Goal: Task Accomplishment & Management: Use online tool/utility

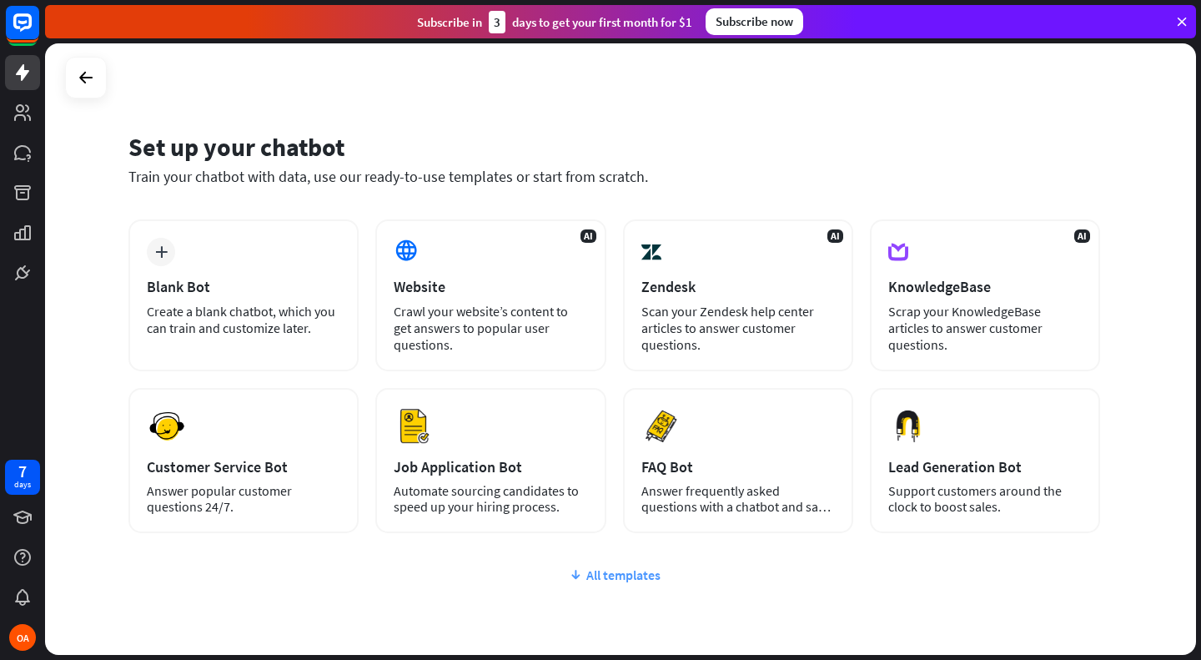
click at [588, 570] on div "All templates" at bounding box center [613, 574] width 971 height 17
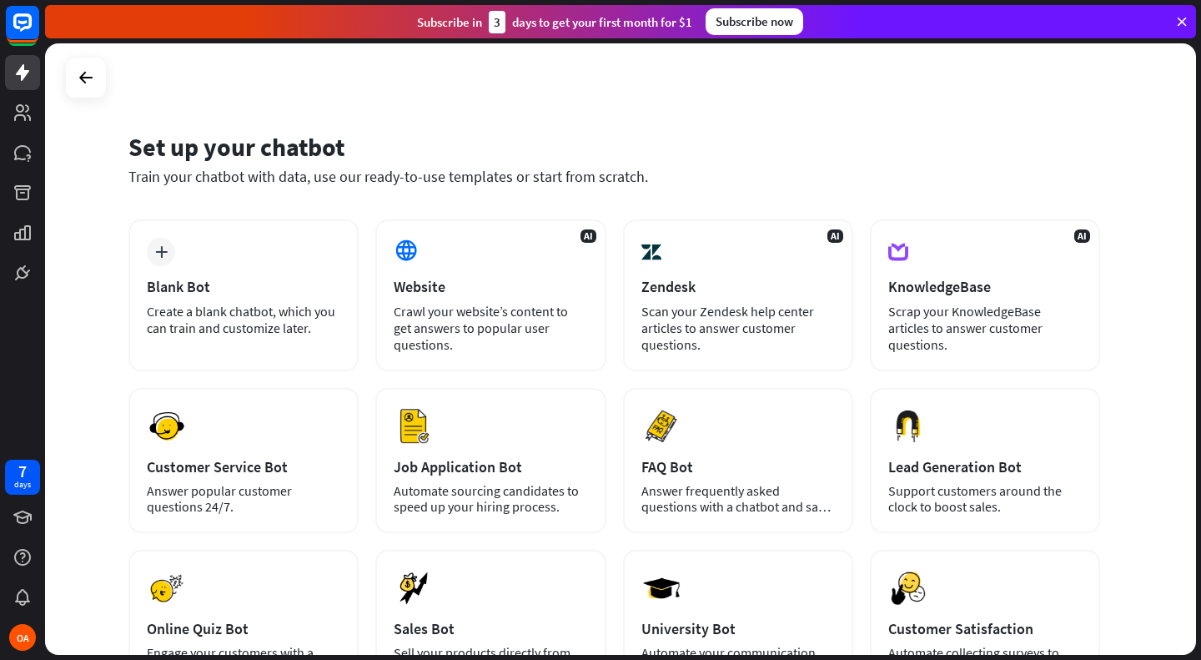
drag, startPoint x: 1200, startPoint y: 213, endPoint x: 1197, endPoint y: 301, distance: 88.5
click at [1197, 301] on div "Set up your chatbot Train your chatbot with data, use our ready-to-use template…" at bounding box center [623, 351] width 1156 height 616
click at [1157, 291] on div "Set up your chatbot Train your chatbot with data, use our ready-to-use template…" at bounding box center [620, 348] width 1151 height 611
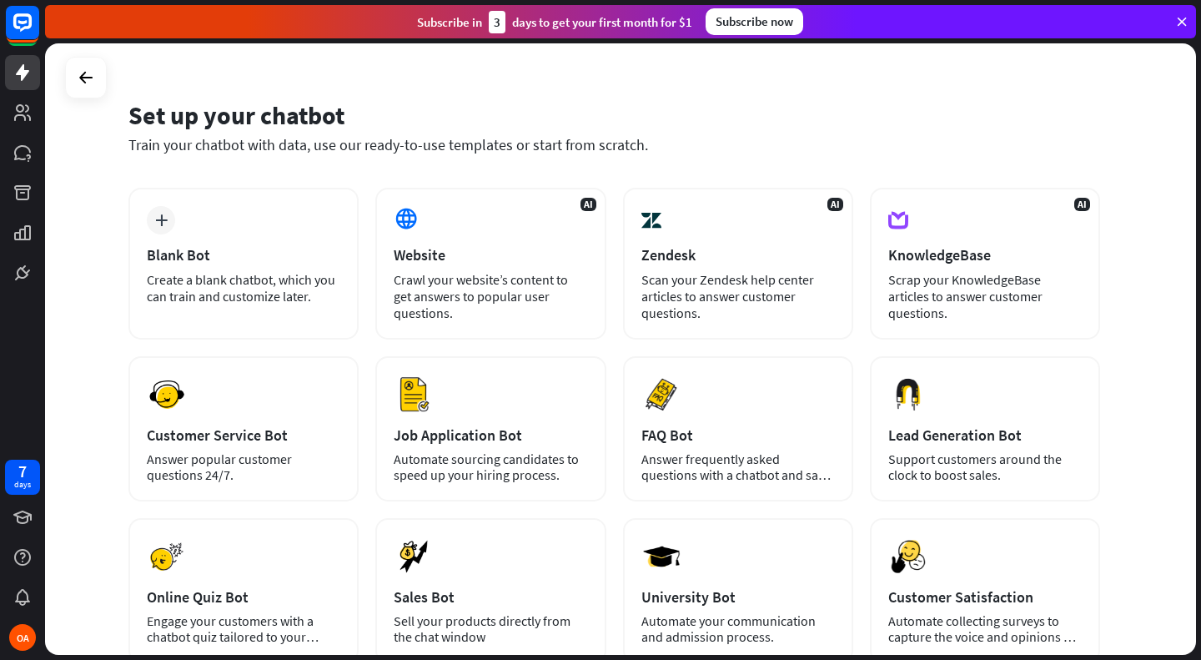
scroll to position [30, 0]
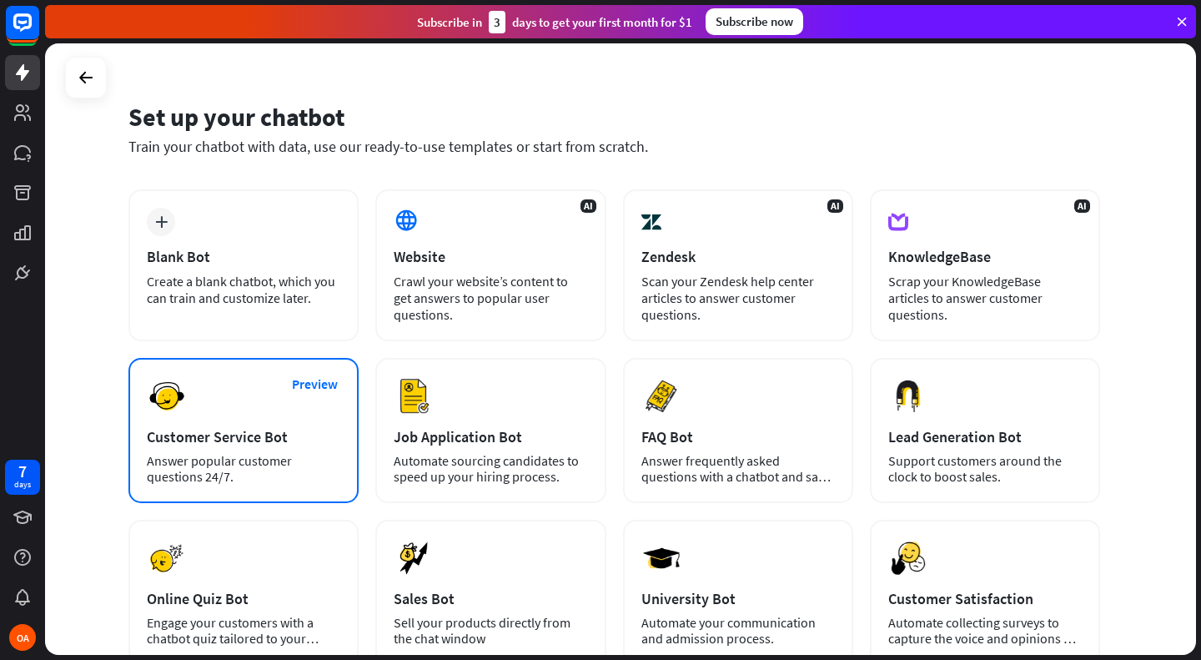
click at [259, 424] on div "Preview Customer Service Bot Answer popular customer questions 24/7." at bounding box center [243, 430] width 230 height 145
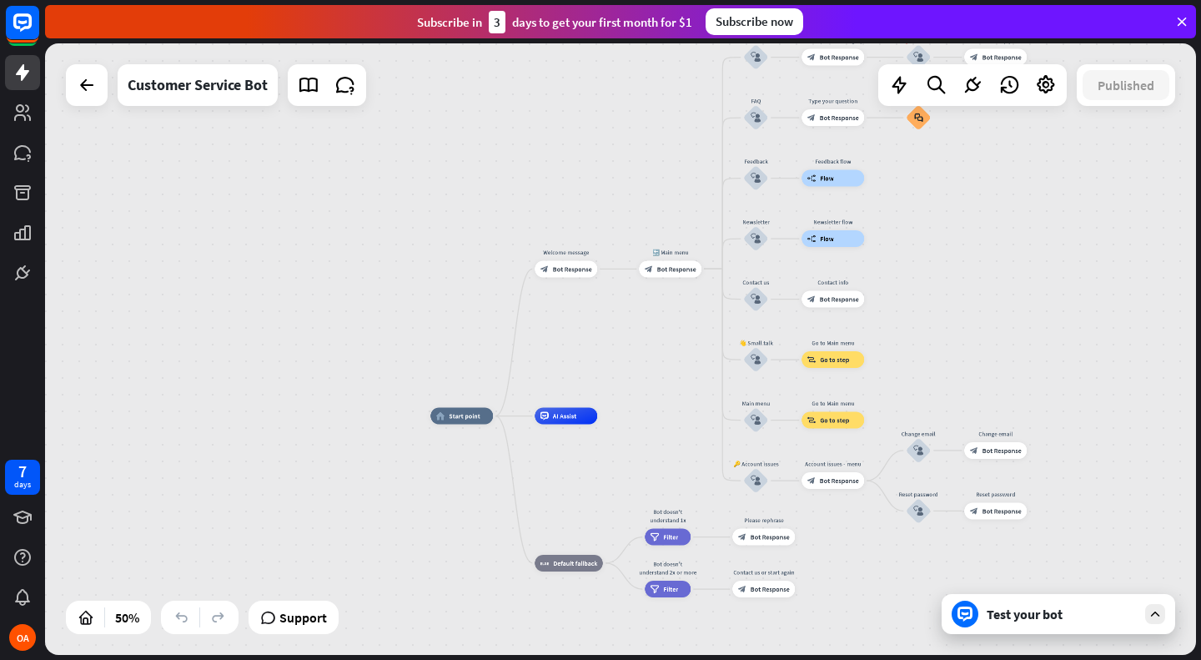
click at [570, 413] on span "AI Assist" at bounding box center [565, 416] width 24 height 8
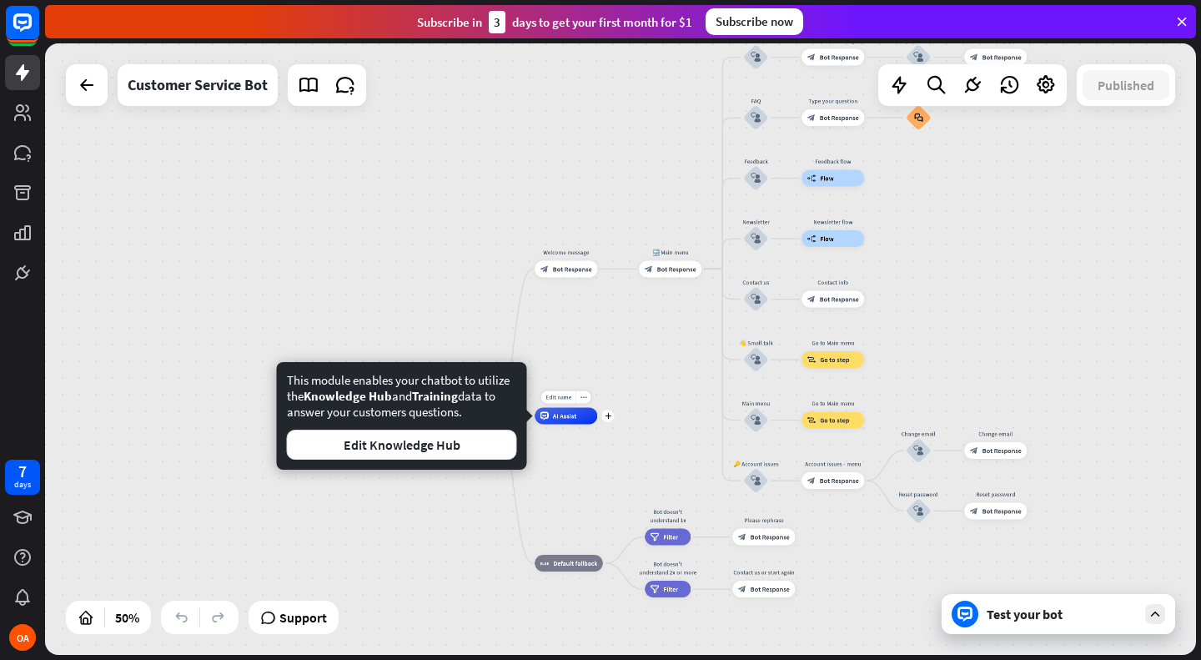
click at [634, 423] on div "home_2 Start point Welcome message block_bot_response Bot Response 🔙 Main menu …" at bounding box center [717, 569] width 575 height 306
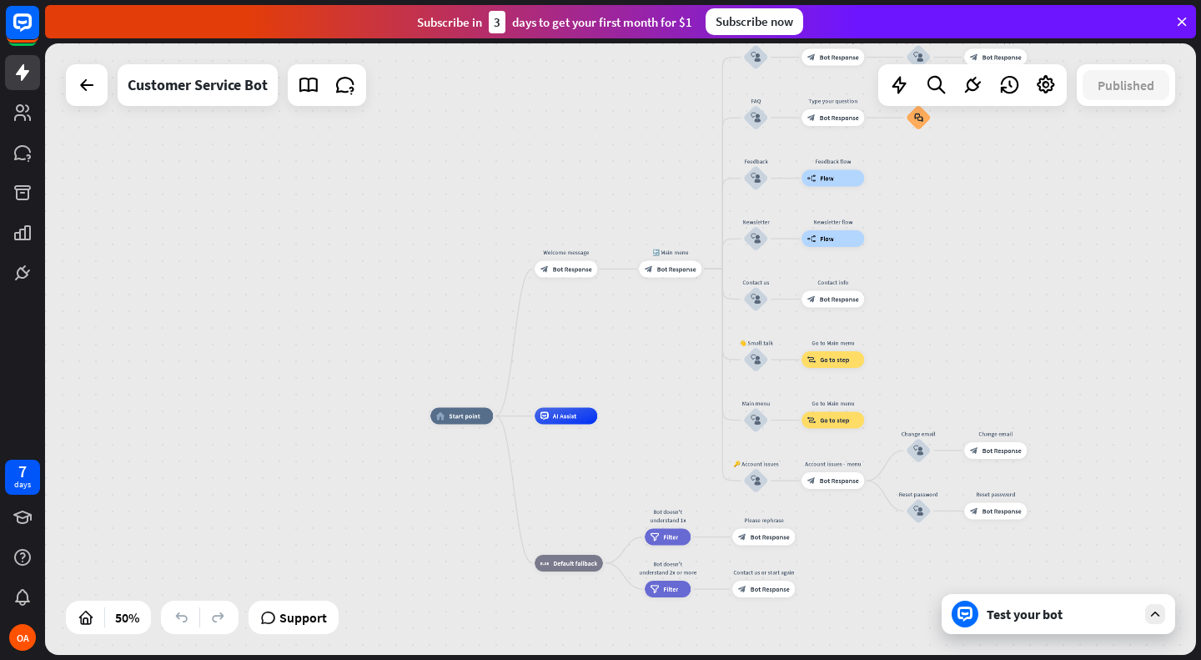
click at [579, 562] on span "Default fallback" at bounding box center [575, 563] width 44 height 8
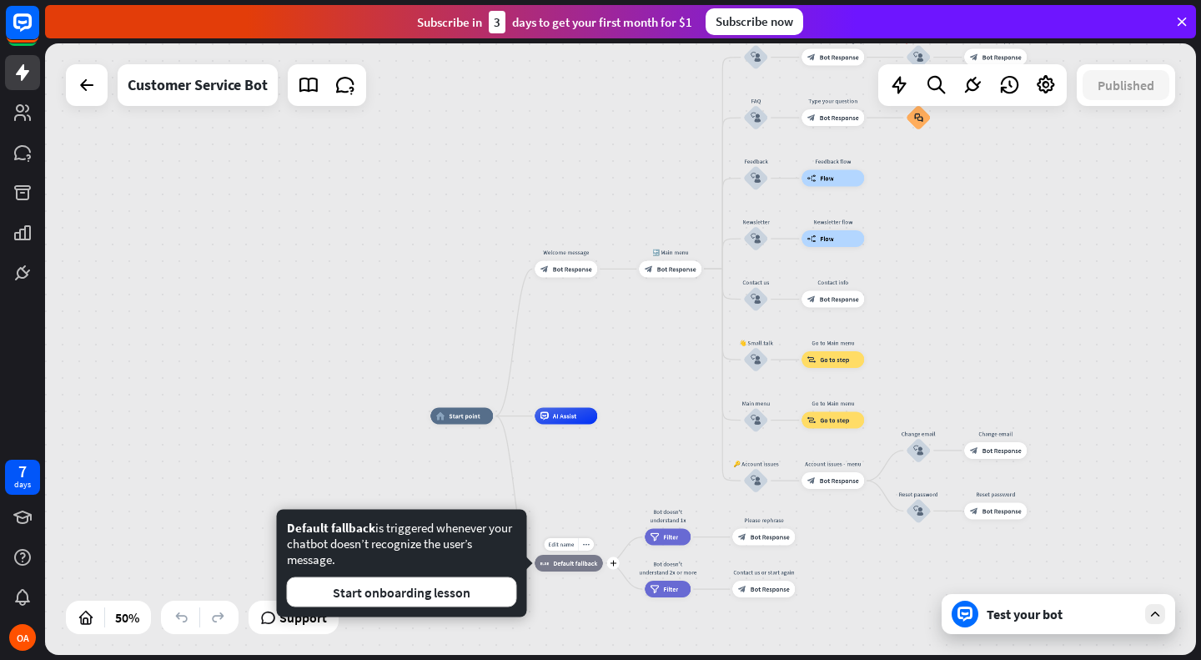
click at [636, 462] on div "home_2 Start point Welcome message block_bot_response Bot Response 🔙 Main menu …" at bounding box center [717, 569] width 575 height 306
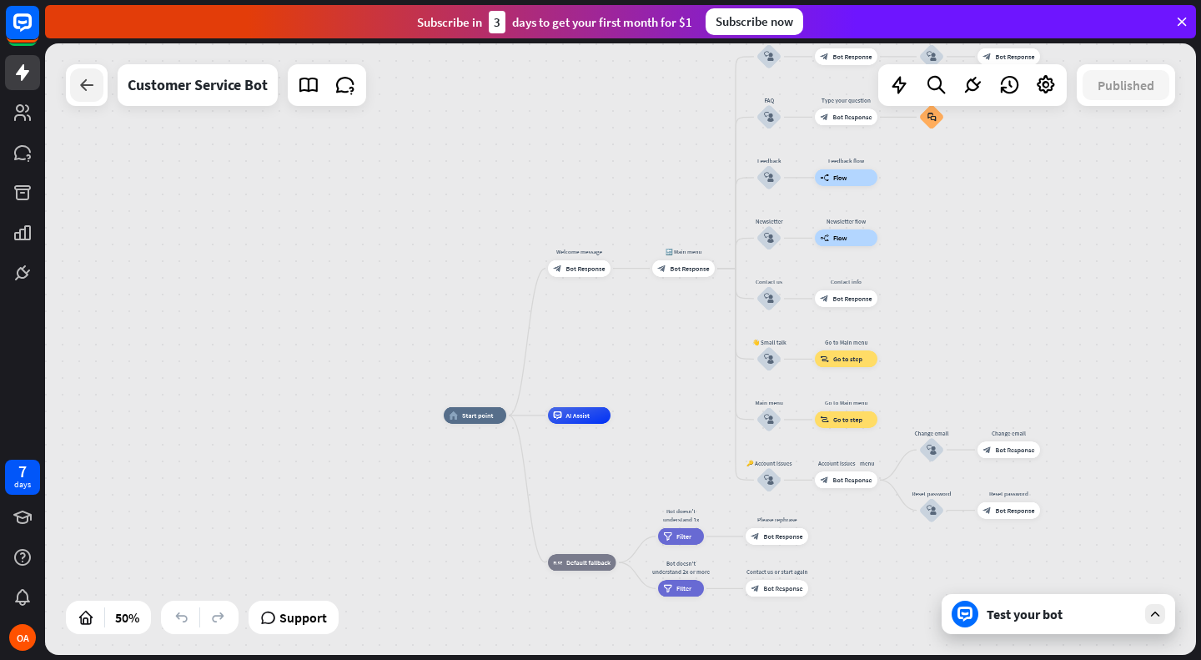
click at [75, 98] on div at bounding box center [86, 84] width 33 height 33
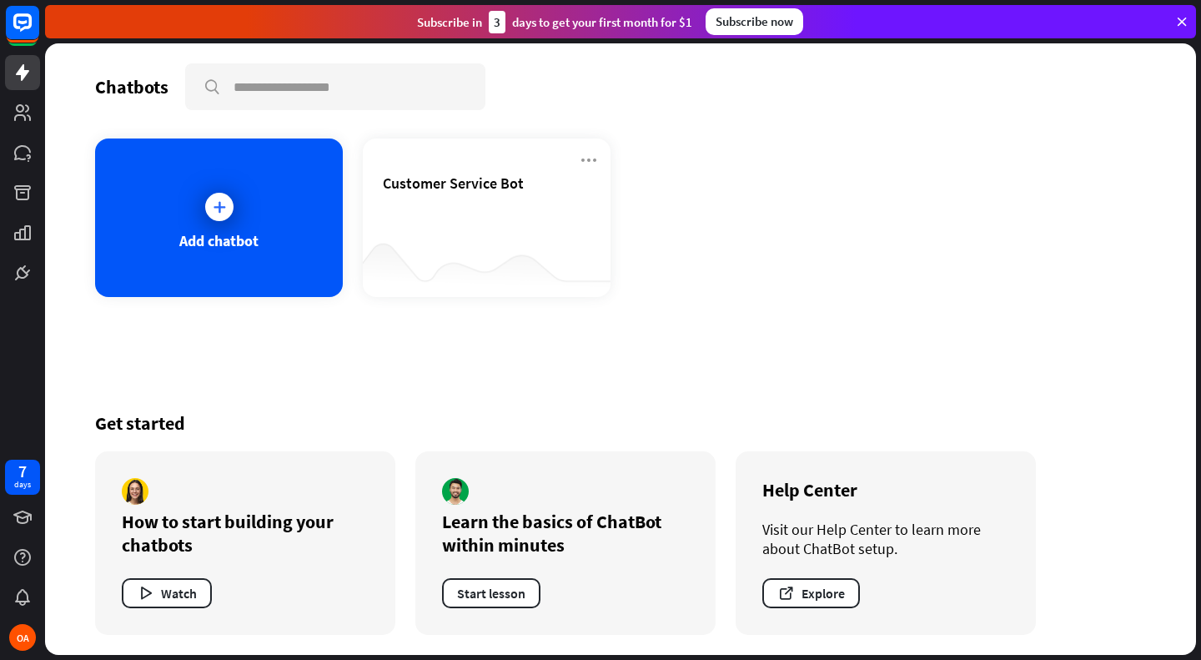
click at [38, 93] on div at bounding box center [22, 145] width 45 height 290
click at [24, 106] on icon at bounding box center [23, 113] width 20 height 20
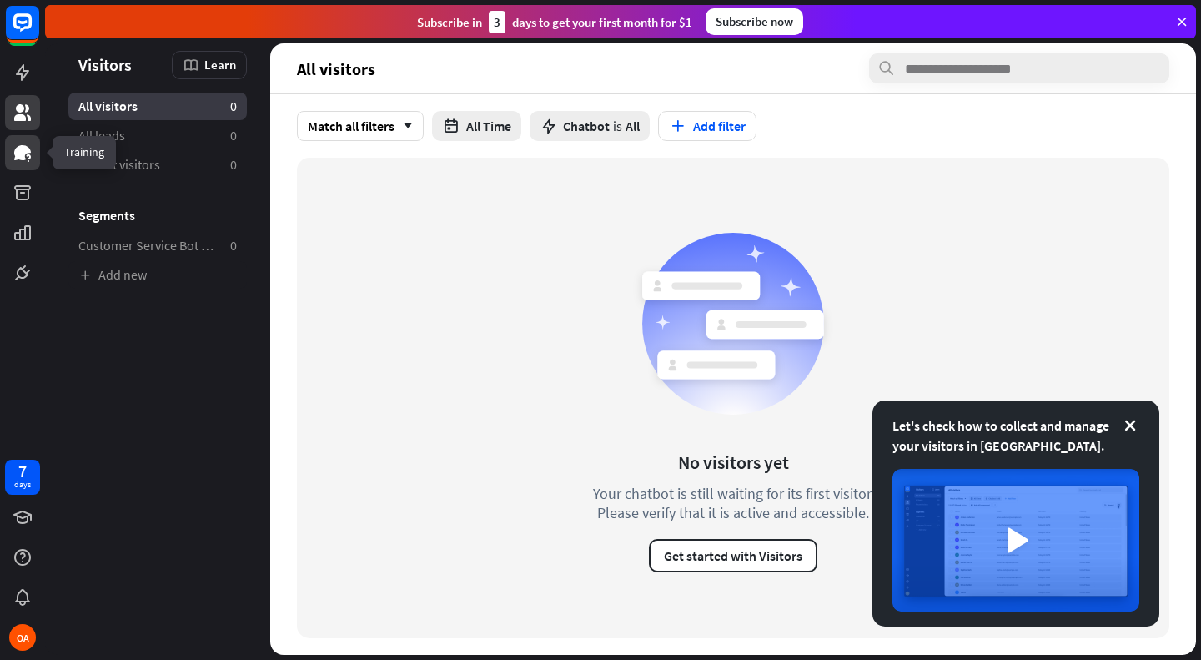
click at [27, 158] on icon at bounding box center [23, 153] width 20 height 20
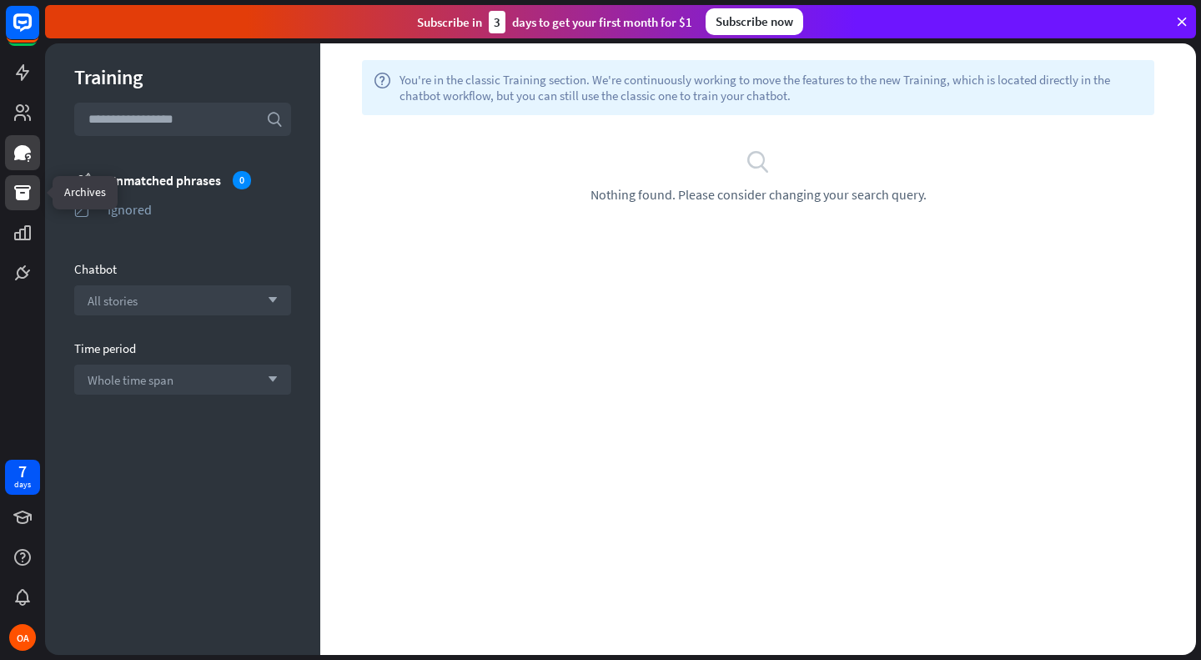
click at [22, 201] on icon at bounding box center [23, 193] width 20 height 20
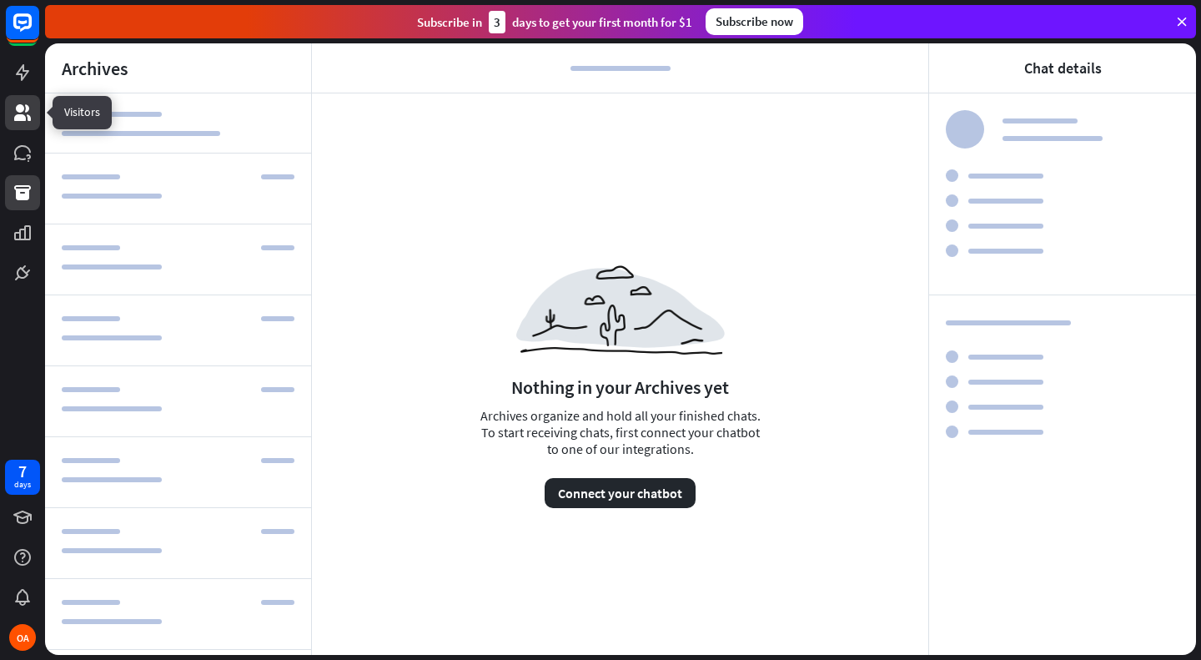
click at [12, 116] on link at bounding box center [22, 112] width 35 height 35
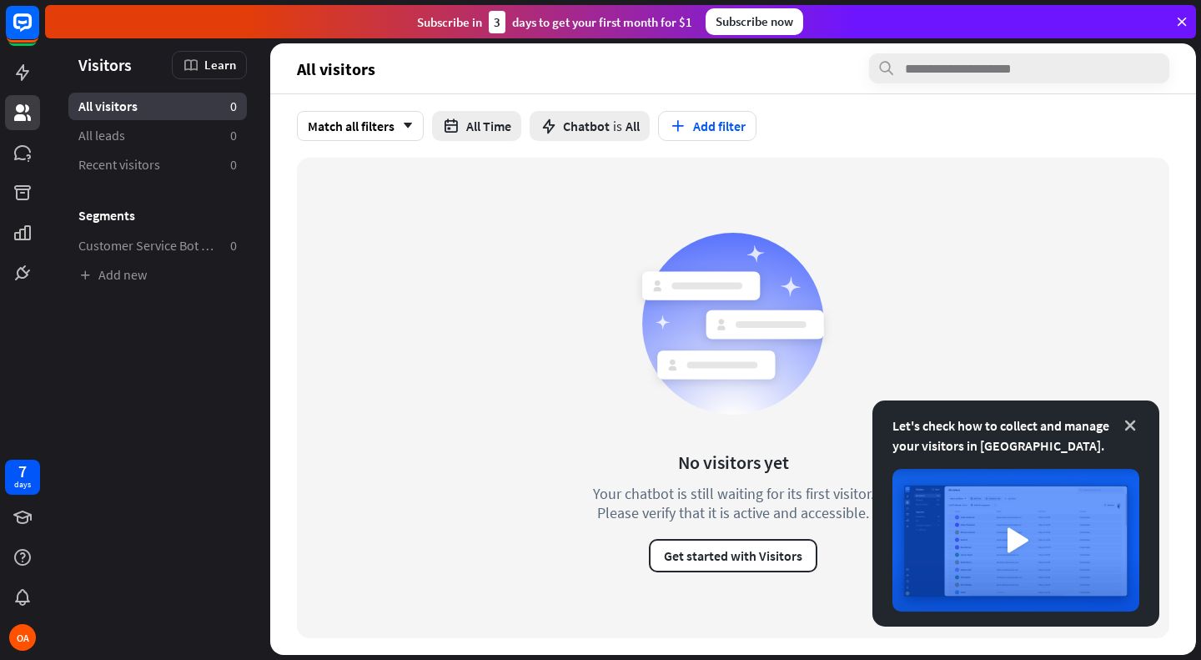
click at [1135, 427] on icon at bounding box center [1130, 425] width 17 height 17
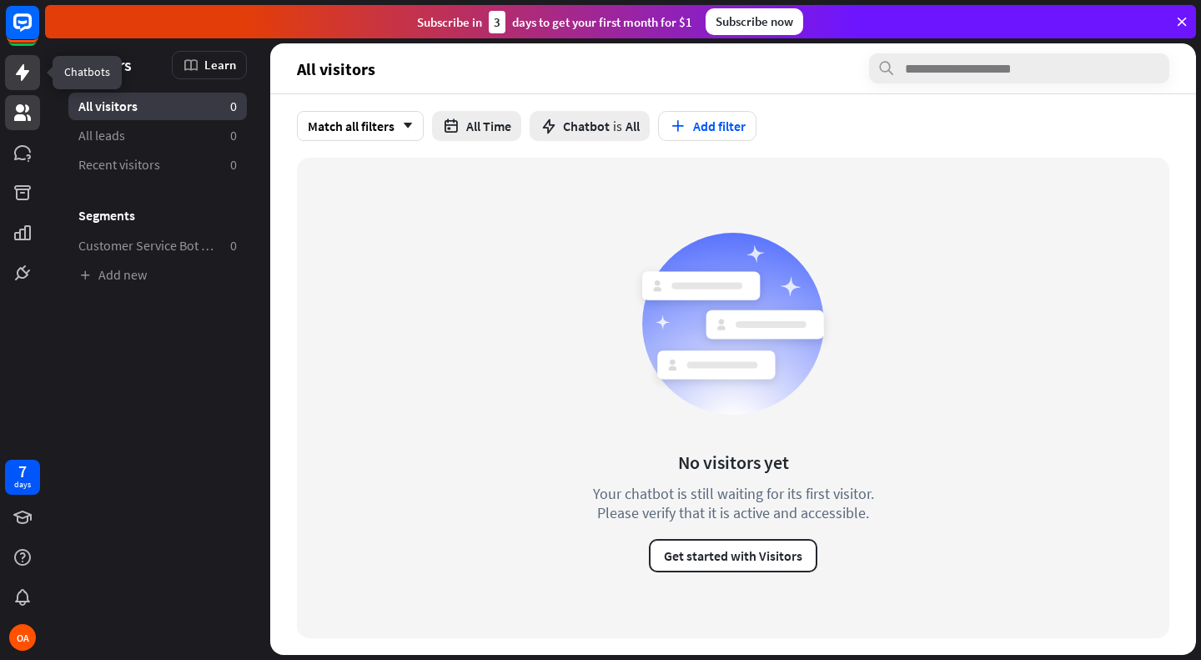
click at [24, 78] on icon at bounding box center [23, 73] width 20 height 20
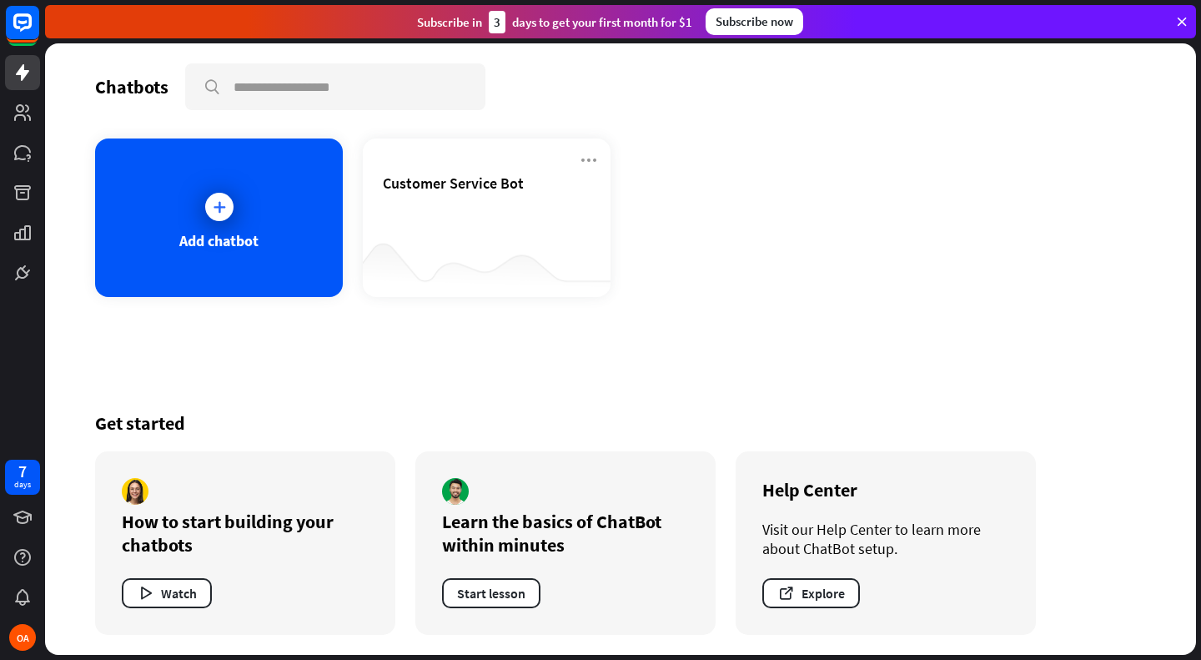
click at [1182, 24] on icon at bounding box center [1181, 21] width 15 height 15
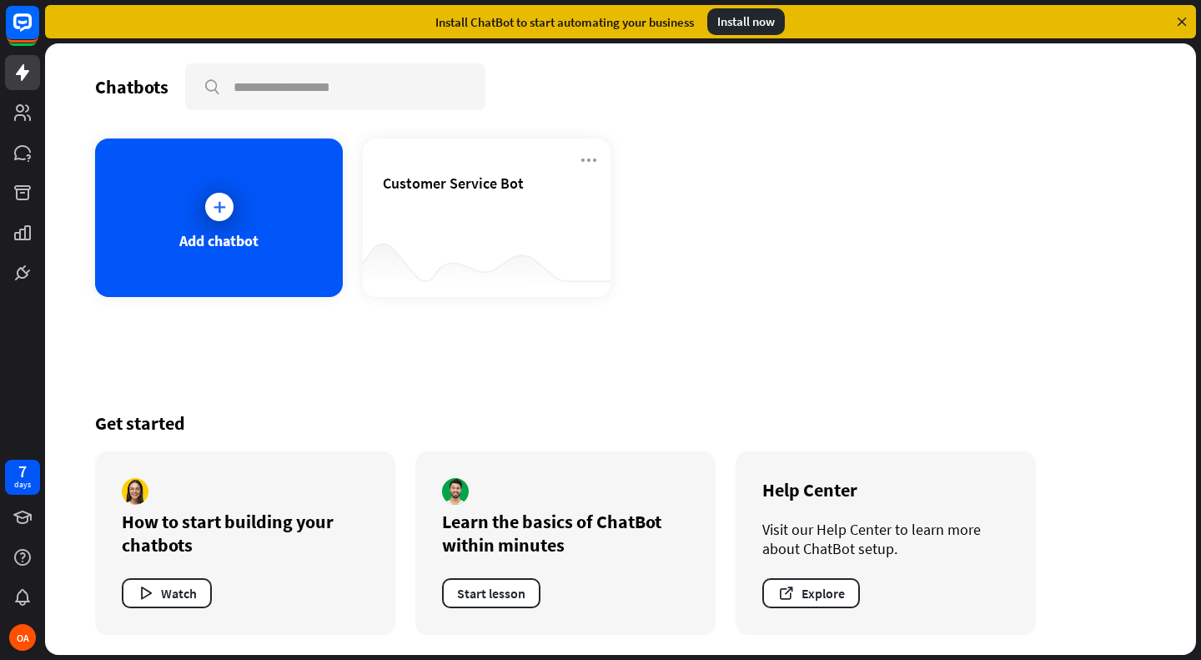
click at [746, 21] on div "Install now" at bounding box center [746, 21] width 78 height 27
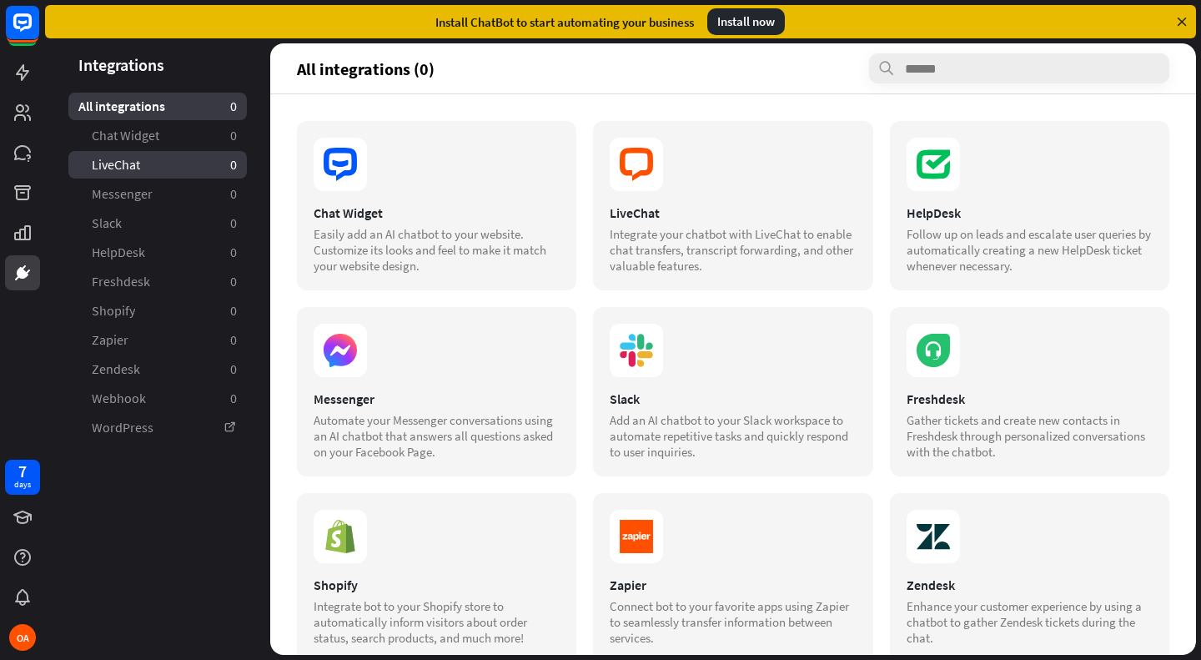
click at [174, 171] on link "LiveChat 0" at bounding box center [157, 165] width 178 height 28
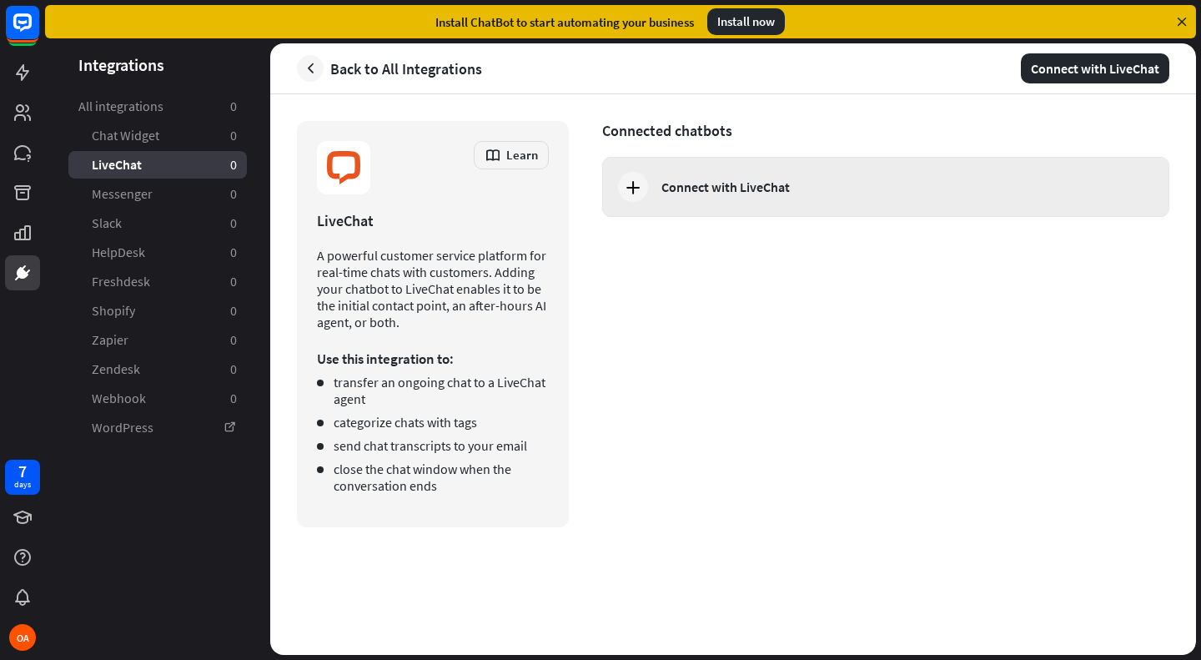
click at [644, 200] on div "Connect with LiveChat" at bounding box center [885, 187] width 567 height 60
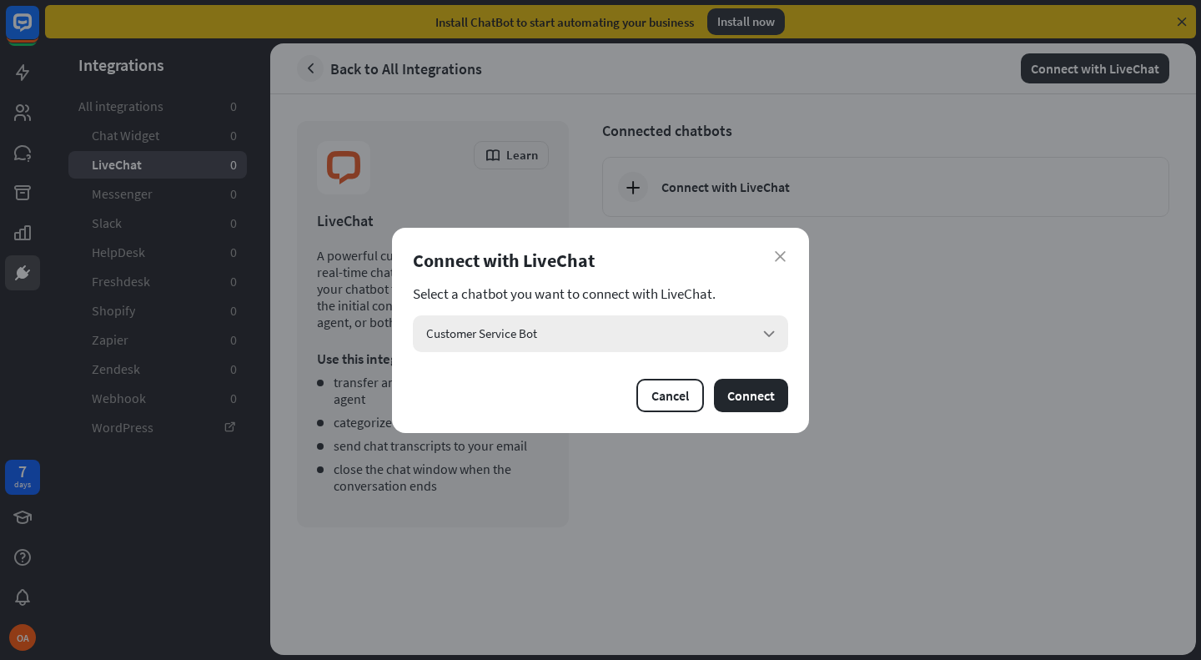
click at [585, 341] on div "Customer Service Bot arrow_down" at bounding box center [600, 333] width 375 height 37
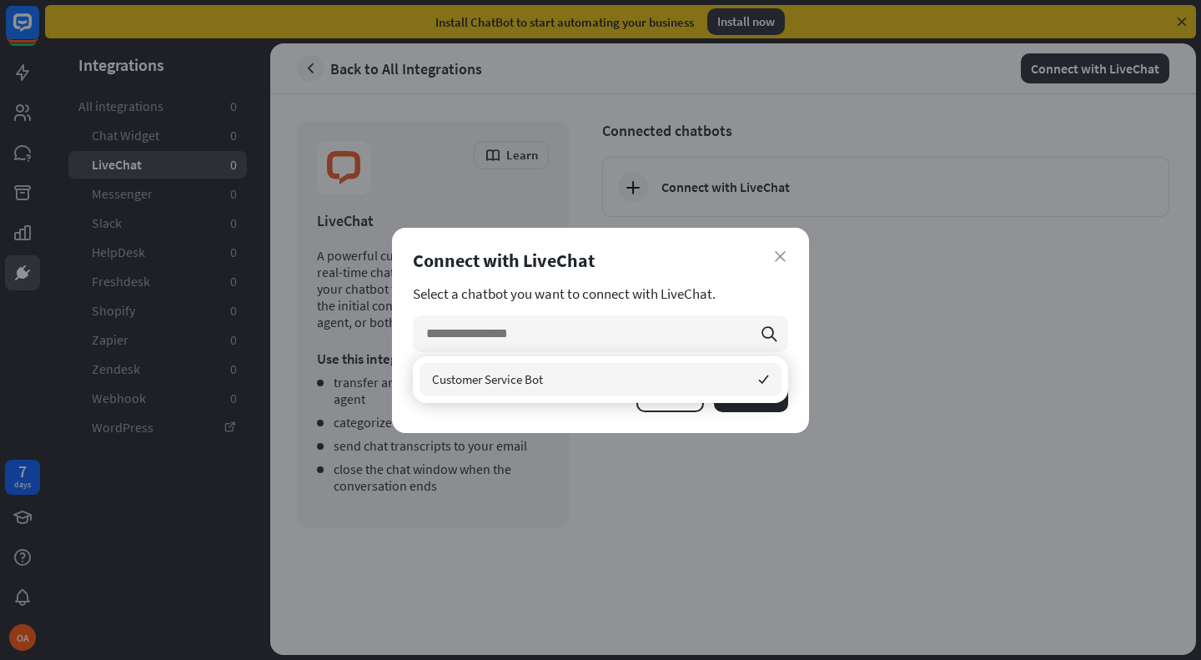
click at [620, 267] on div "Connect with LiveChat" at bounding box center [600, 259] width 375 height 23
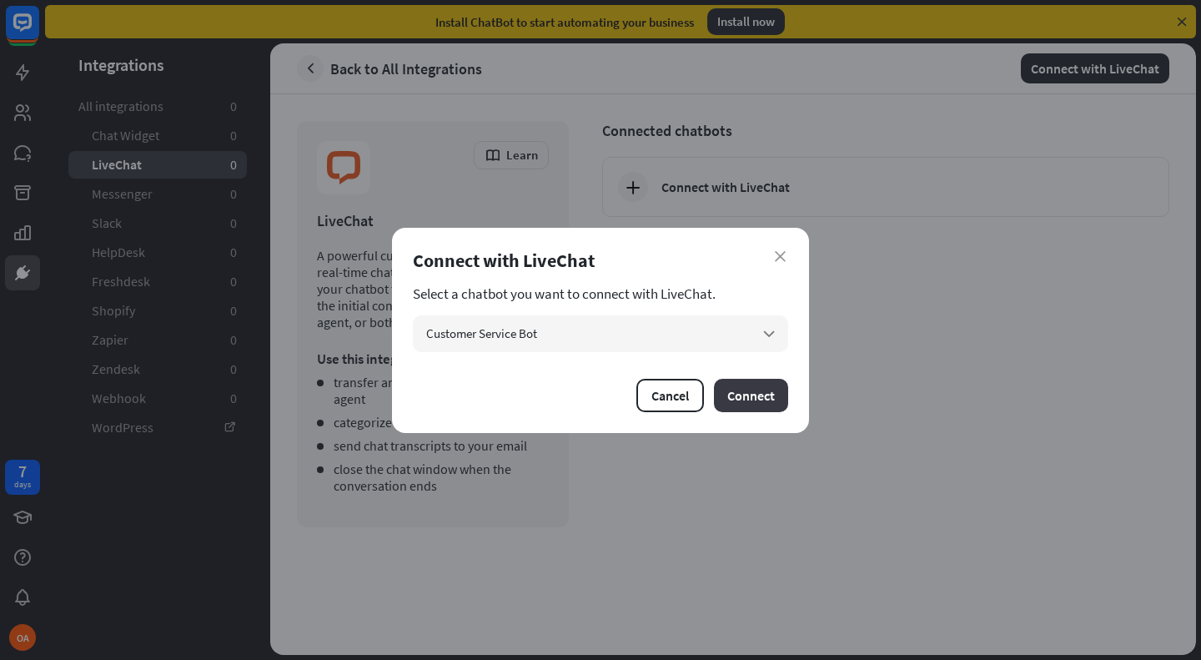
click at [748, 388] on button "Connect" at bounding box center [751, 395] width 74 height 33
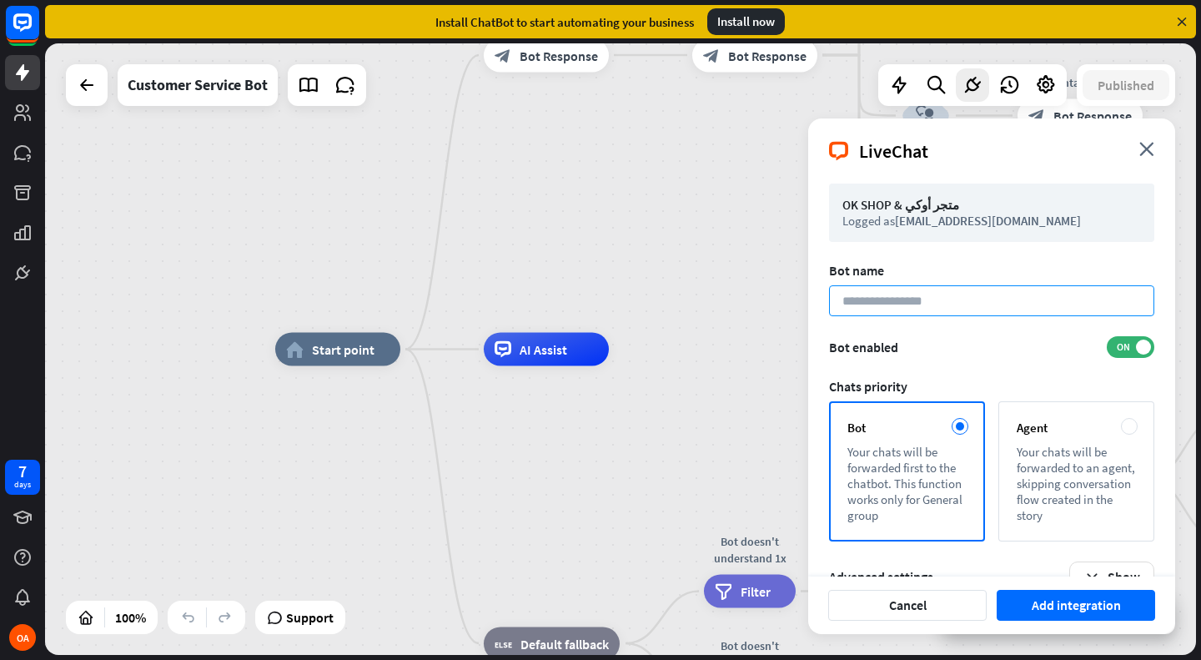
click at [1016, 303] on input at bounding box center [991, 300] width 325 height 31
type input "*"
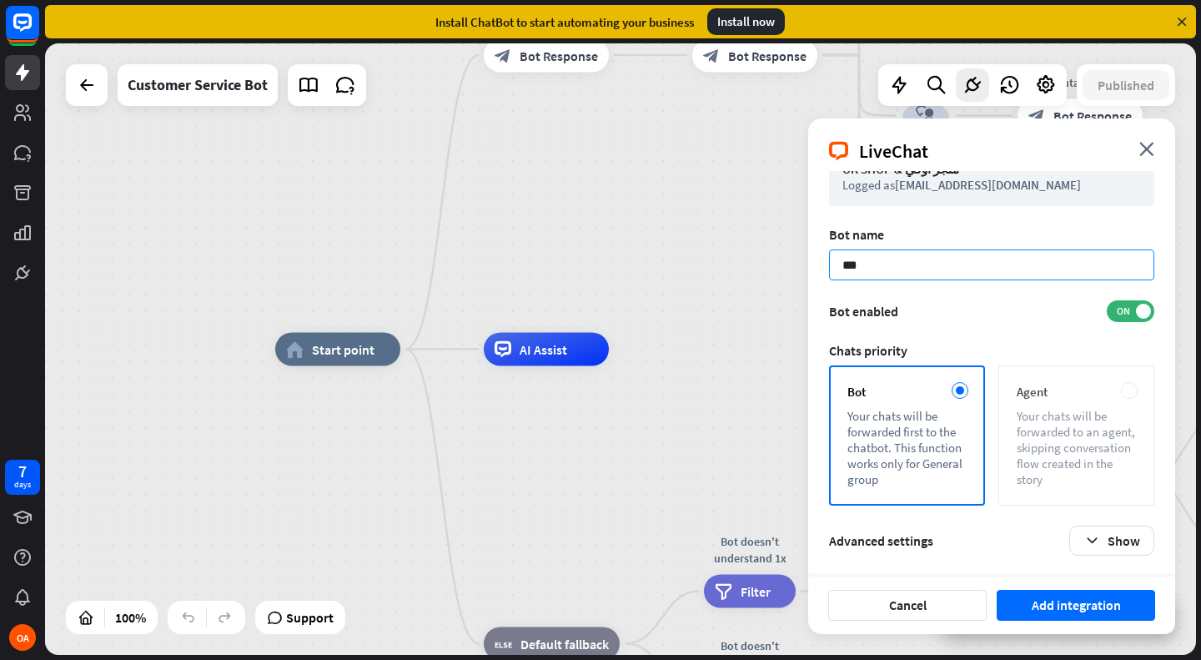
type input "***"
click at [1117, 459] on div "Your chats will be forwarded to an agent, skipping conversation flow created in…" at bounding box center [1075, 447] width 119 height 79
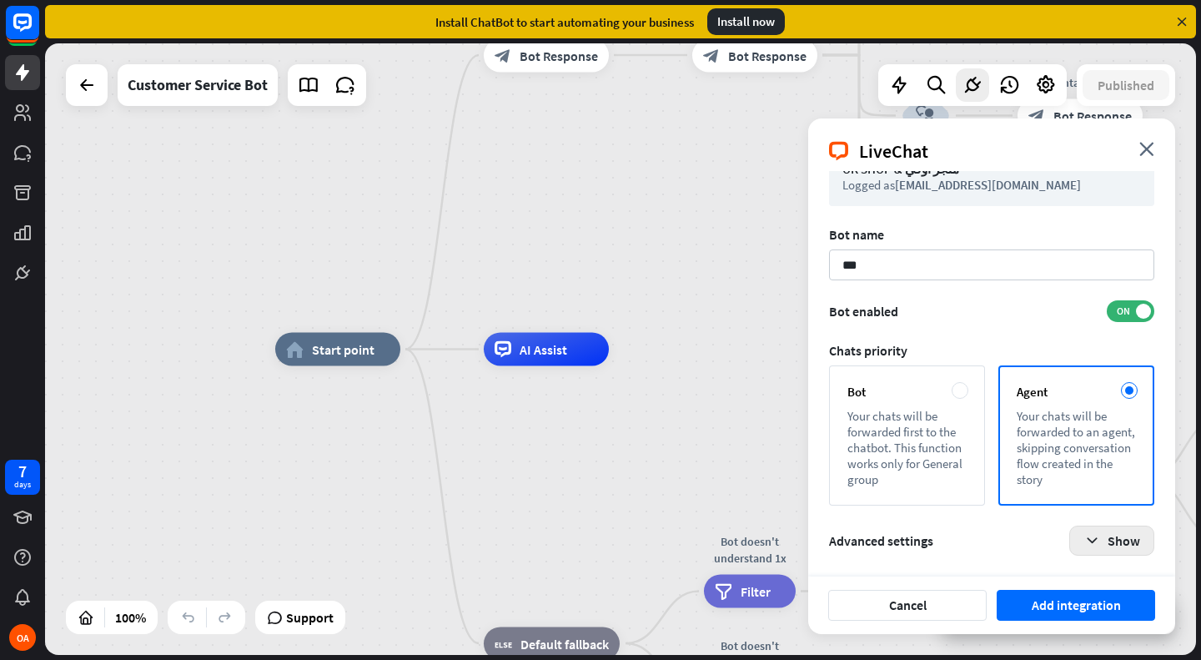
click at [1117, 550] on button "Show" at bounding box center [1111, 540] width 85 height 30
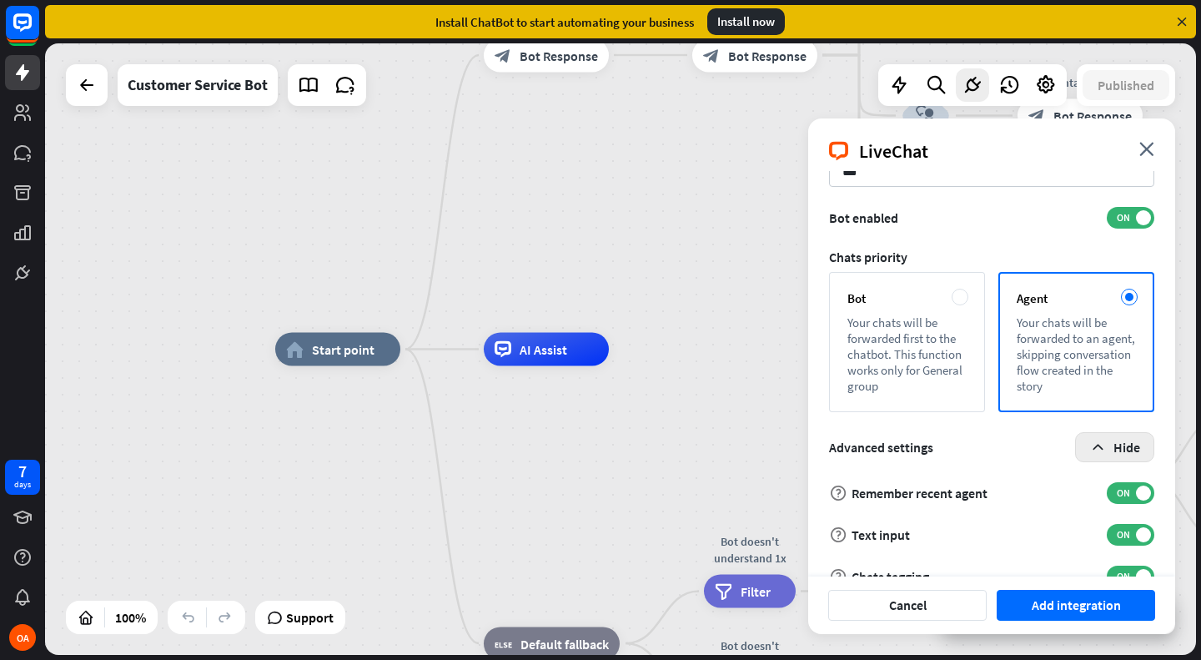
scroll to position [161, 0]
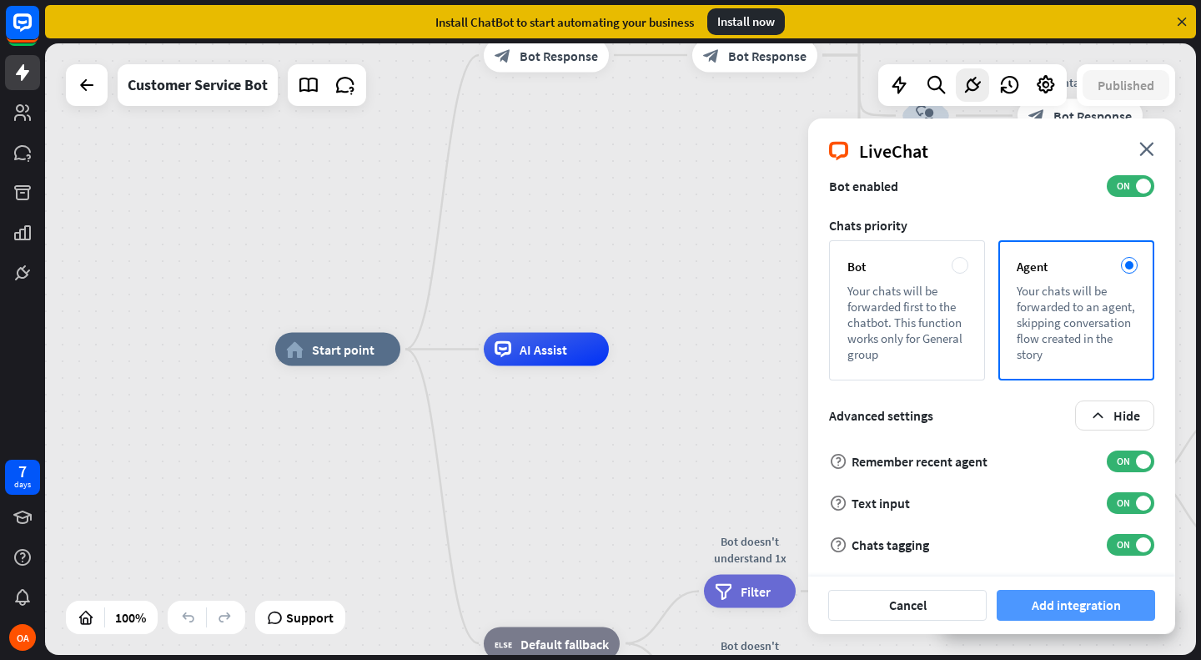
click at [1102, 612] on button "Add integration" at bounding box center [1075, 605] width 158 height 31
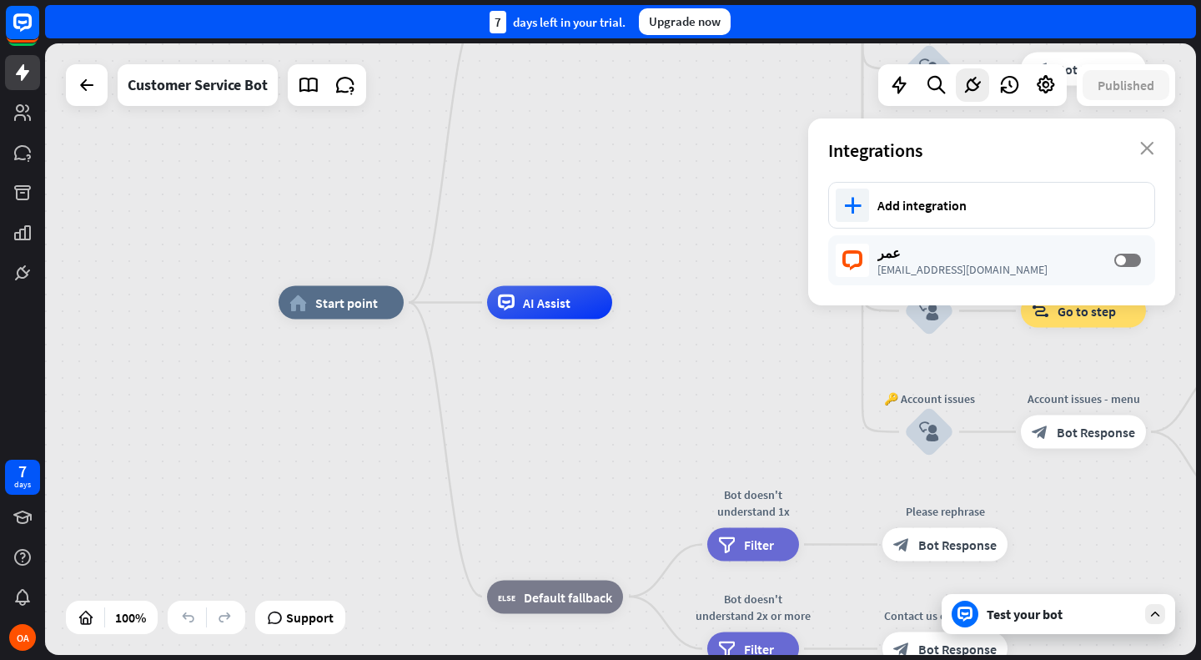
click at [1152, 620] on icon at bounding box center [1154, 613] width 15 height 15
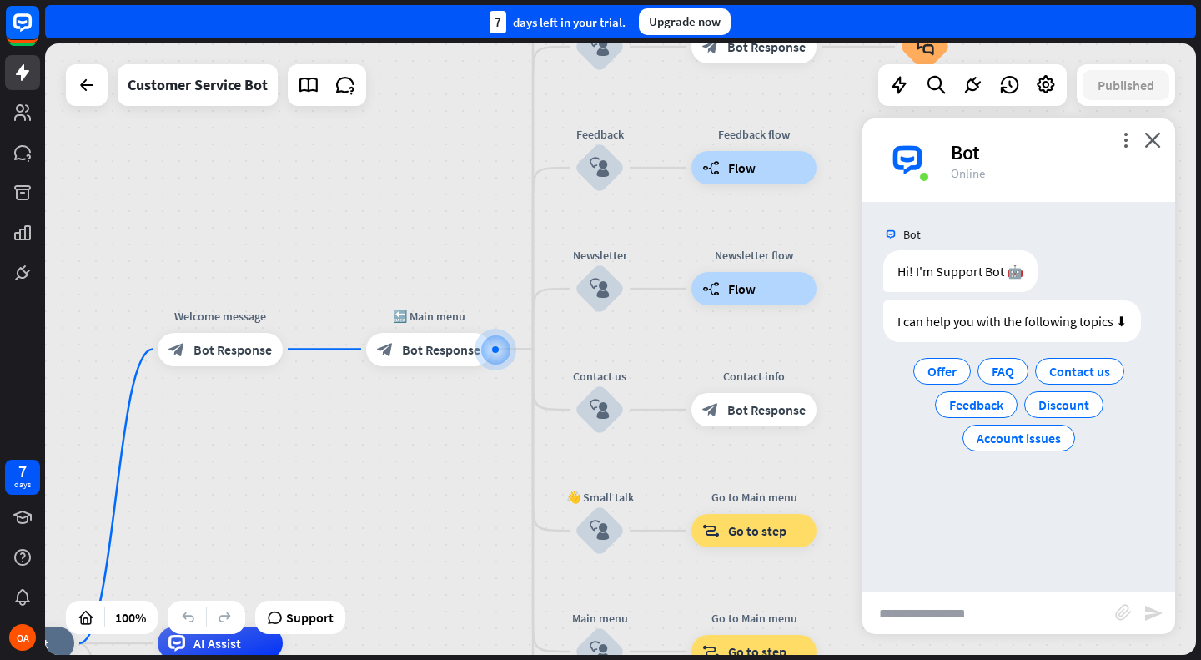
click at [1043, 616] on input "text" at bounding box center [988, 613] width 253 height 42
type input "******"
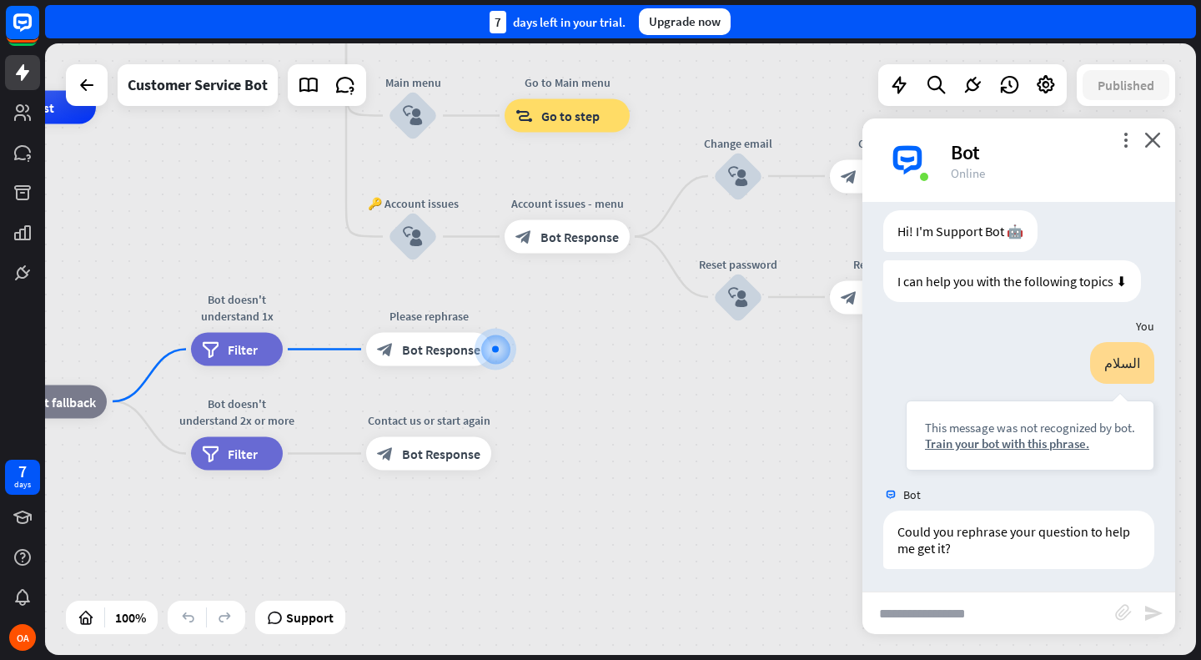
scroll to position [43, 0]
click at [454, 364] on div "block_bot_response Bot Response" at bounding box center [428, 349] width 125 height 33
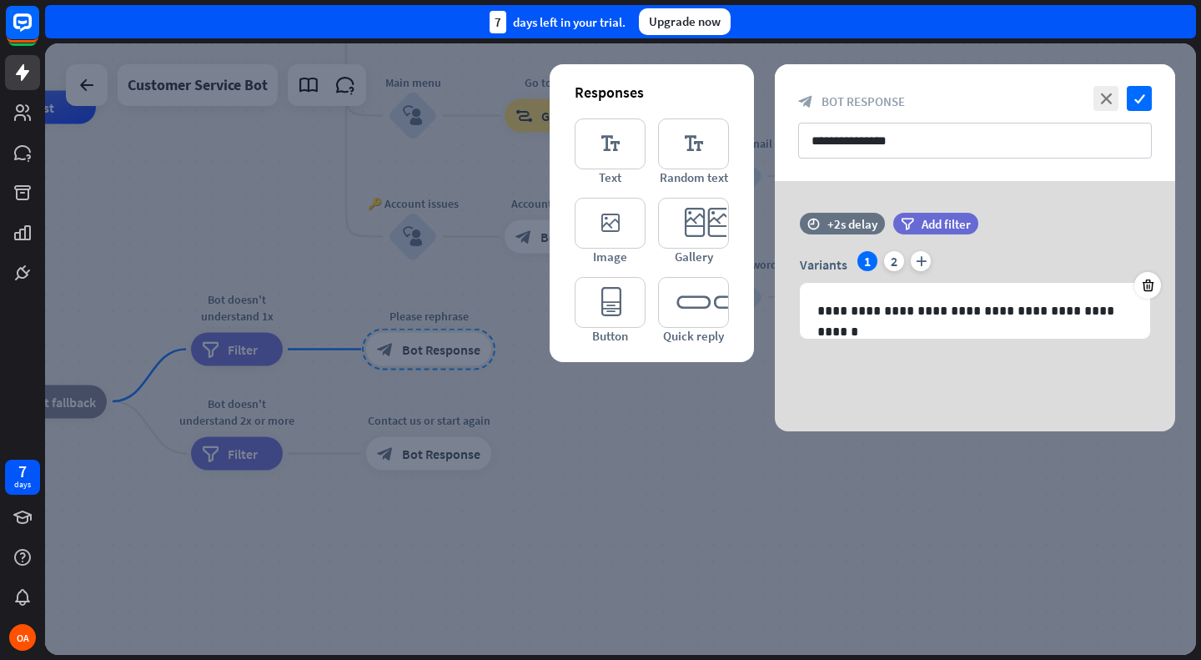
click at [559, 452] on div at bounding box center [620, 348] width 1151 height 611
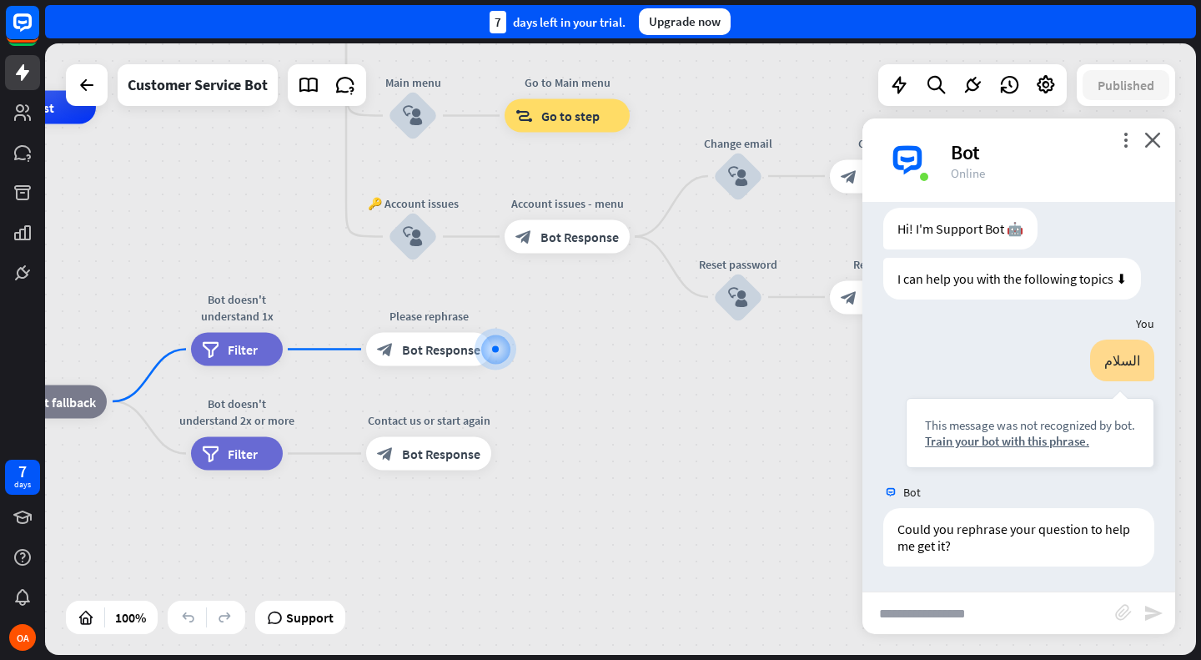
click at [937, 605] on input "text" at bounding box center [988, 613] width 253 height 42
type input "*"
type input "**********"
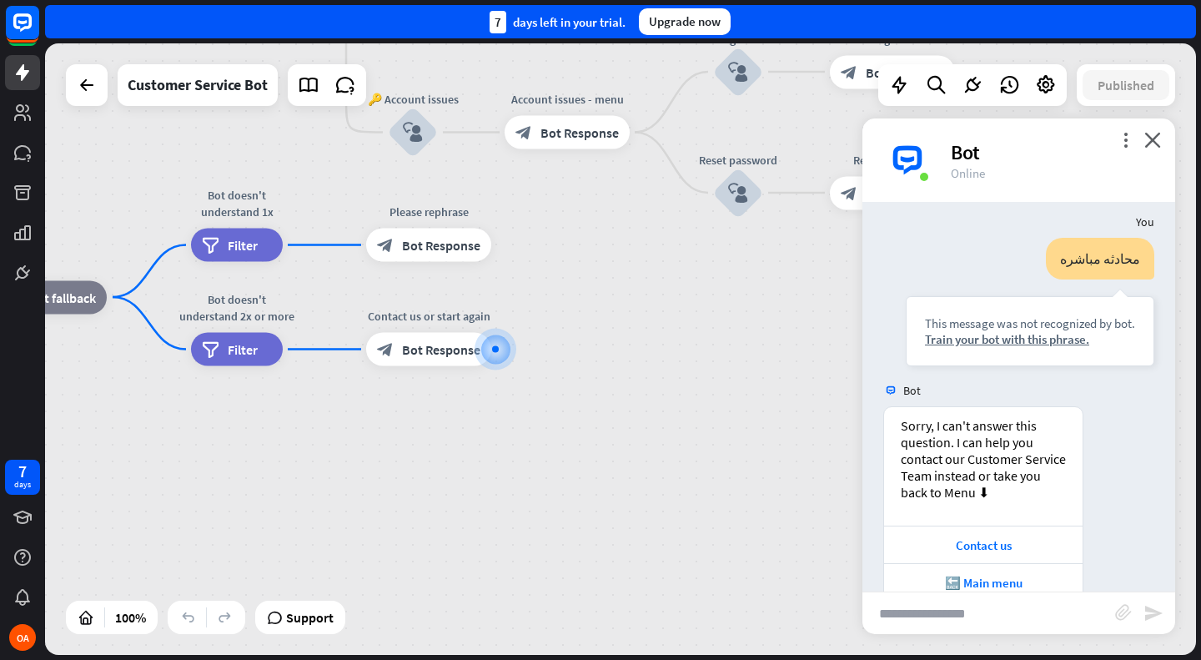
scroll to position [446, 0]
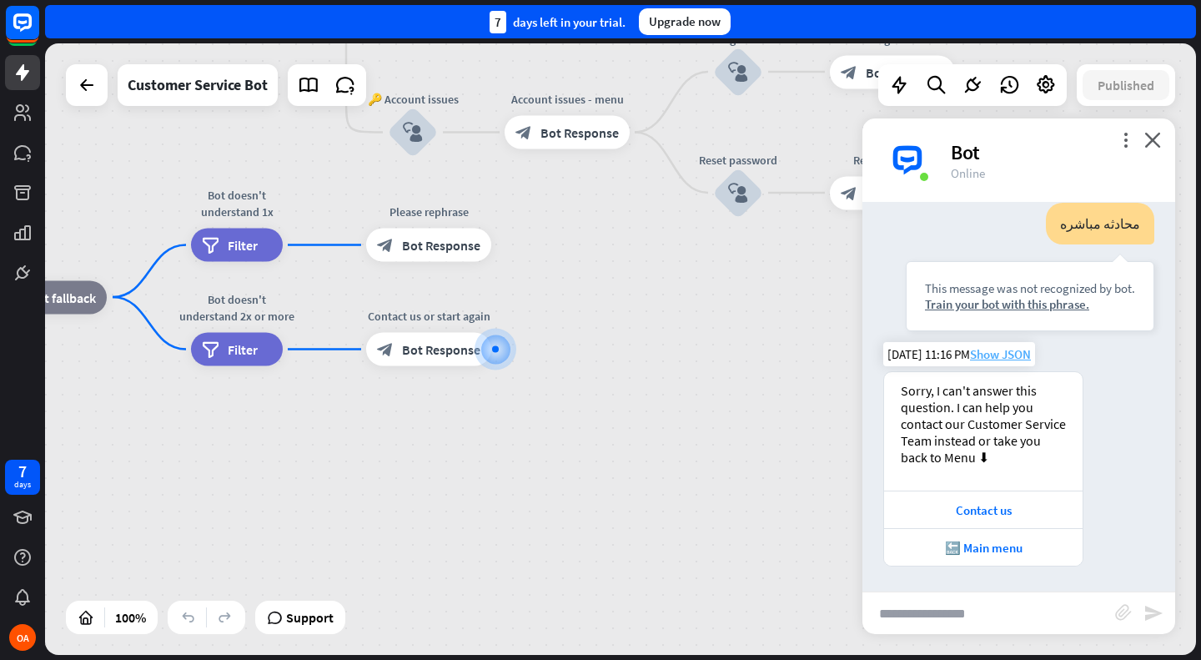
click at [986, 354] on span "Show JSON" at bounding box center [1000, 354] width 61 height 16
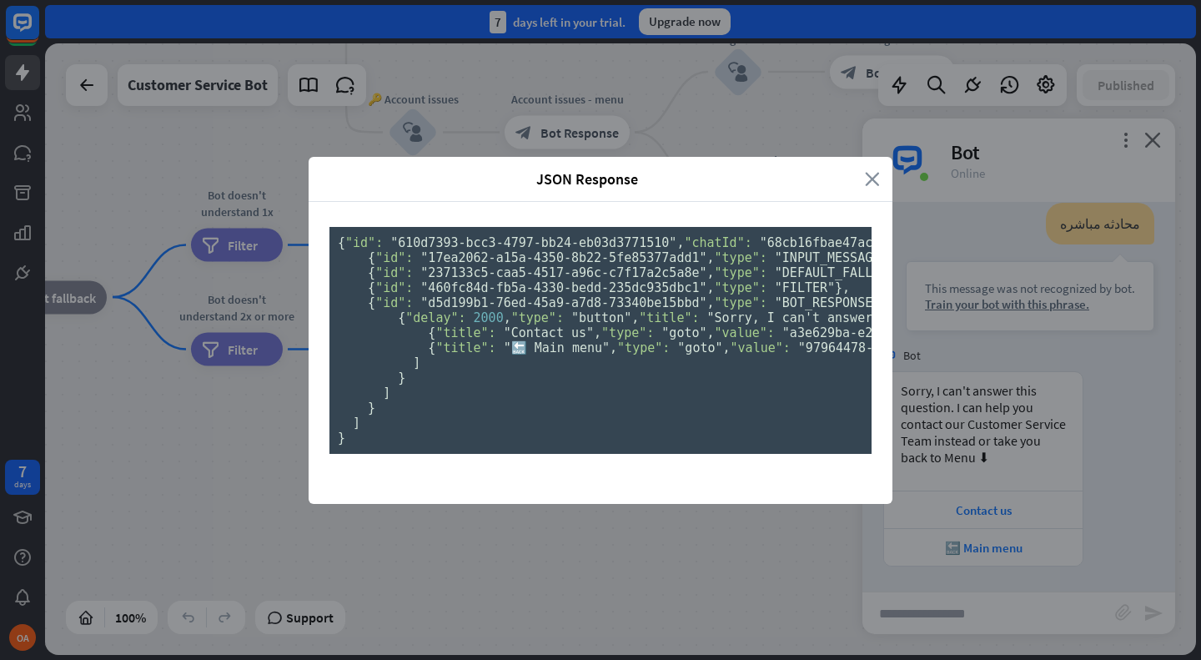
click at [865, 169] on icon "close" at bounding box center [872, 178] width 15 height 19
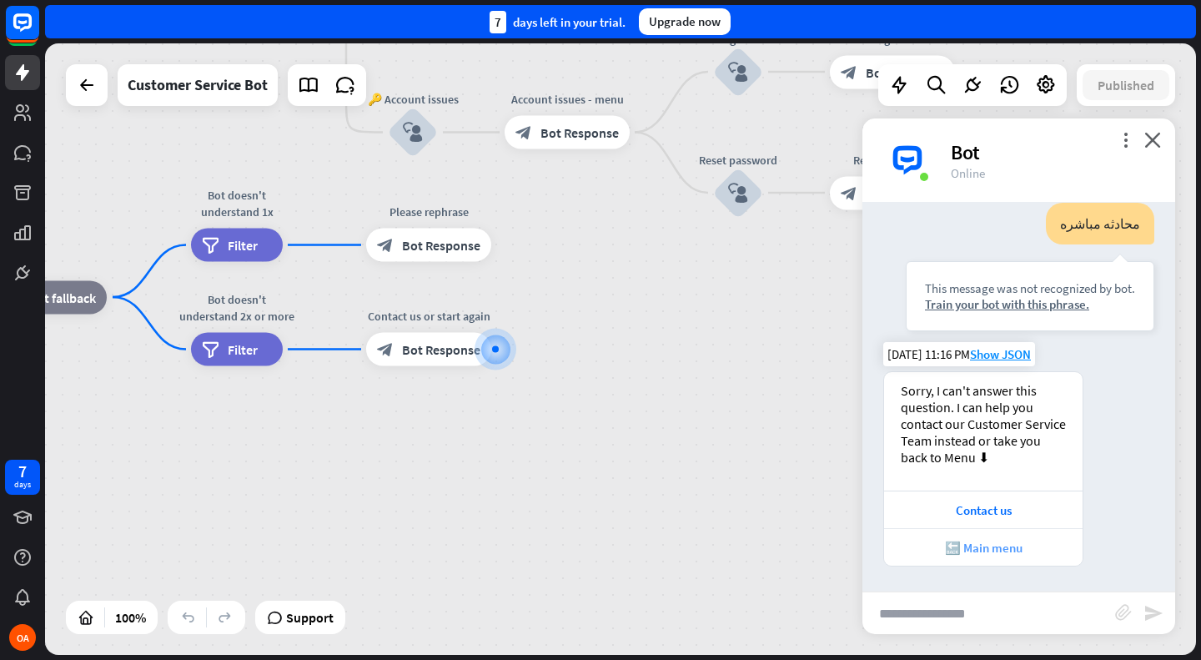
click at [972, 550] on div "🔙 Main menu" at bounding box center [983, 547] width 182 height 16
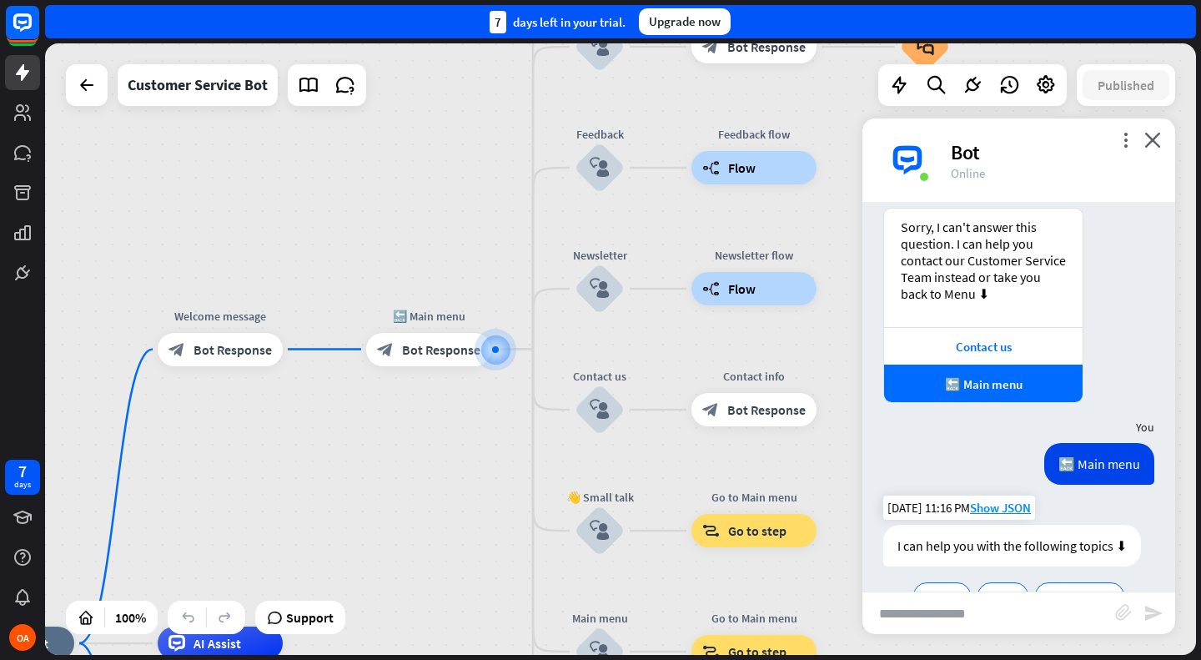
scroll to position [722, 0]
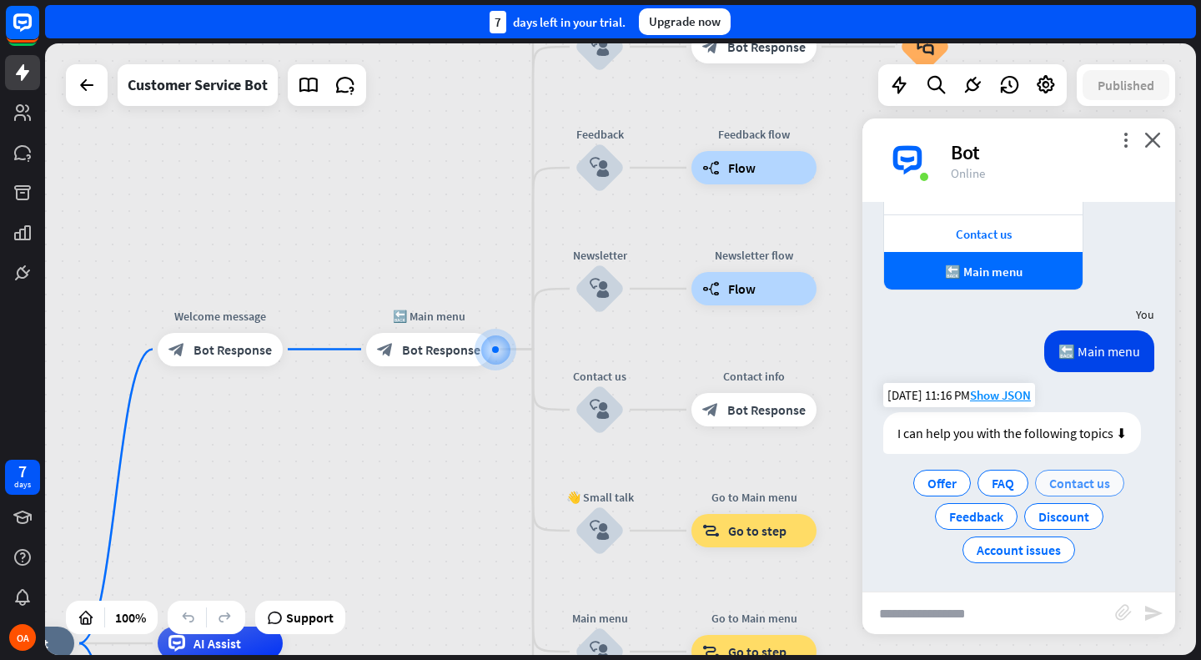
click at [1079, 484] on span "Contact us" at bounding box center [1079, 482] width 61 height 17
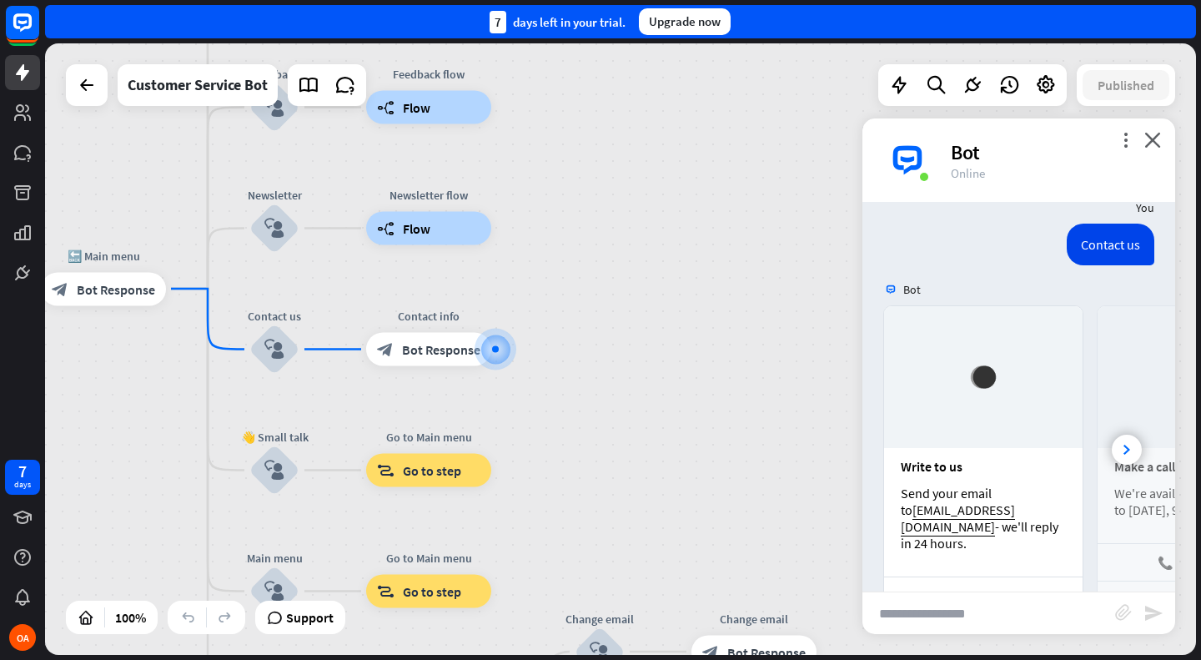
scroll to position [1061, 0]
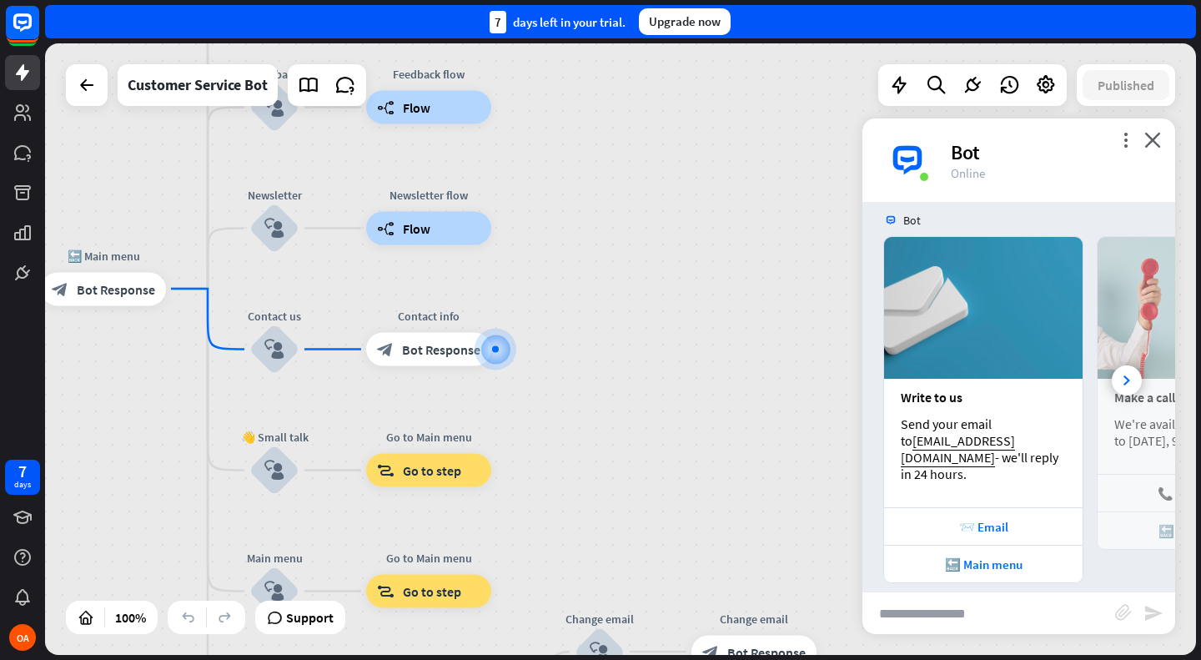
click at [1162, 134] on div "more_vert close Bot Online" at bounding box center [1018, 159] width 313 height 83
click at [1155, 136] on icon "close" at bounding box center [1152, 140] width 17 height 16
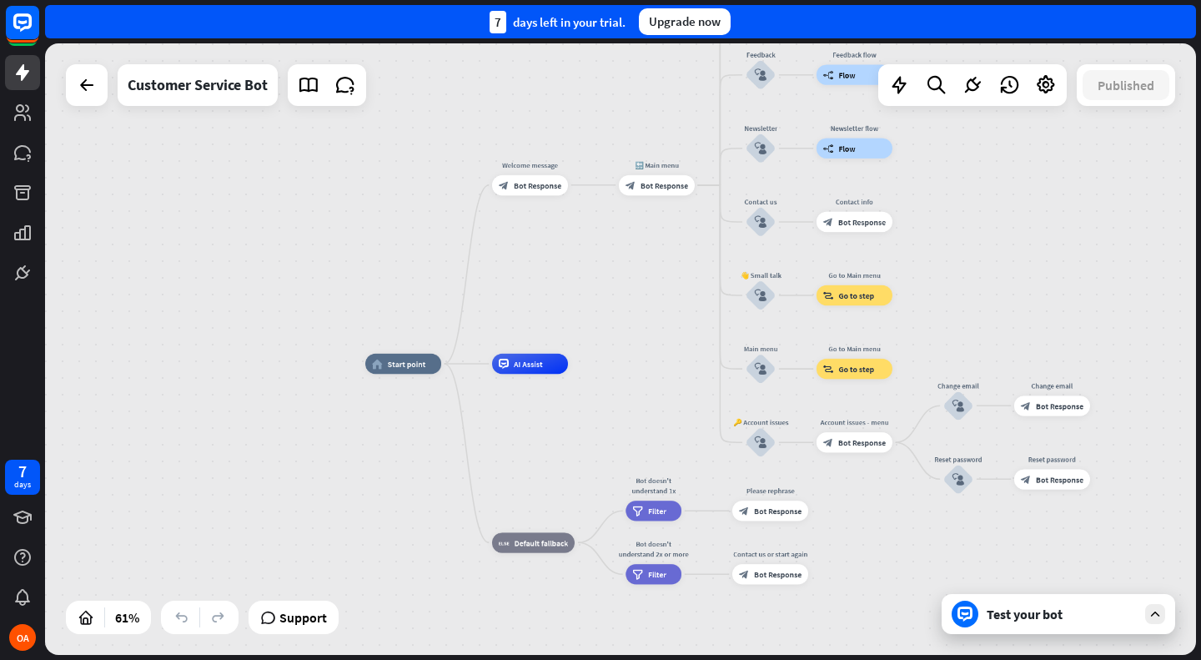
click at [660, 189] on span "Bot Response" at bounding box center [664, 185] width 48 height 10
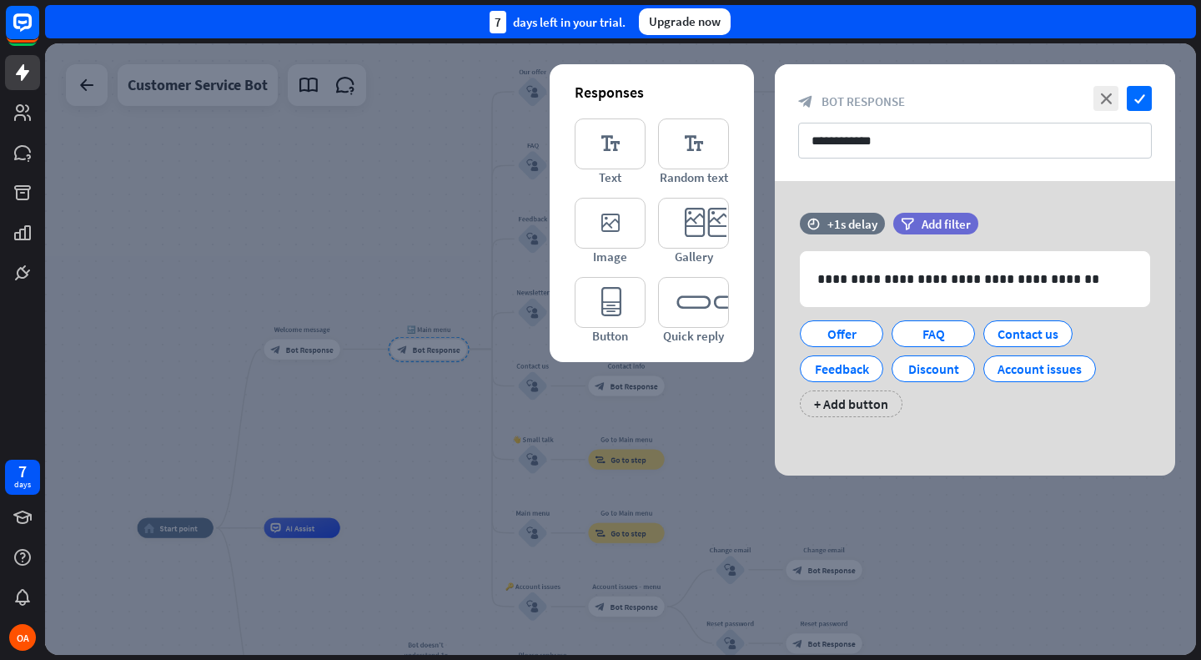
click at [453, 463] on div at bounding box center [620, 348] width 1151 height 611
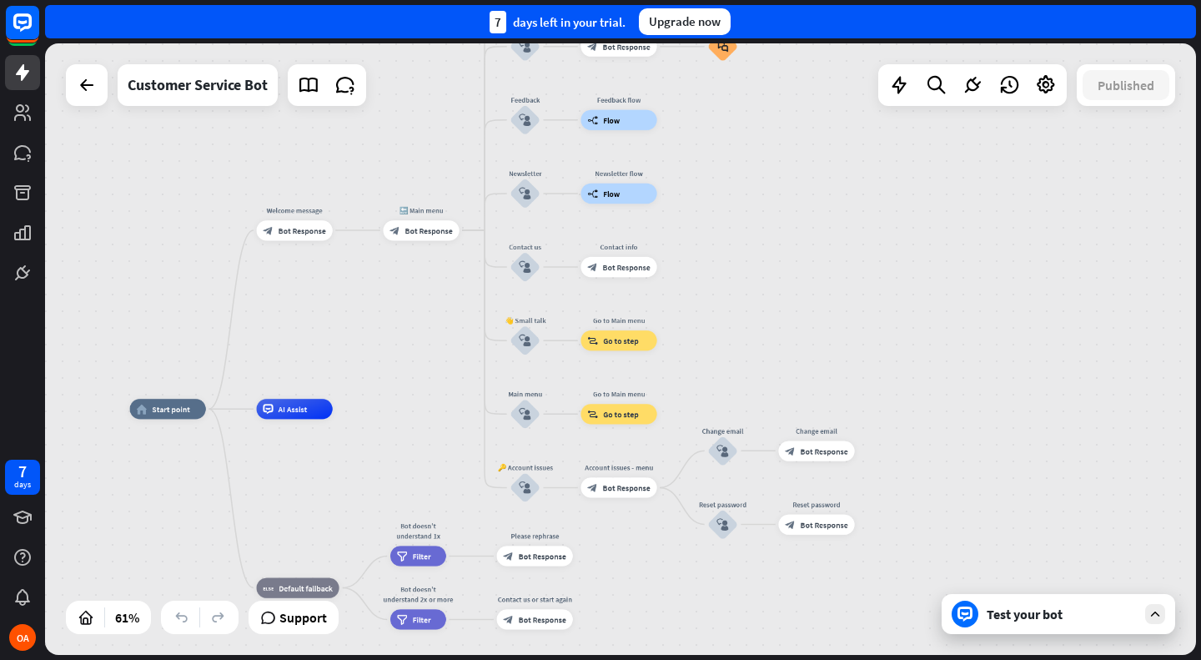
click at [159, 412] on span "Start point" at bounding box center [171, 409] width 38 height 10
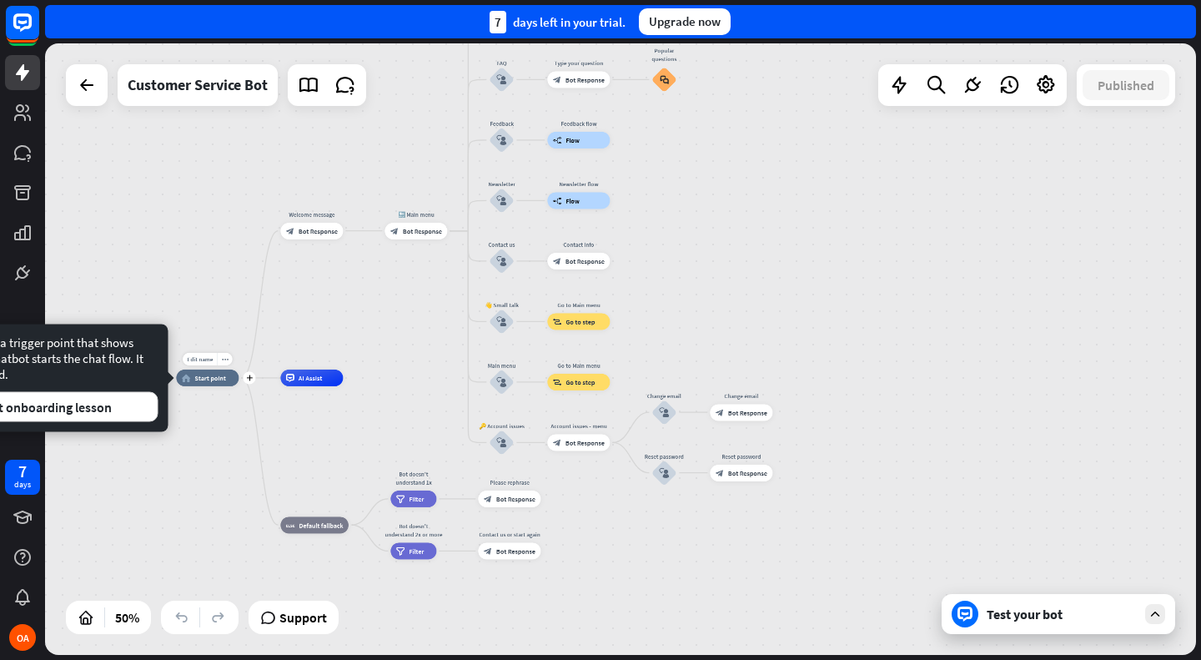
click at [299, 524] on span "Default fallback" at bounding box center [321, 524] width 44 height 8
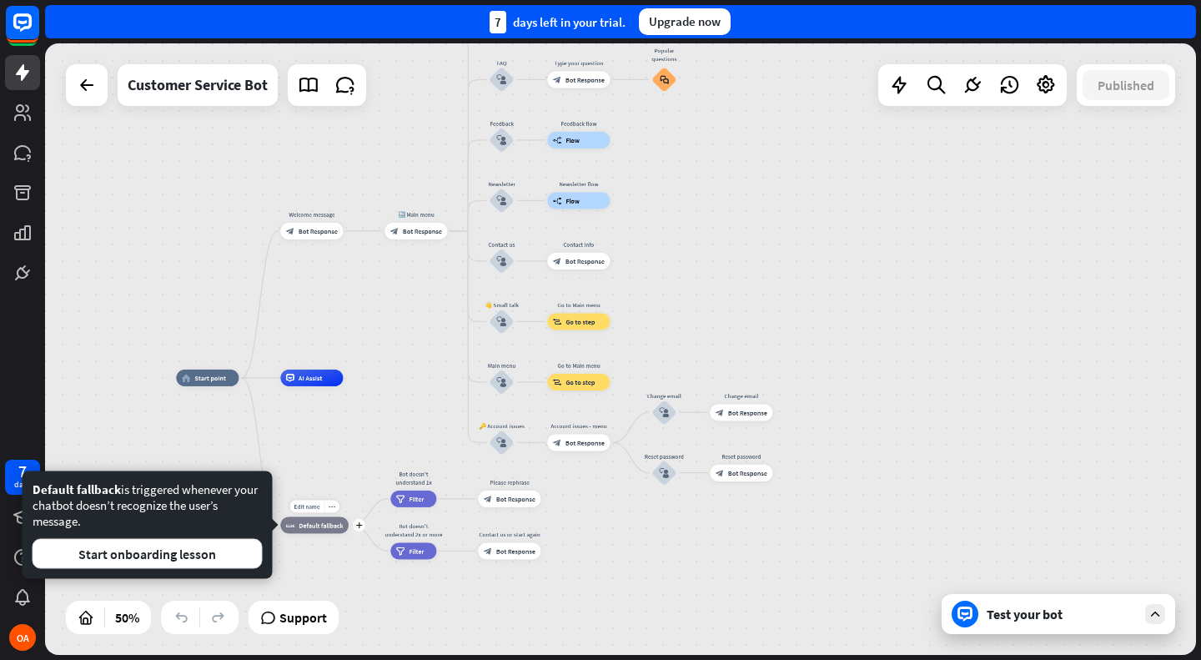
click at [309, 377] on span "AI Assist" at bounding box center [311, 378] width 24 height 8
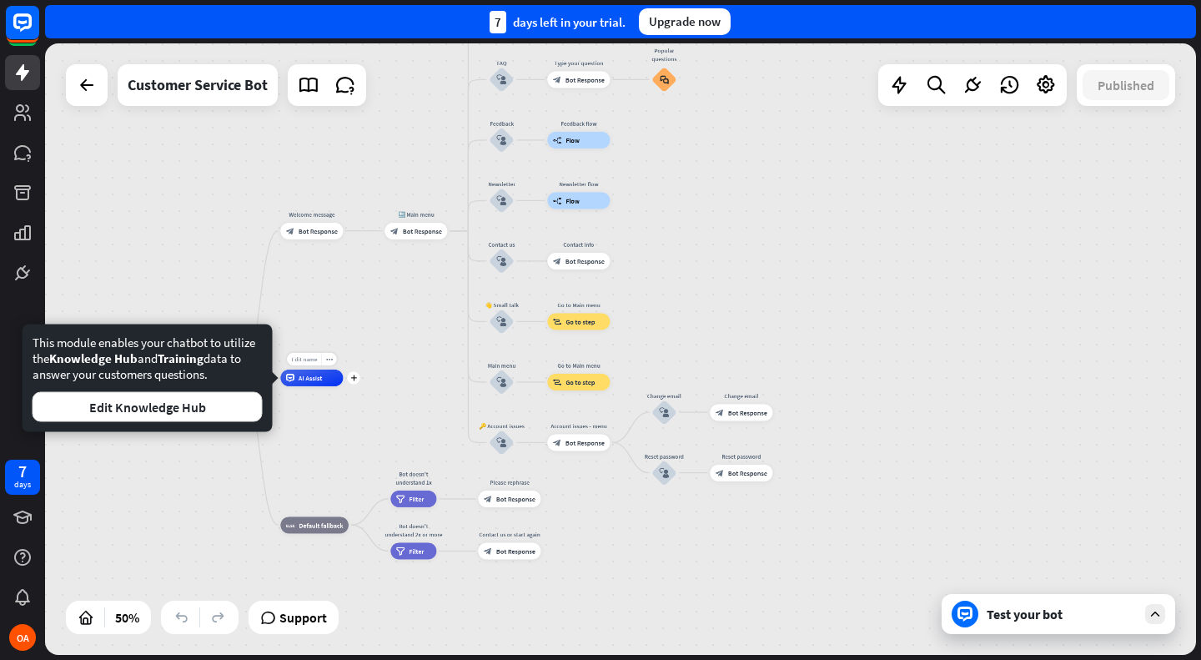
click at [295, 359] on span "Edit name" at bounding box center [304, 359] width 26 height 8
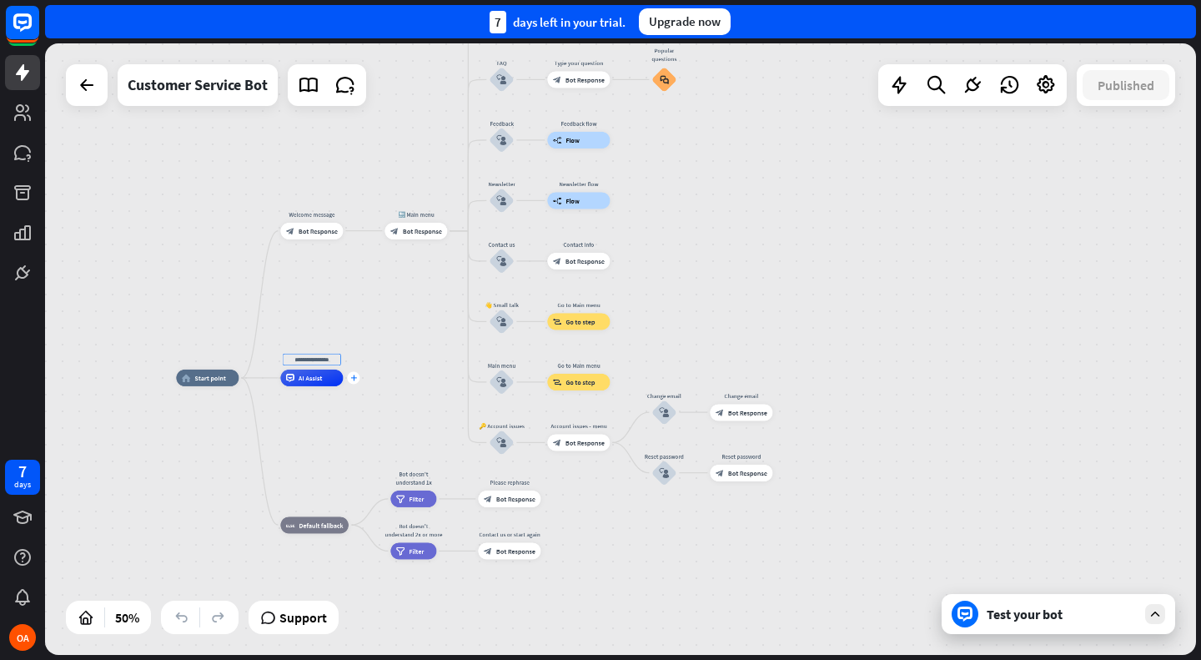
click at [351, 381] on div "plus" at bounding box center [353, 377] width 13 height 13
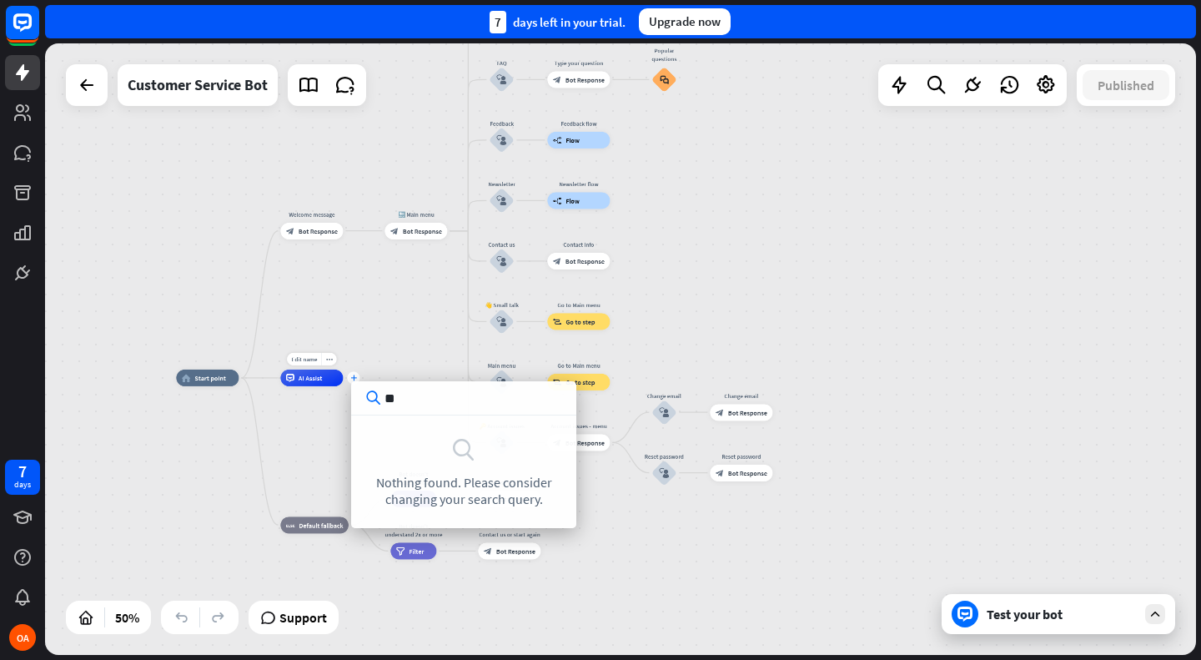
type input "*"
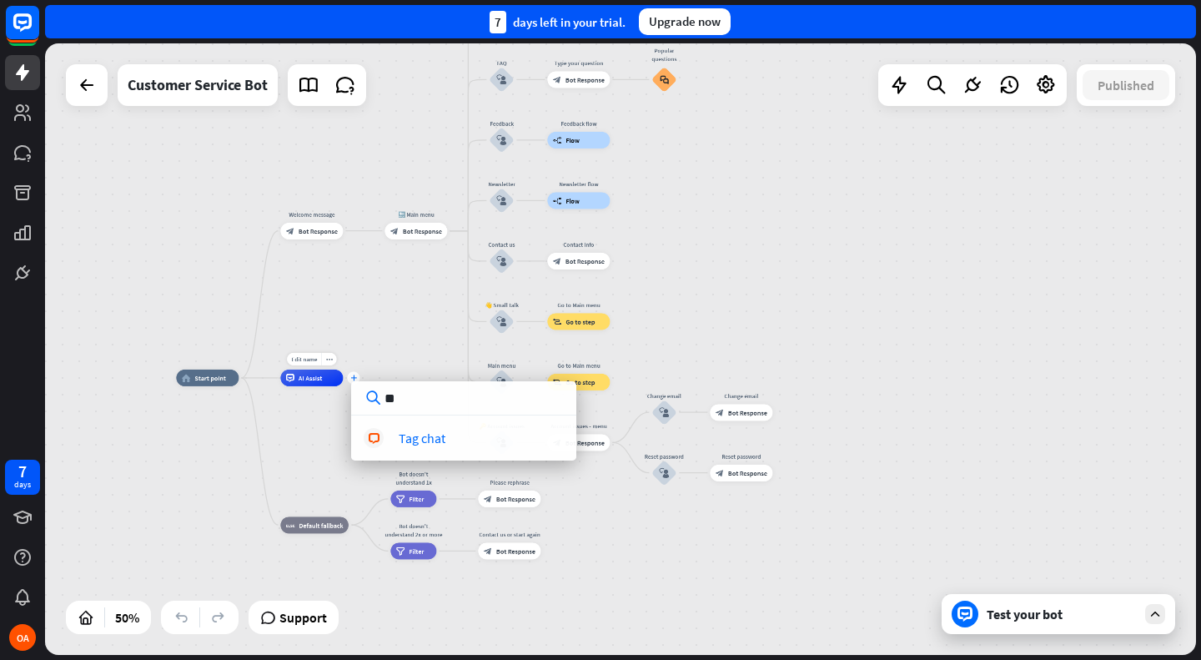
type input "*"
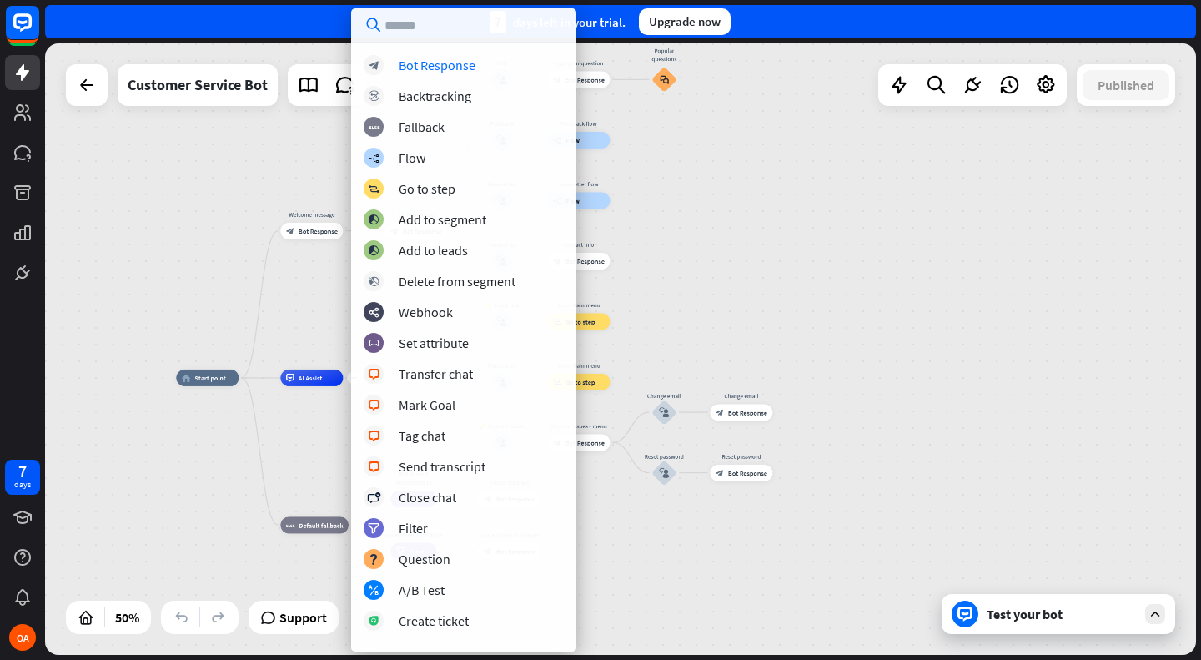
click at [1007, 319] on div "home_2 Start point Welcome message block_bot_response Bot Response 🔙 Main menu …" at bounding box center [620, 348] width 1151 height 611
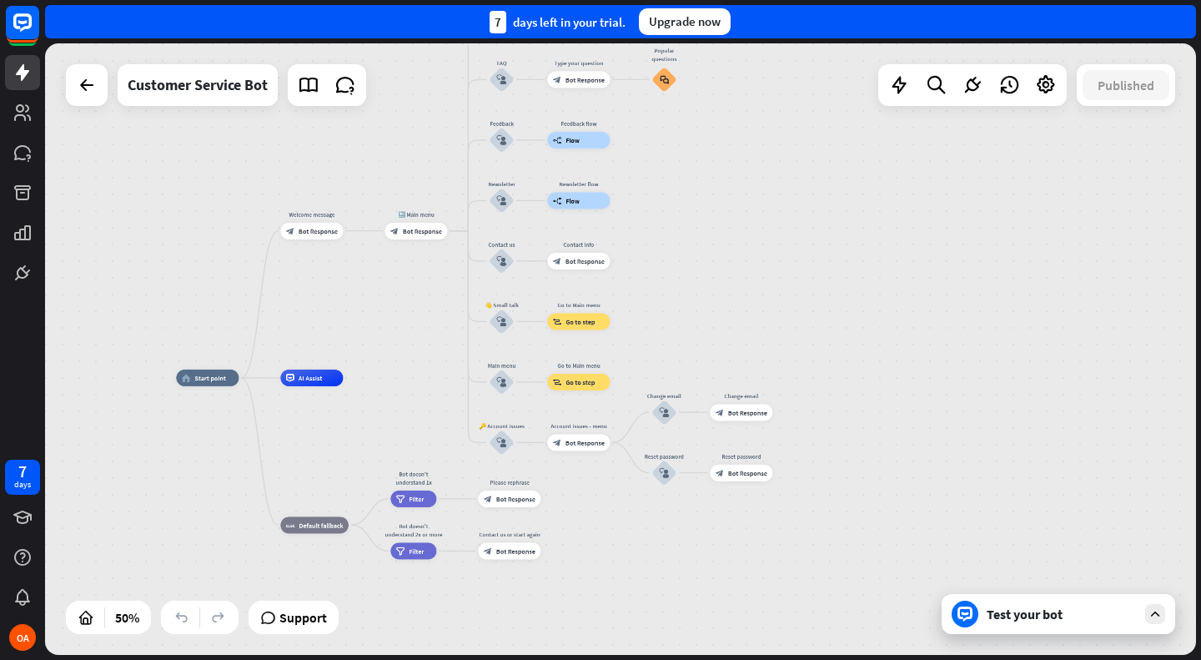
click at [248, 108] on div "home_2 Start point Welcome message block_bot_response Bot Response 🔙 Main menu …" at bounding box center [620, 348] width 1151 height 611
click at [79, 90] on icon at bounding box center [87, 85] width 20 height 20
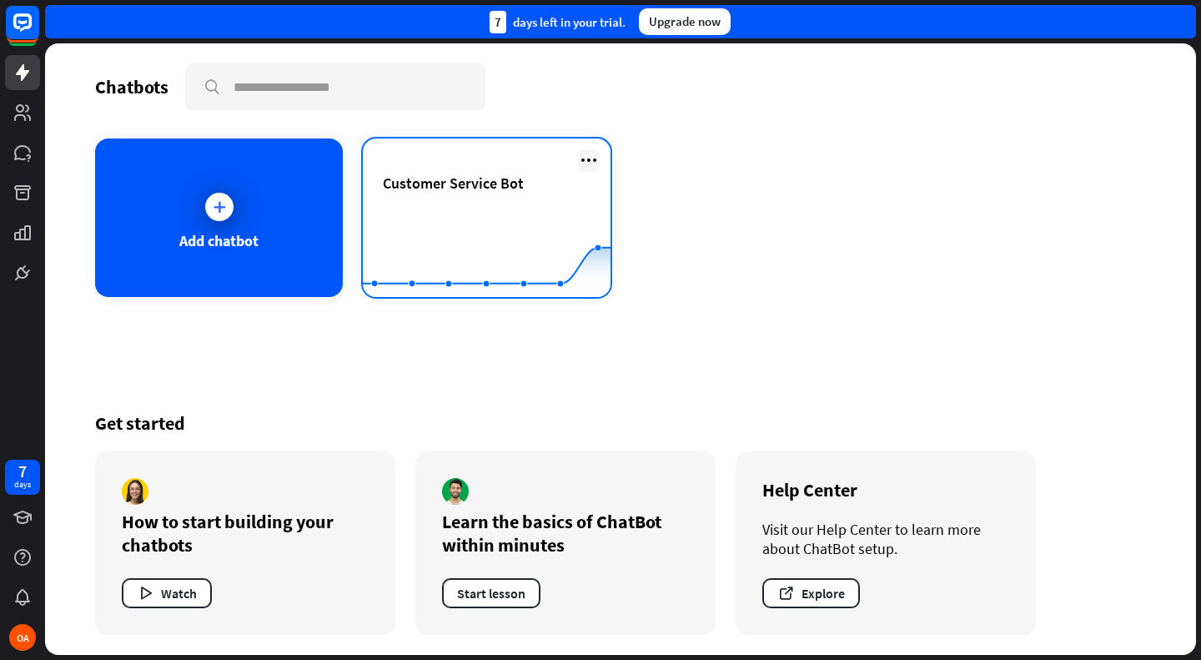
click at [580, 161] on icon at bounding box center [589, 160] width 20 height 20
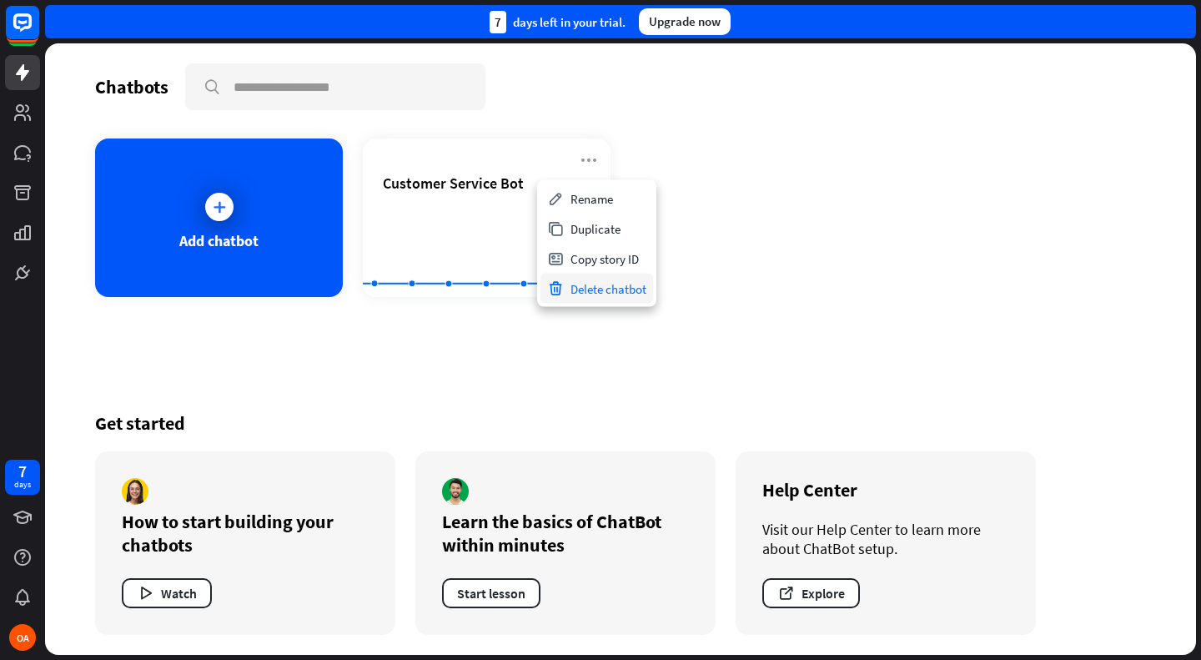
click at [618, 292] on div "Delete chatbot" at bounding box center [596, 289] width 113 height 30
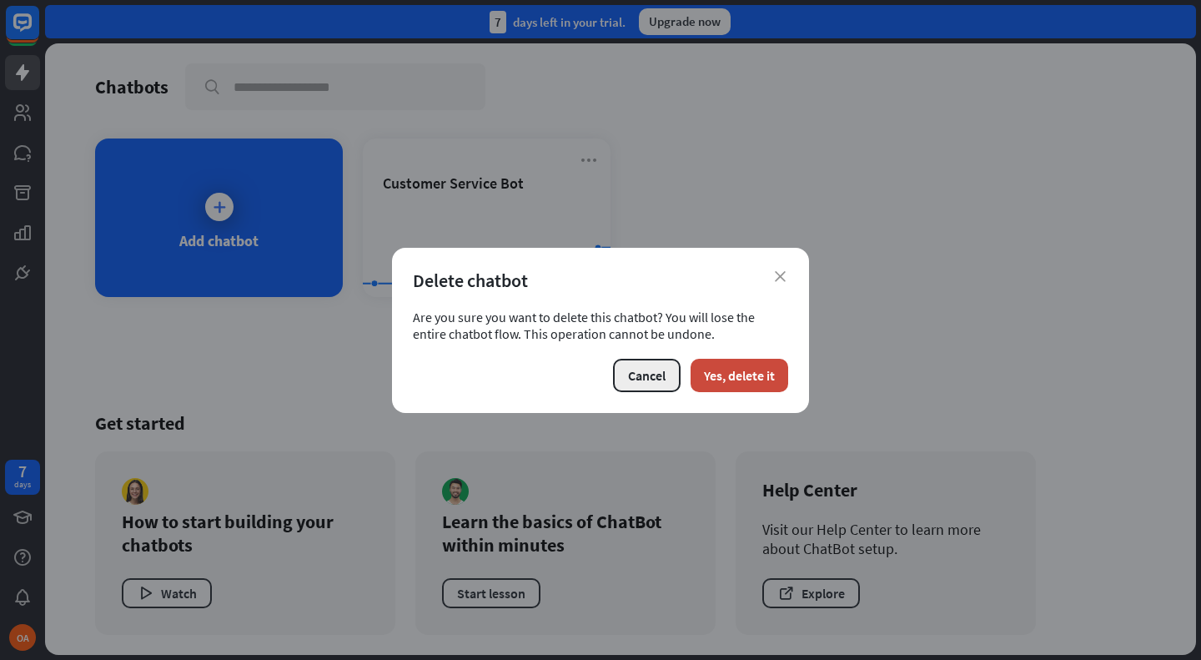
click at [649, 384] on button "Cancel" at bounding box center [647, 375] width 68 height 33
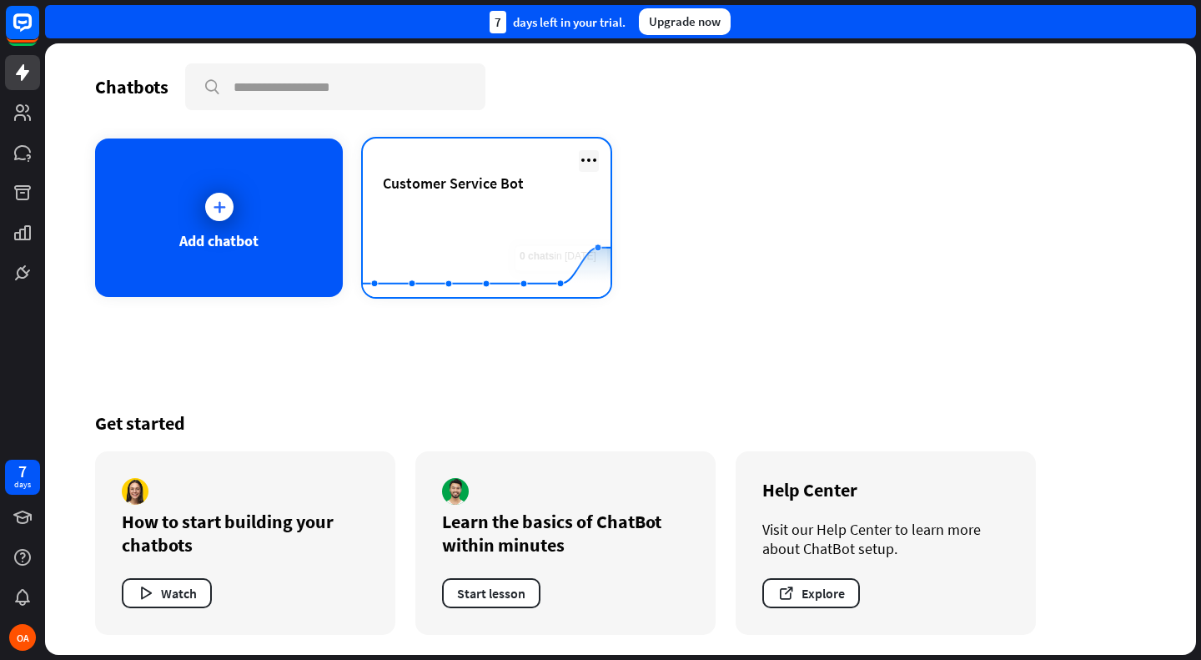
click at [589, 154] on icon at bounding box center [589, 160] width 20 height 20
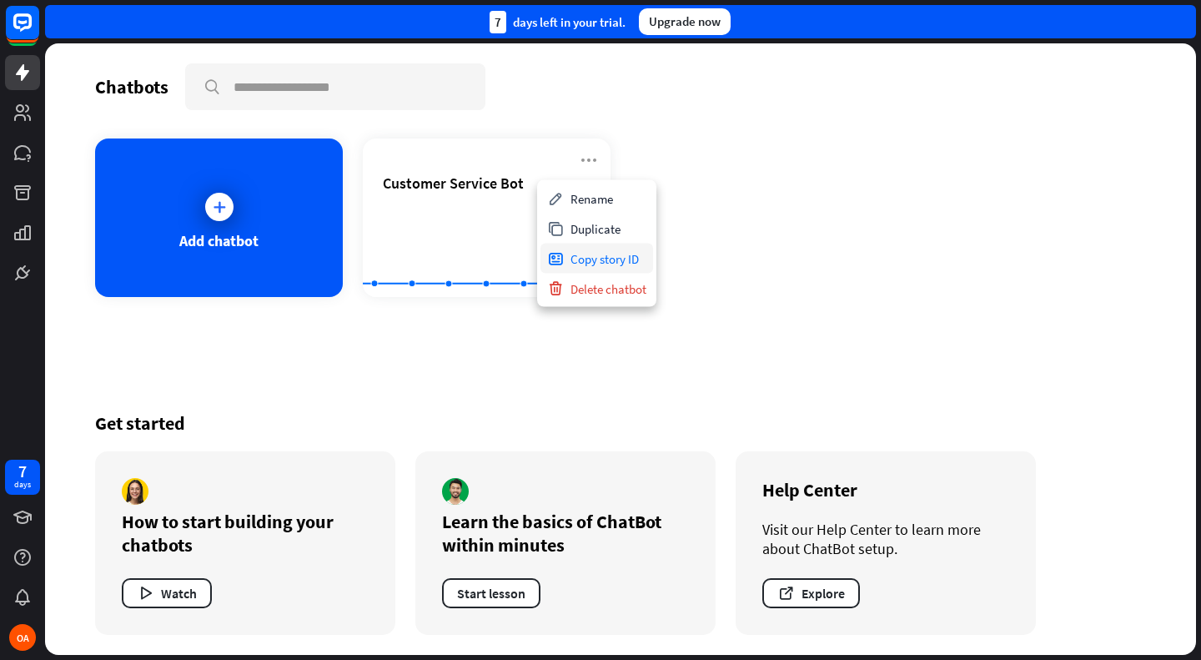
click at [605, 266] on div "Copy story ID" at bounding box center [596, 258] width 113 height 30
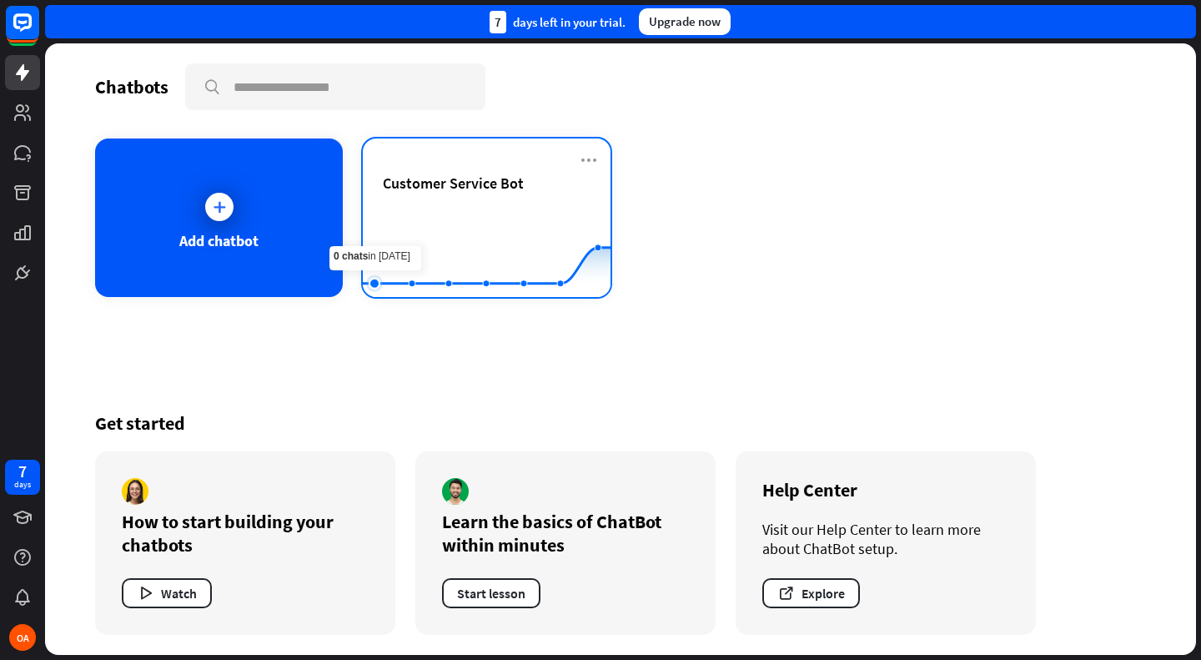
click at [374, 289] on icon at bounding box center [374, 283] width 17 height 17
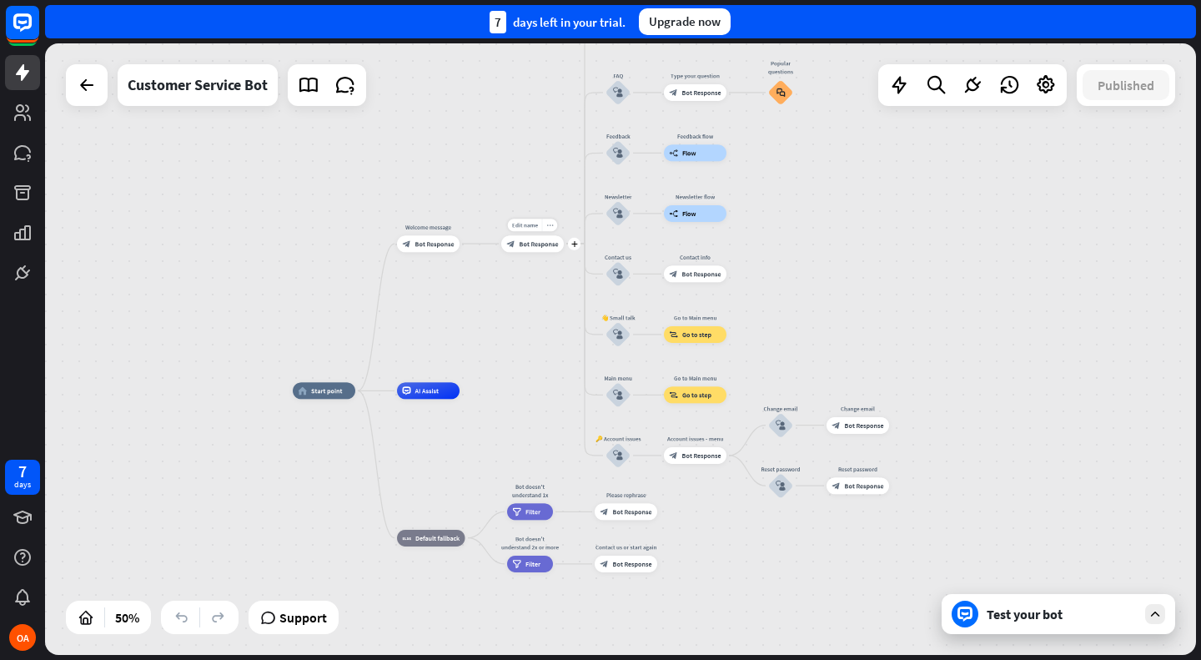
click at [553, 226] on div "more_horiz" at bounding box center [550, 224] width 16 height 13
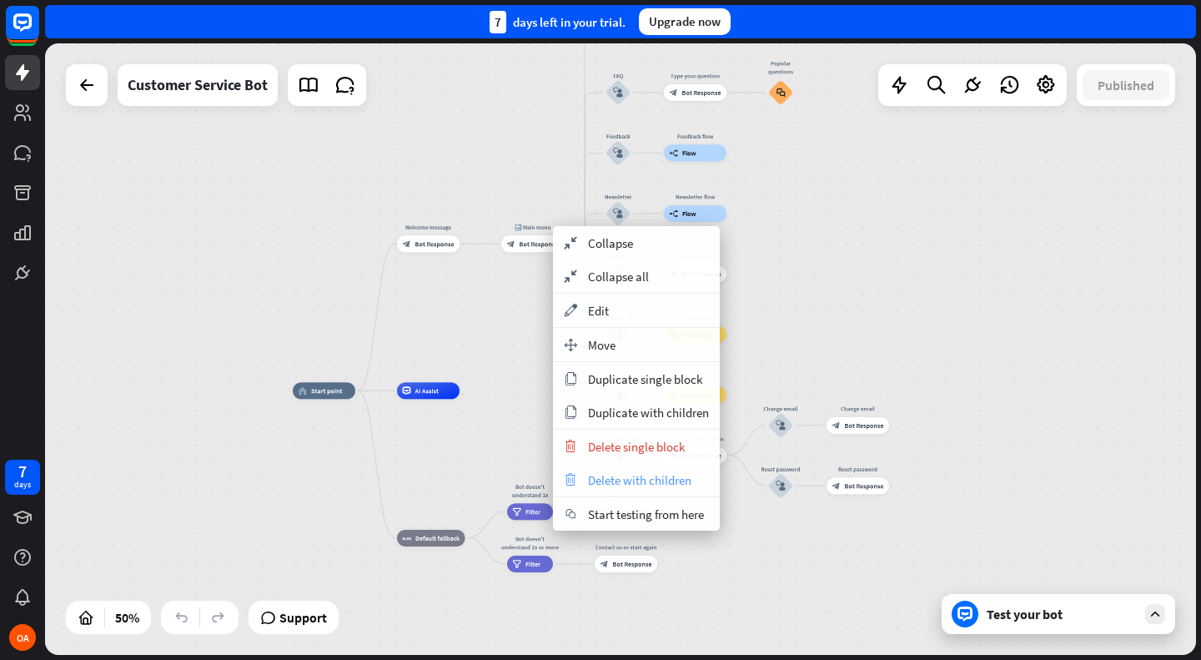
click at [620, 479] on span "Delete with children" at bounding box center [639, 480] width 103 height 16
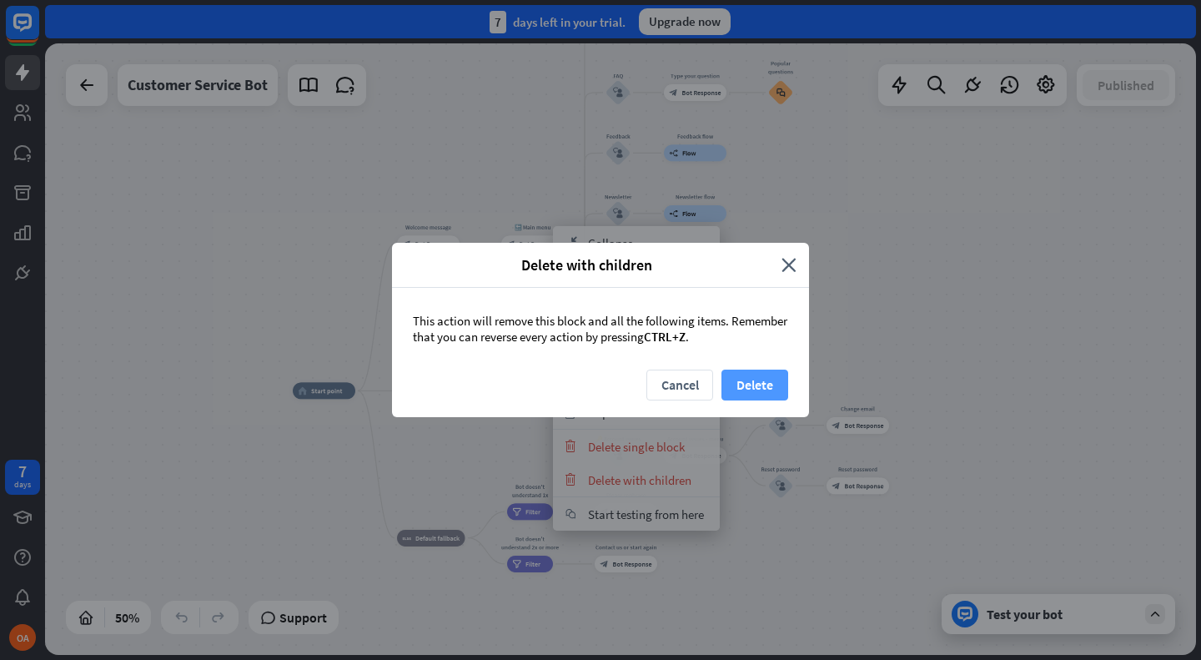
click at [768, 382] on button "Delete" at bounding box center [754, 384] width 67 height 31
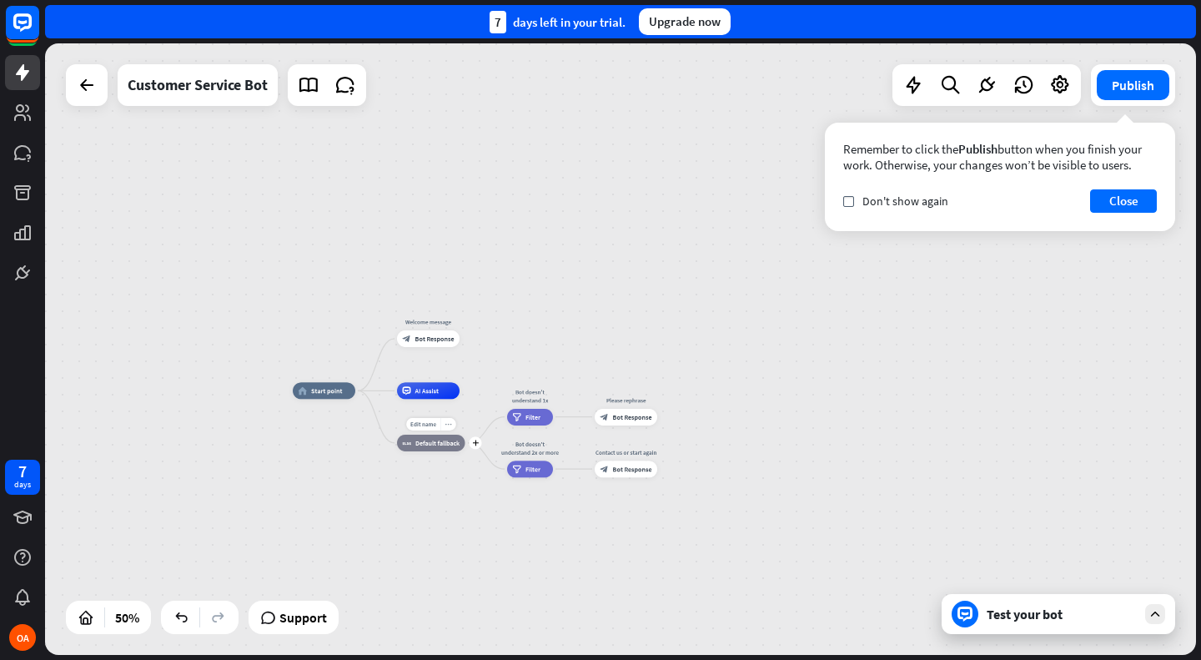
click at [451, 425] on icon "more_horiz" at bounding box center [448, 424] width 7 height 7
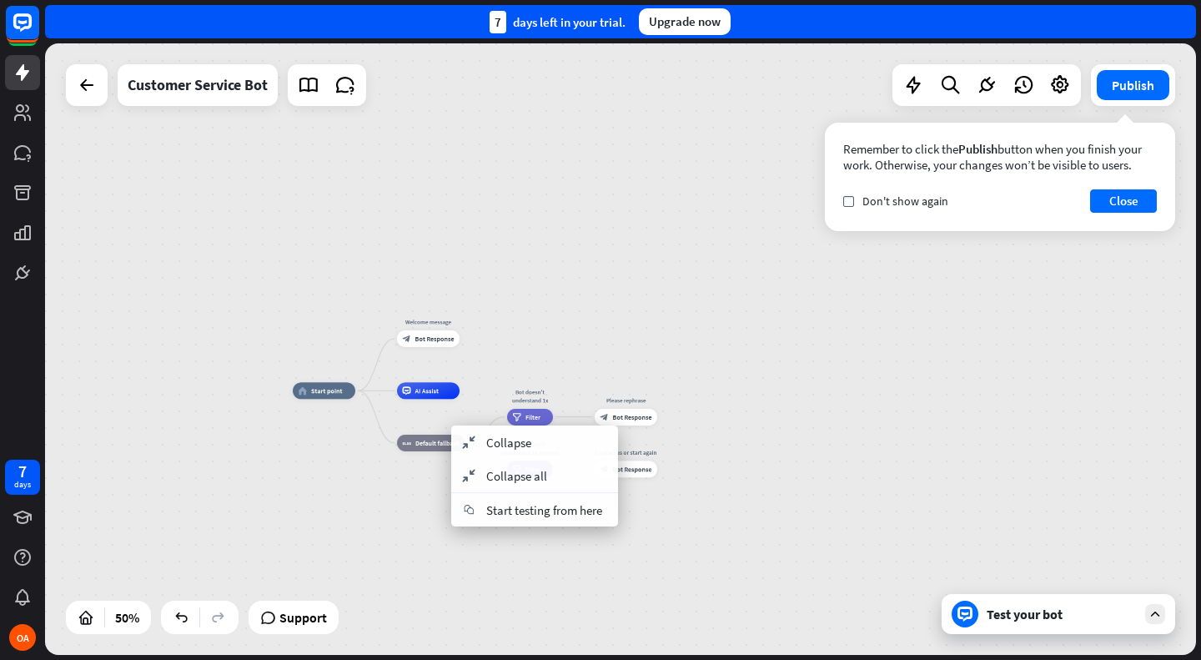
click at [519, 379] on div "home_2 Start point Welcome message block_bot_response Bot Response AI Assist bl…" at bounding box center [620, 348] width 1151 height 611
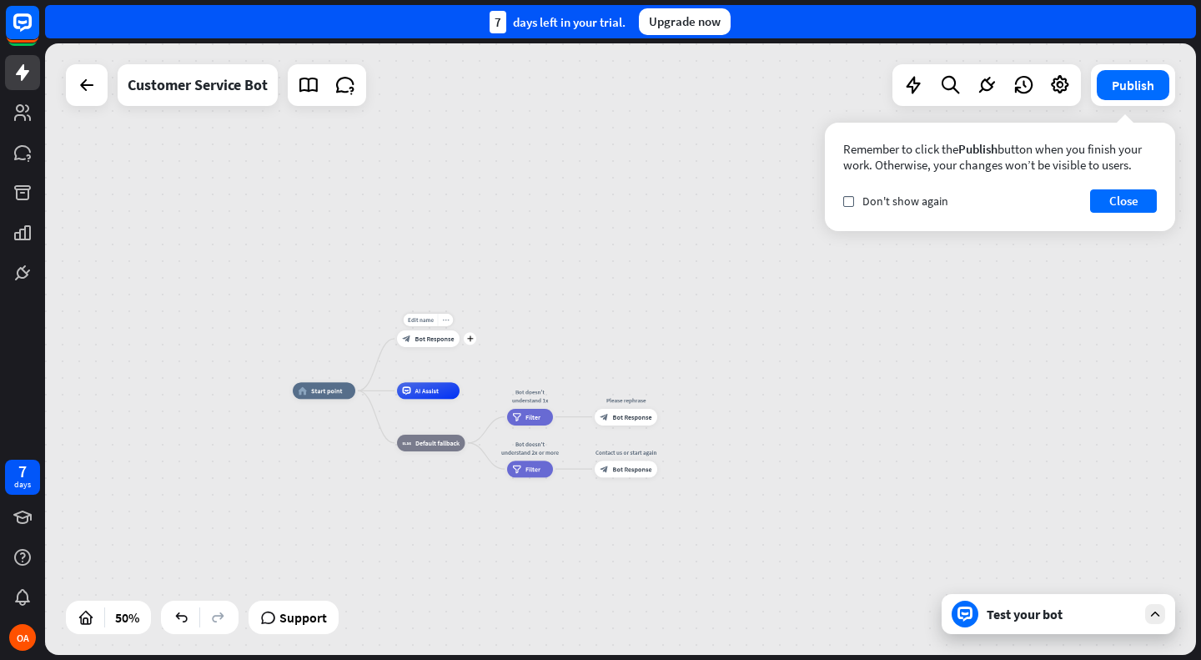
click at [444, 319] on icon "more_horiz" at bounding box center [445, 320] width 7 height 7
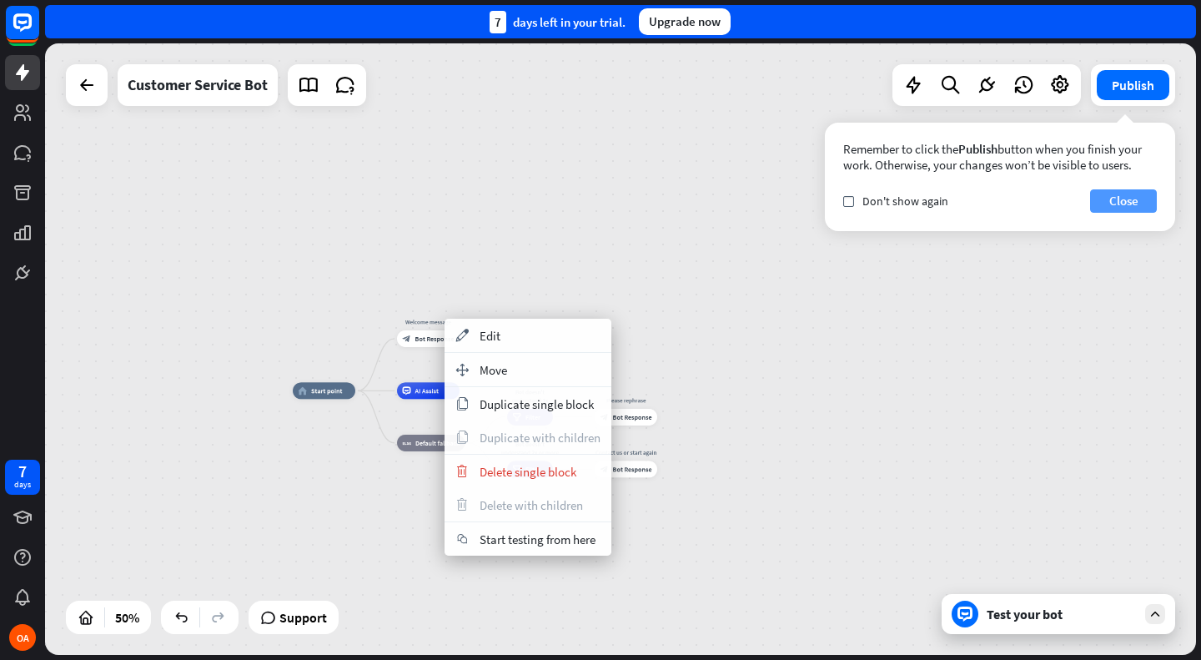
click at [1100, 202] on button "Close" at bounding box center [1123, 200] width 67 height 23
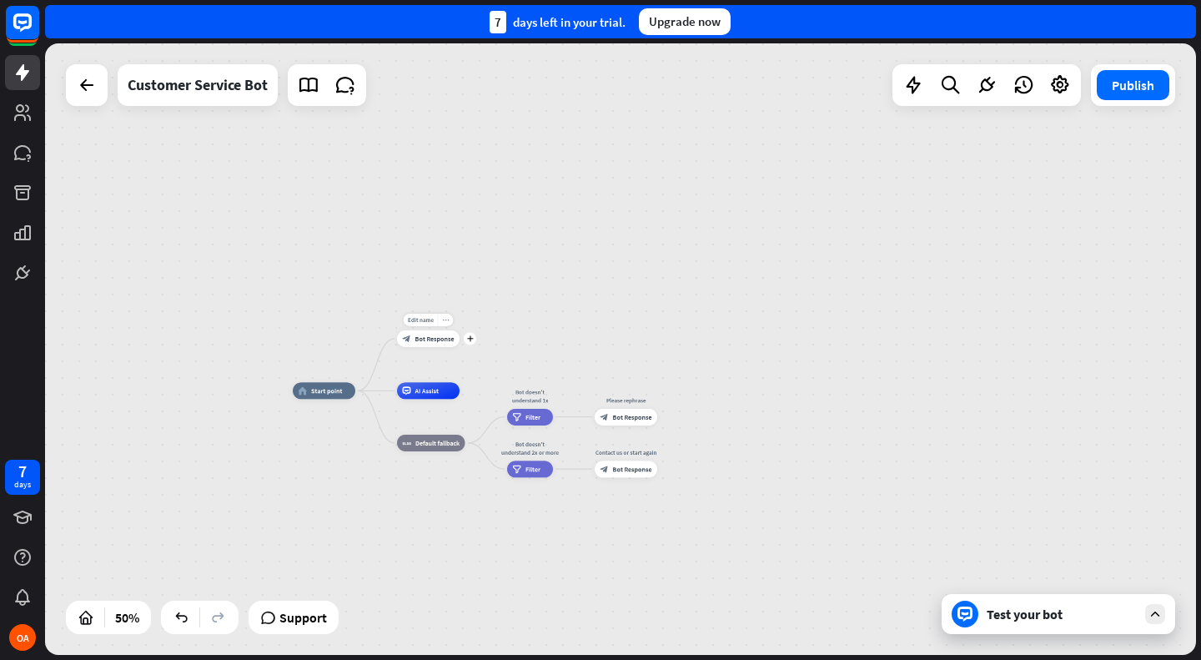
click at [447, 319] on icon "more_horiz" at bounding box center [445, 320] width 7 height 7
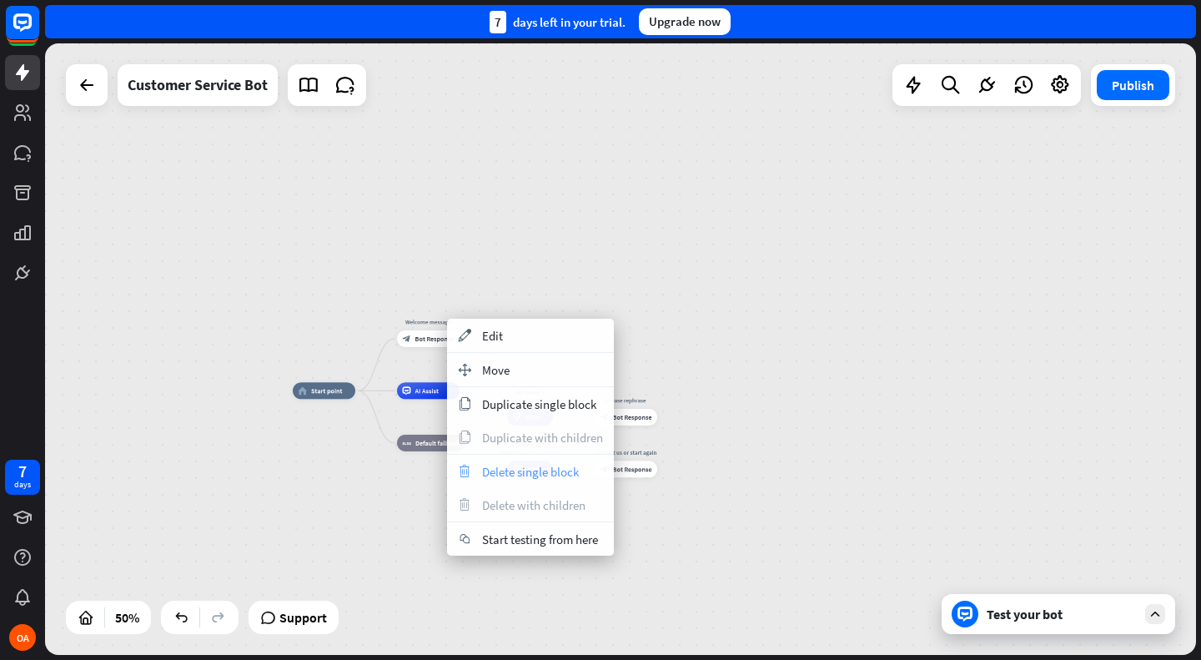
click at [505, 467] on span "Delete single block" at bounding box center [530, 472] width 97 height 16
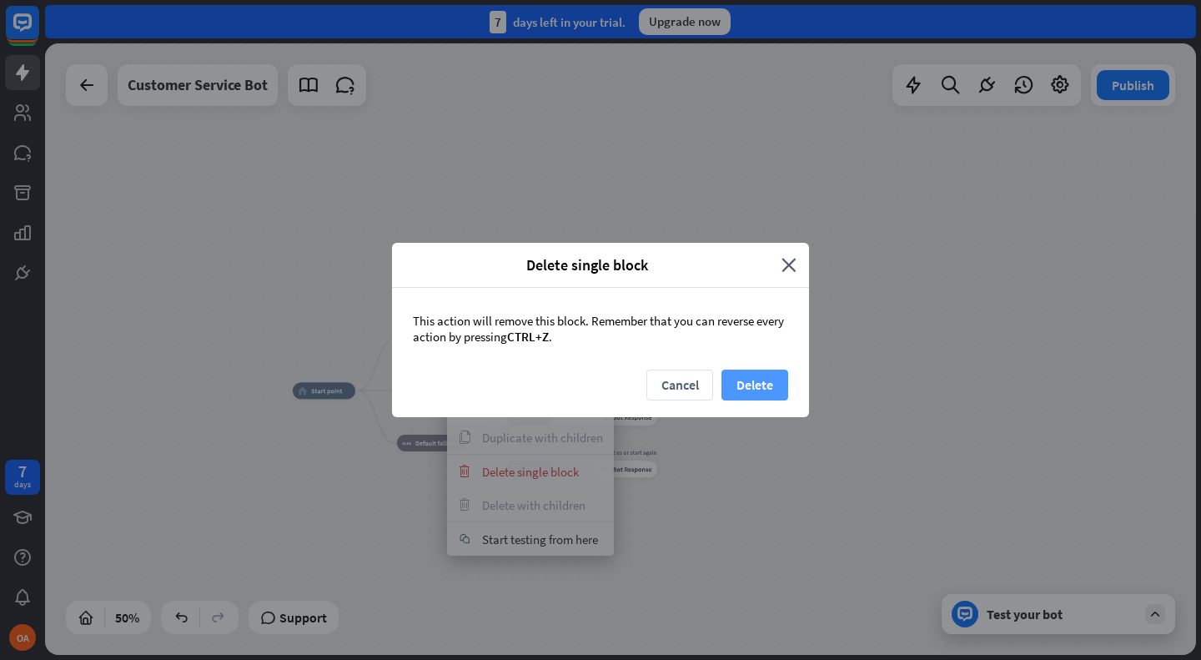
click at [766, 387] on button "Delete" at bounding box center [754, 384] width 67 height 31
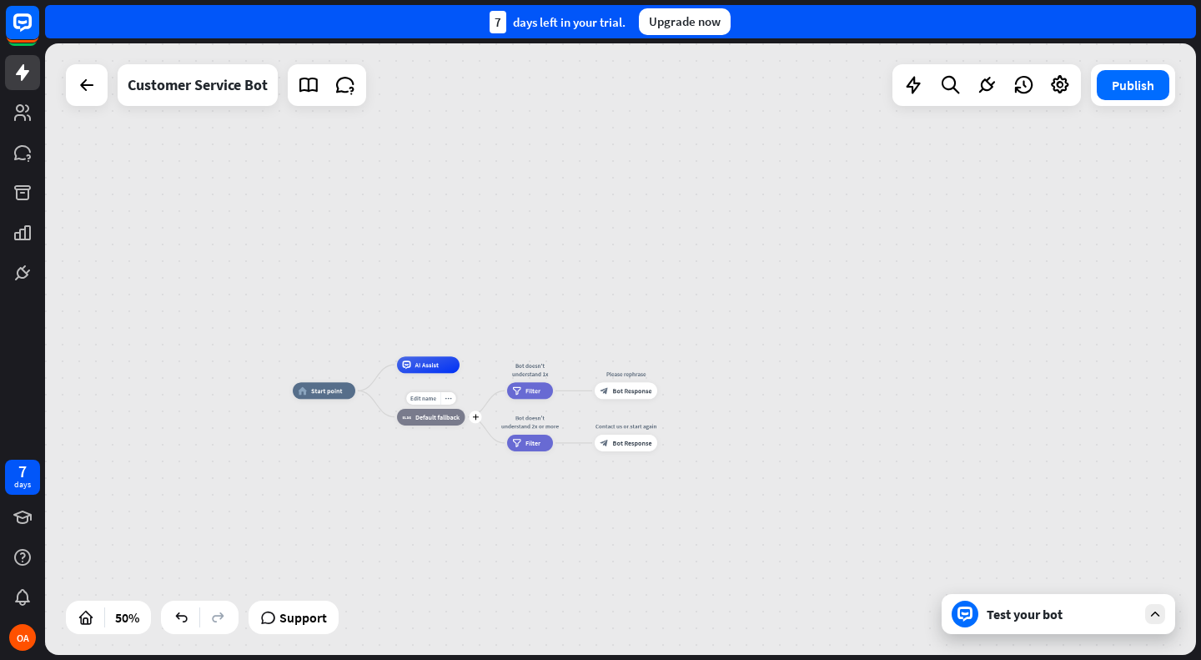
click at [426, 425] on div "Edit name more_horiz plus block_fallback Default fallback" at bounding box center [431, 417] width 68 height 17
click at [449, 397] on icon "more_horiz" at bounding box center [448, 397] width 7 height 7
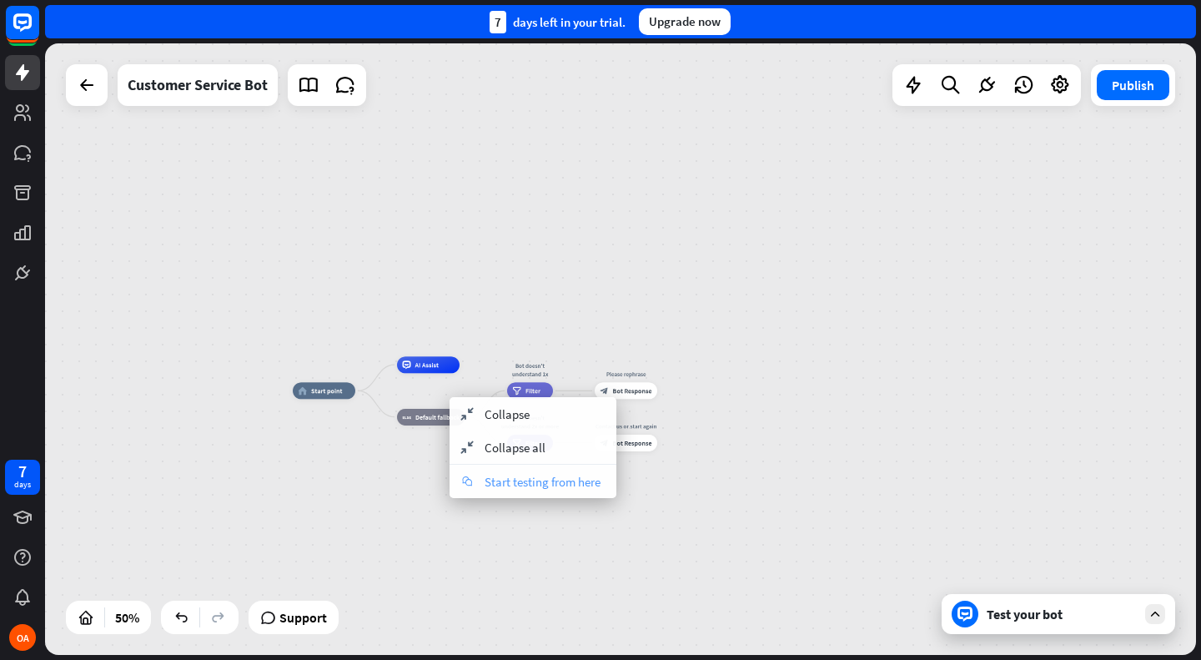
click at [479, 484] on div "chat Start testing from here" at bounding box center [532, 480] width 167 height 33
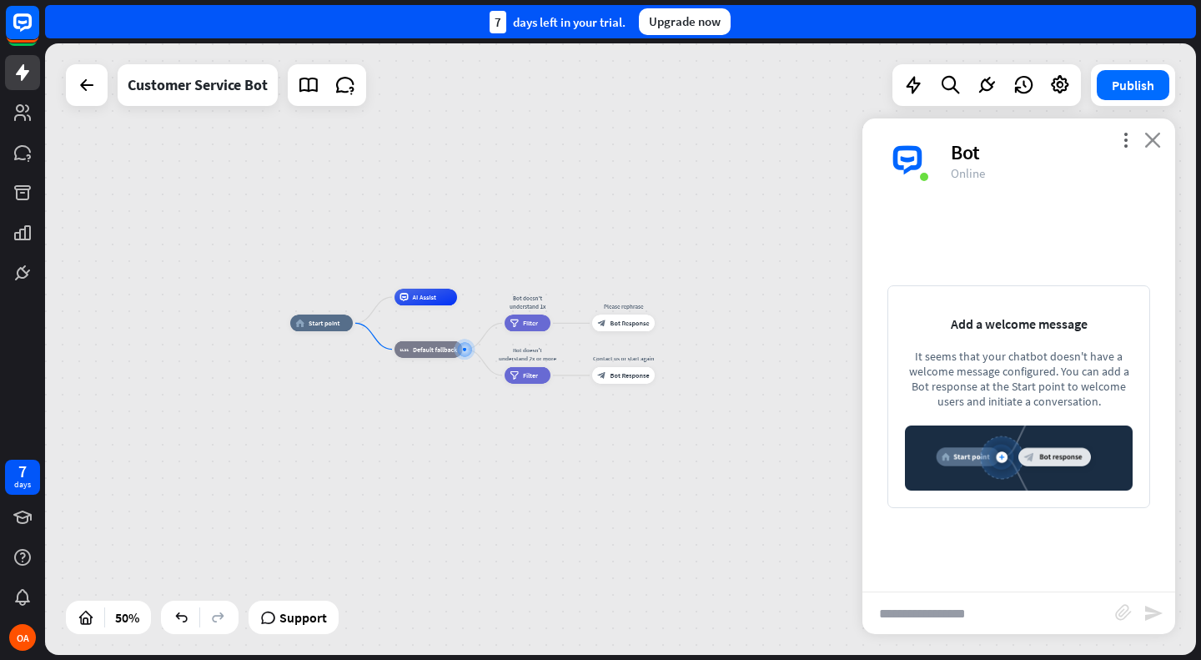
click at [1154, 137] on icon "close" at bounding box center [1152, 140] width 17 height 16
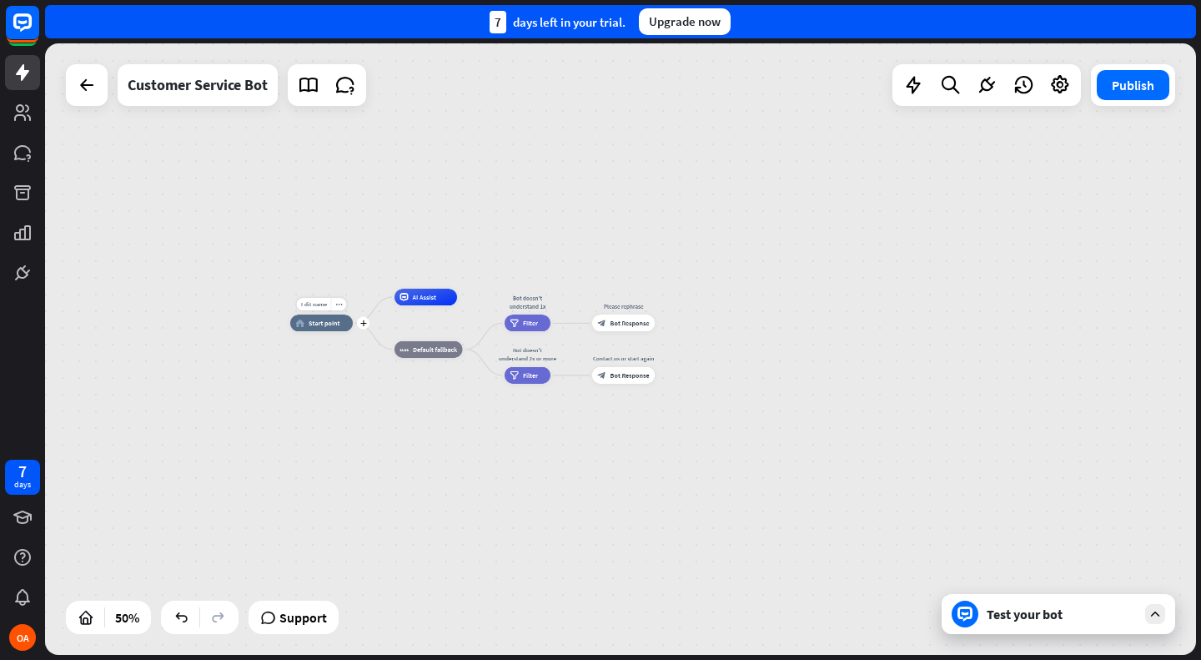
click at [341, 310] on div "more_horiz" at bounding box center [339, 304] width 16 height 13
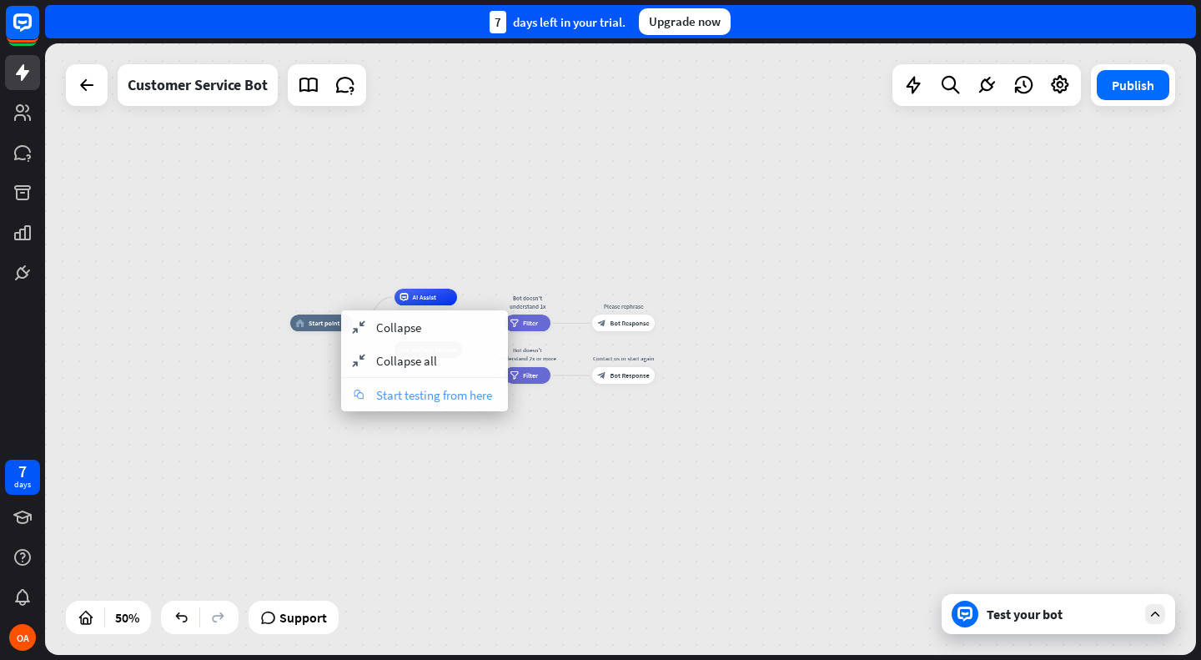
click at [397, 389] on span "Start testing from here" at bounding box center [434, 395] width 116 height 16
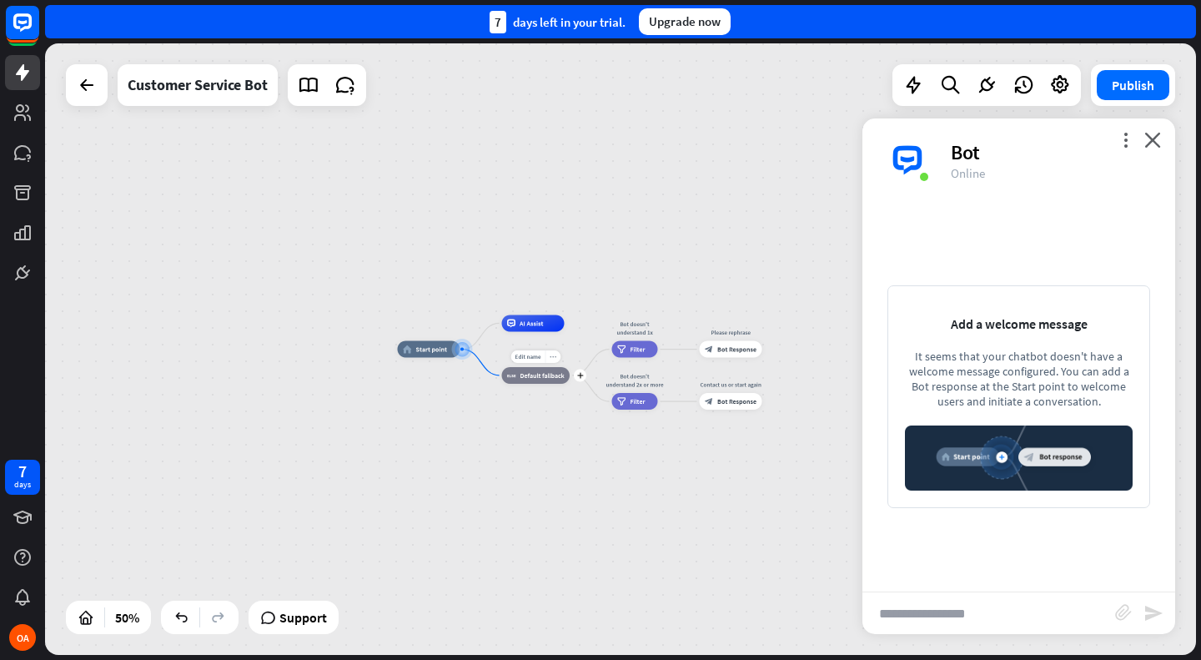
click at [558, 361] on div "more_horiz" at bounding box center [553, 356] width 16 height 13
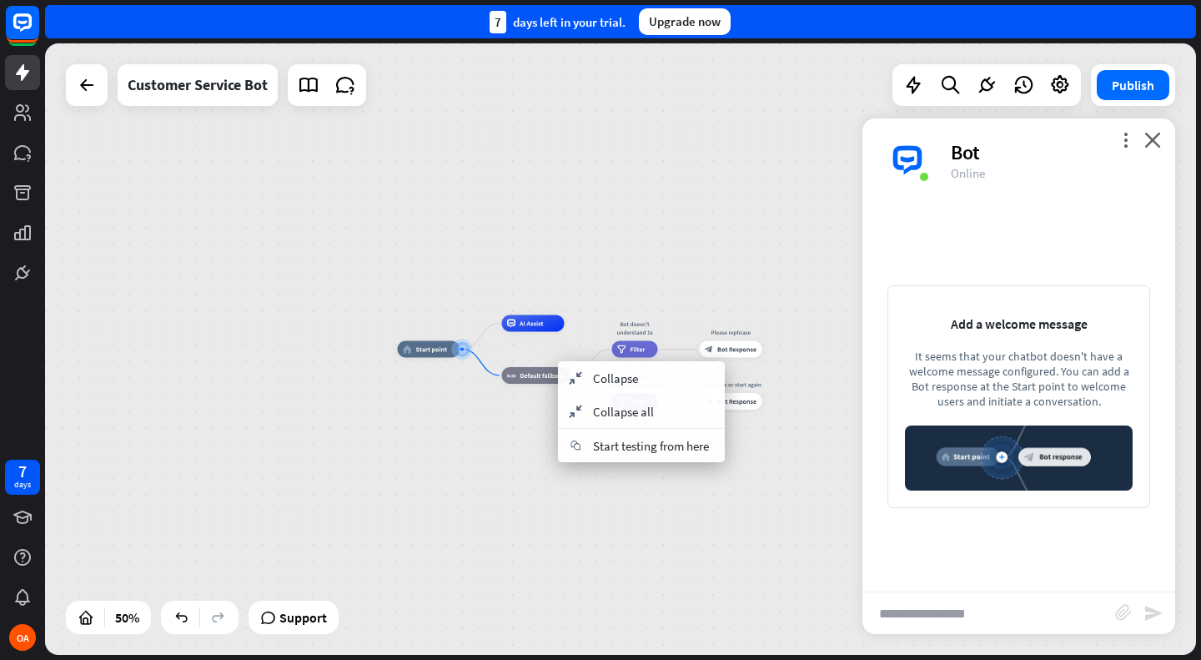
click at [480, 355] on div "home_2 Start point AI Assist block_fallback Default fallback Bot doesn't unders…" at bounding box center [685, 502] width 575 height 306
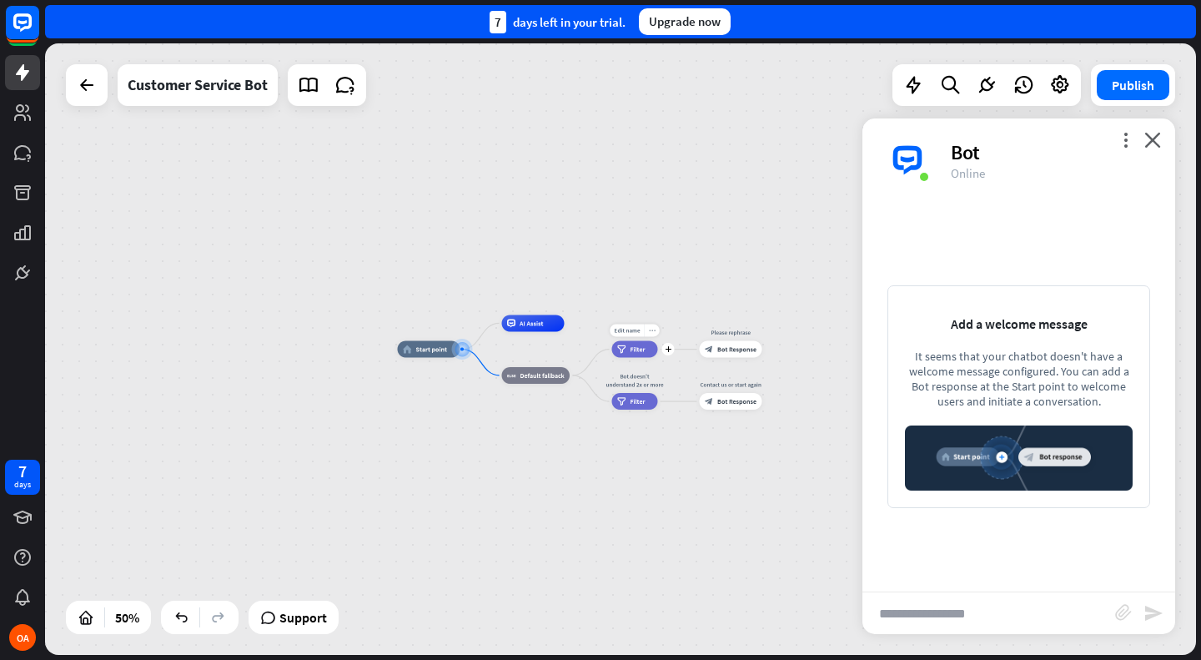
click at [650, 331] on icon "more_horiz" at bounding box center [652, 330] width 7 height 7
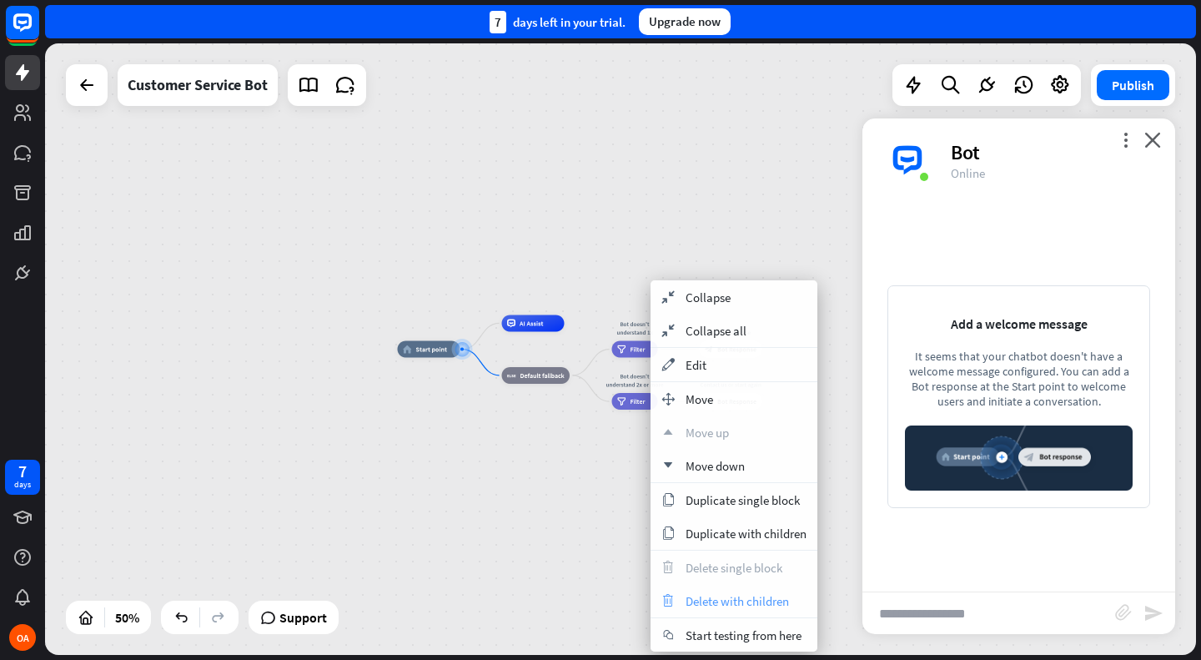
click at [695, 601] on span "Delete with children" at bounding box center [736, 601] width 103 height 16
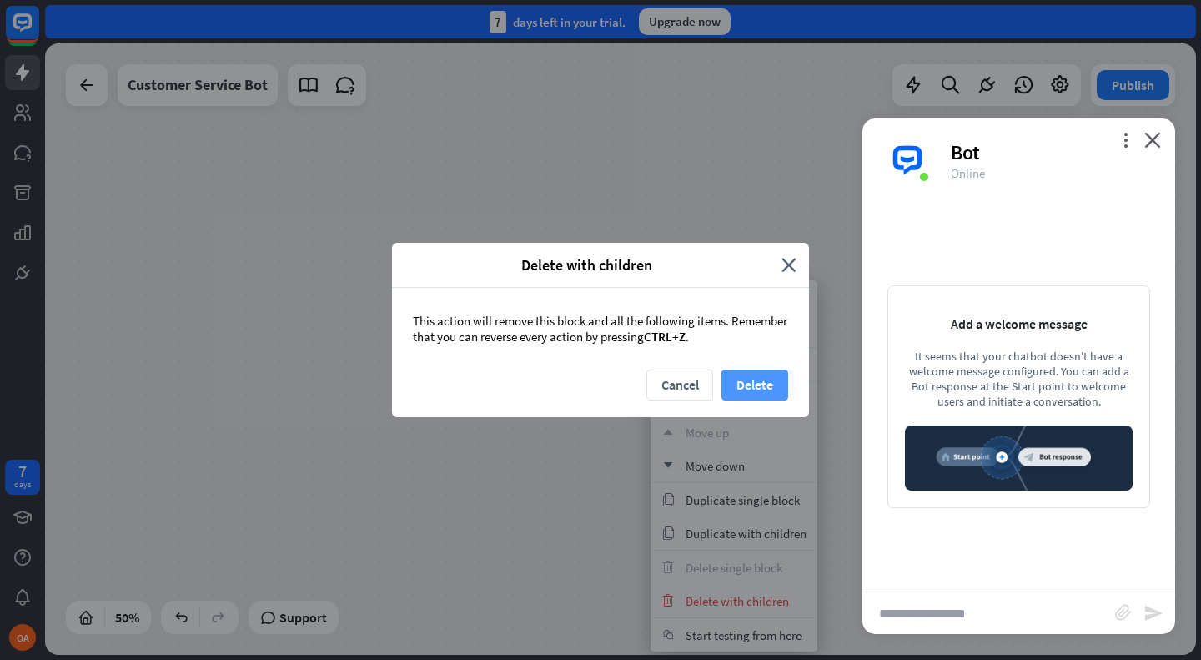
click at [737, 387] on button "Delete" at bounding box center [754, 384] width 67 height 31
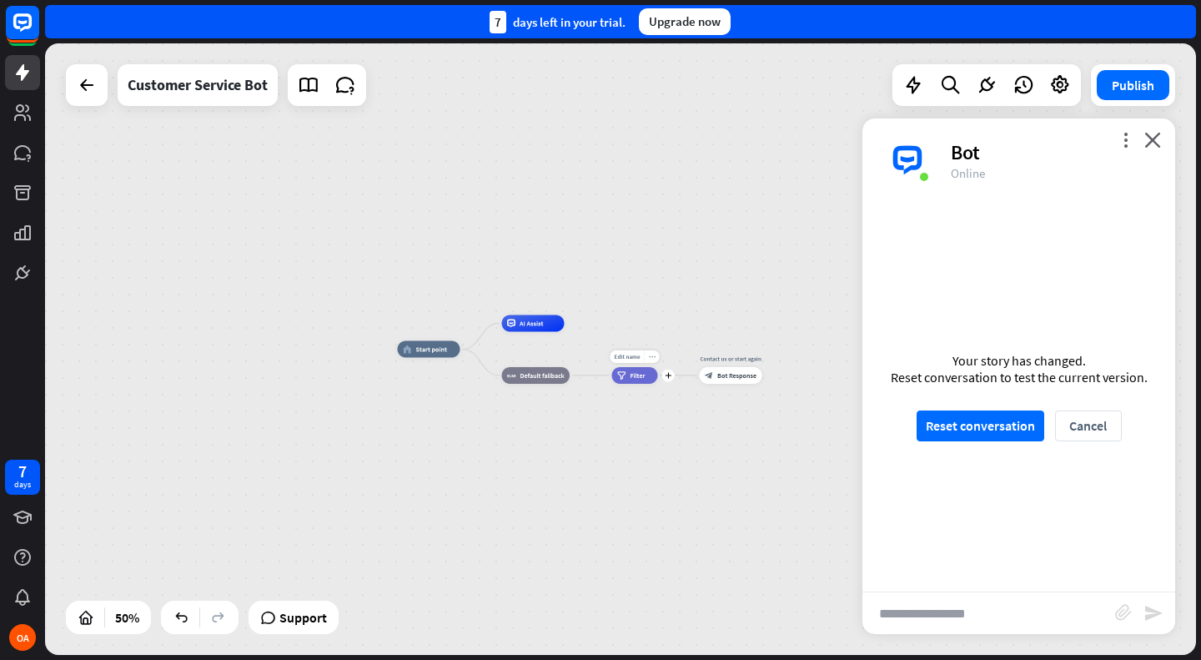
click at [652, 356] on icon "more_horiz" at bounding box center [652, 357] width 7 height 7
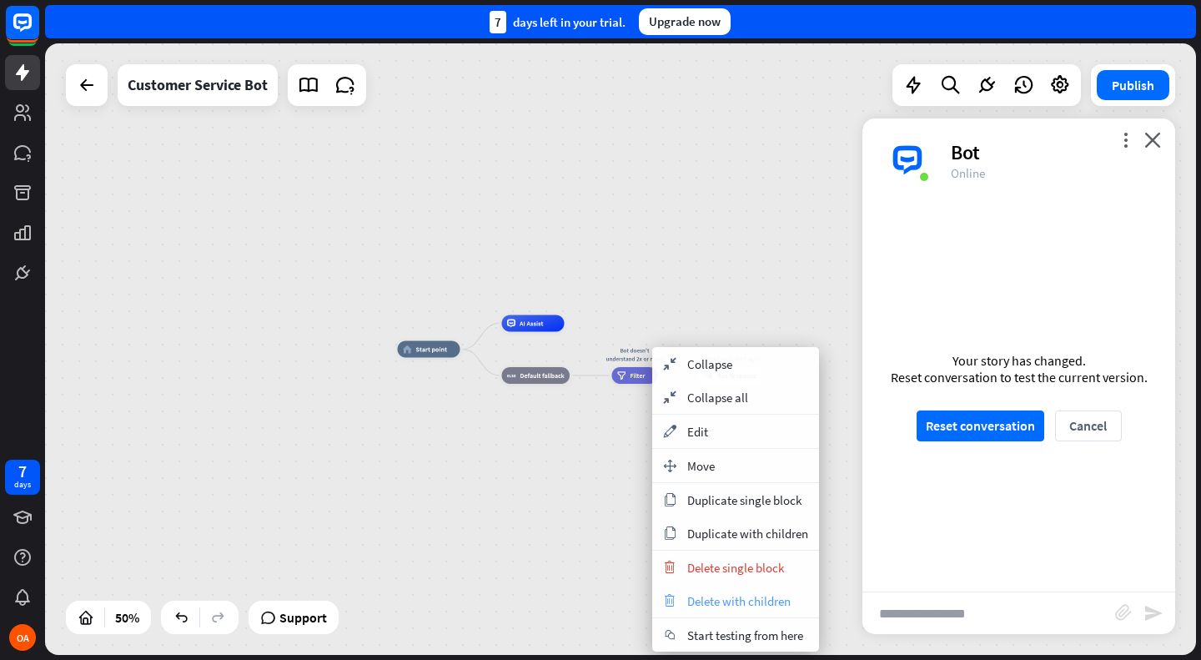
click at [720, 597] on span "Delete with children" at bounding box center [738, 601] width 103 height 16
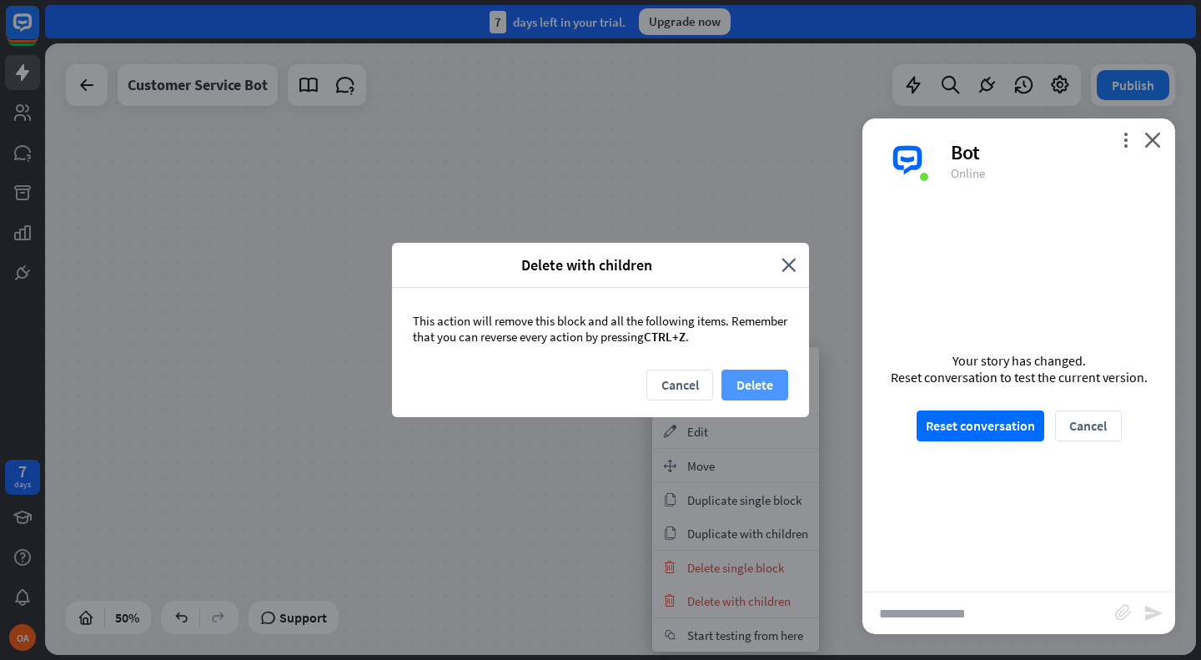
click at [752, 387] on button "Delete" at bounding box center [754, 384] width 67 height 31
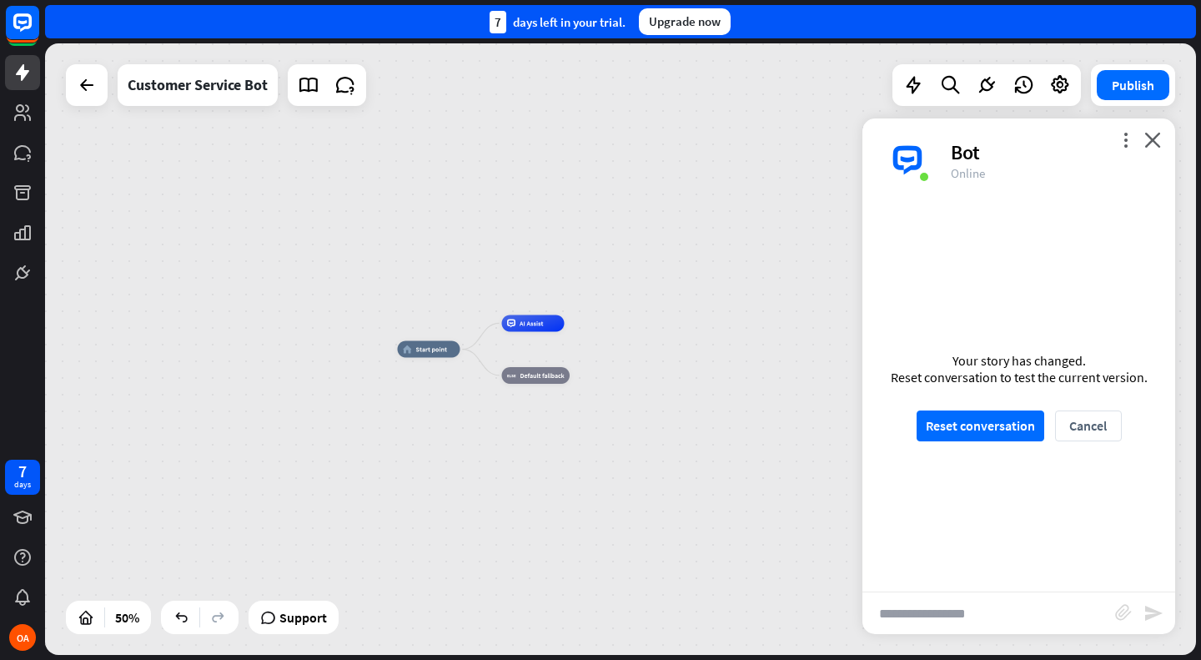
click at [1142, 140] on div "Bot" at bounding box center [1053, 152] width 204 height 26
click at [1157, 138] on icon "close" at bounding box center [1152, 140] width 17 height 16
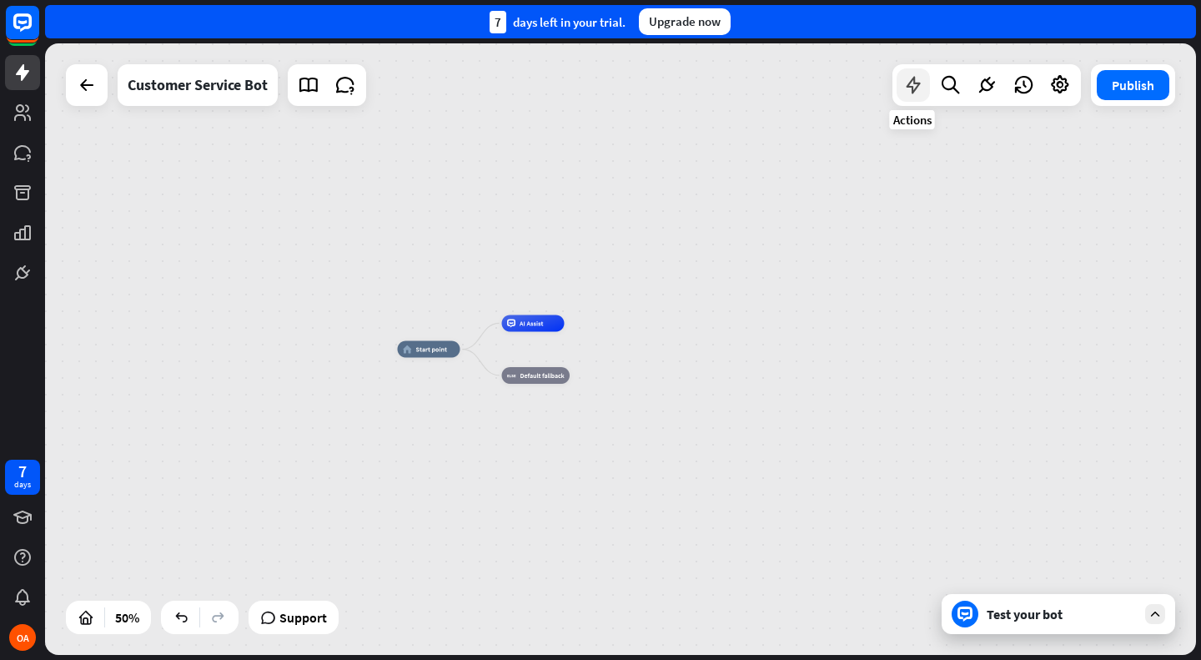
click at [925, 93] on div at bounding box center [912, 84] width 33 height 33
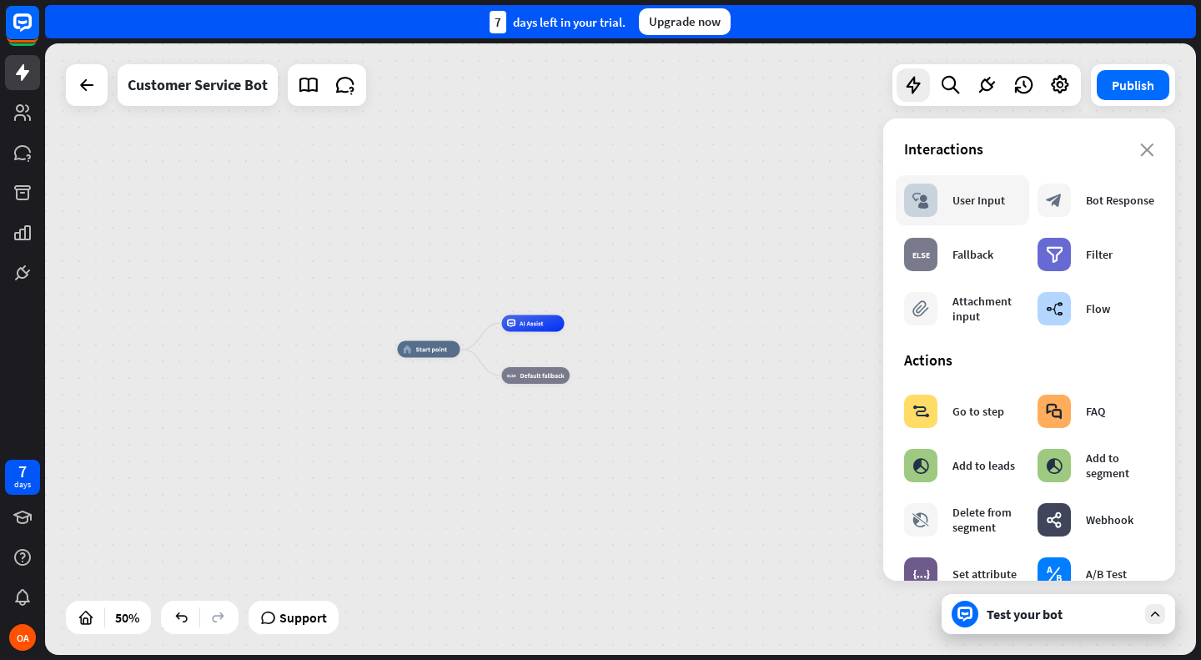
click at [975, 200] on div "User Input" at bounding box center [978, 200] width 53 height 15
click at [969, 215] on div "block_user_input User Input" at bounding box center [954, 199] width 101 height 33
click at [424, 346] on span "Start point" at bounding box center [432, 349] width 32 height 8
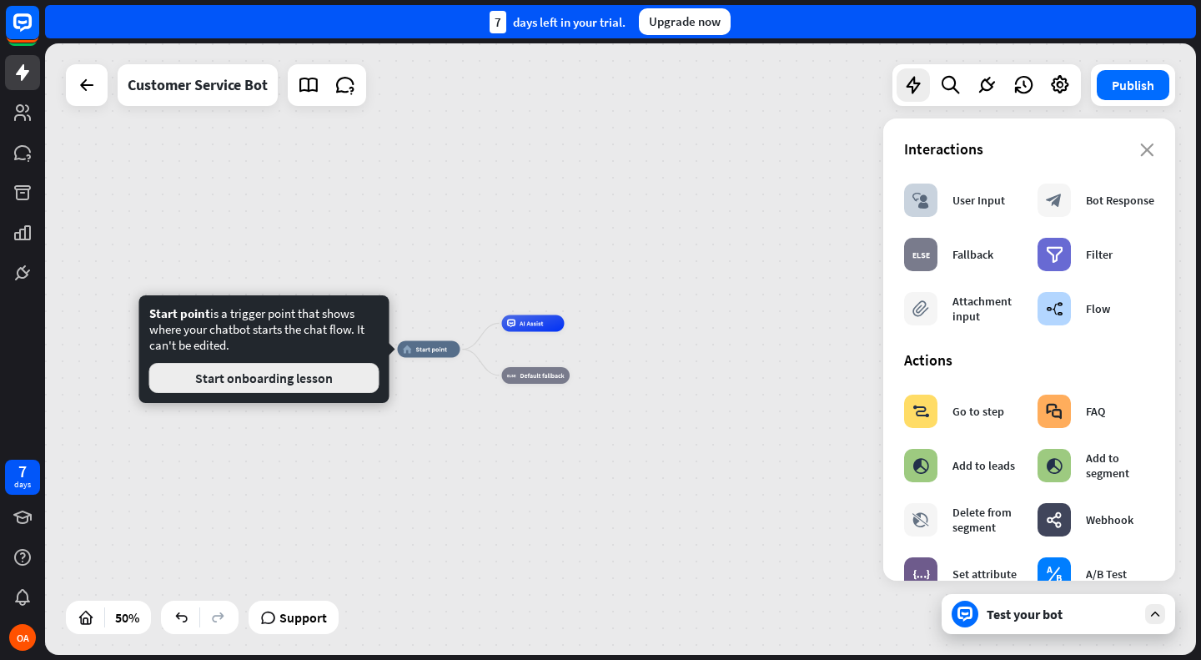
click at [338, 390] on button "Start onboarding lesson" at bounding box center [264, 378] width 230 height 30
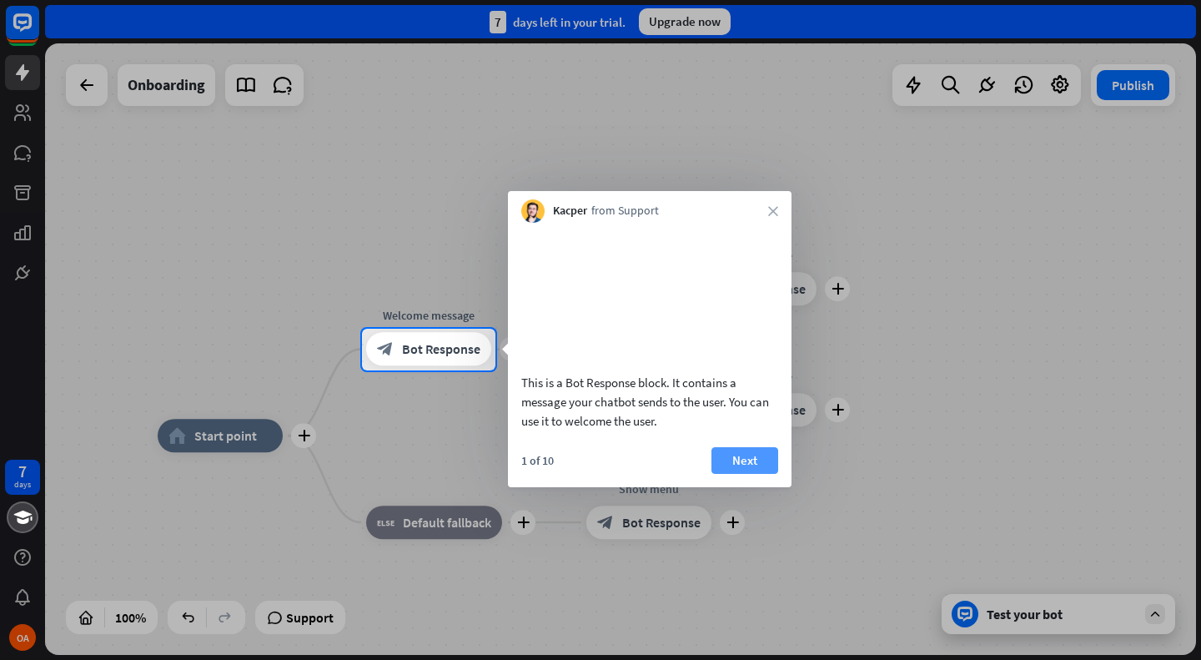
click at [735, 468] on button "Next" at bounding box center [744, 460] width 67 height 27
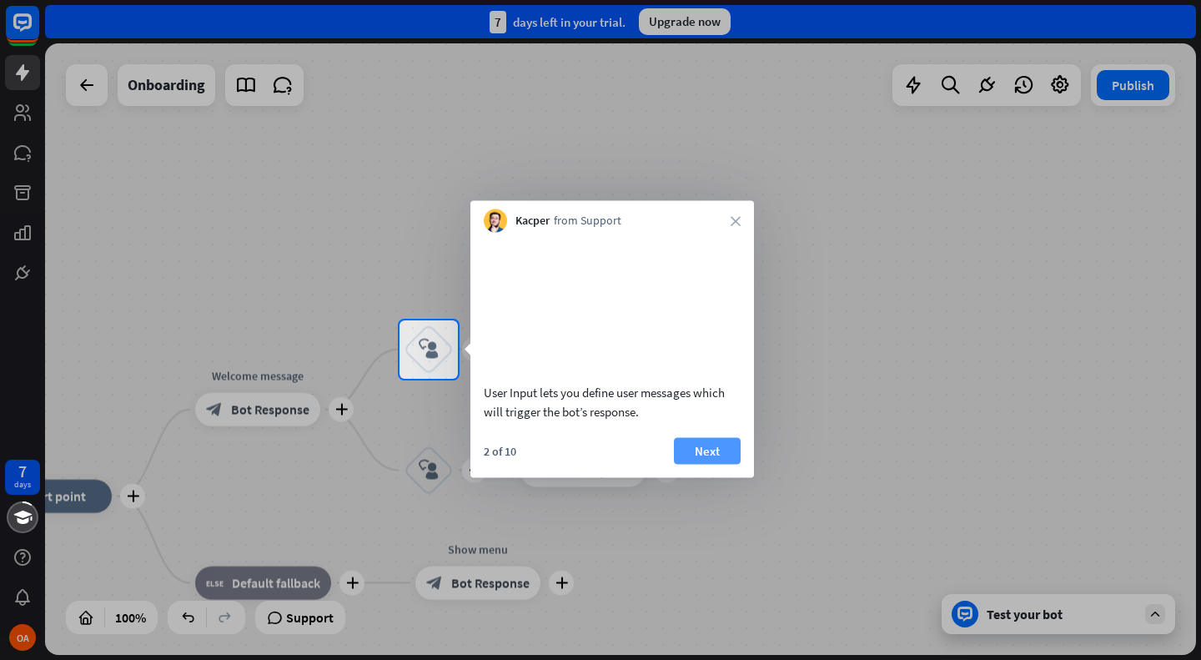
click at [719, 464] on button "Next" at bounding box center [707, 450] width 67 height 27
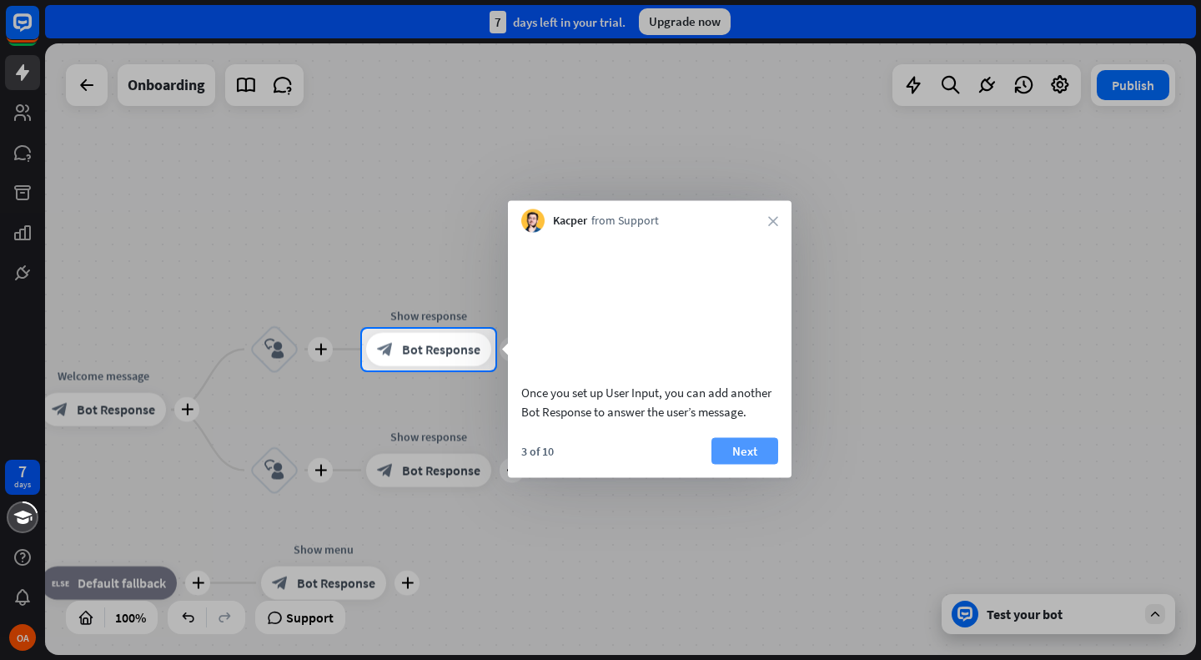
click at [748, 464] on button "Next" at bounding box center [744, 450] width 67 height 27
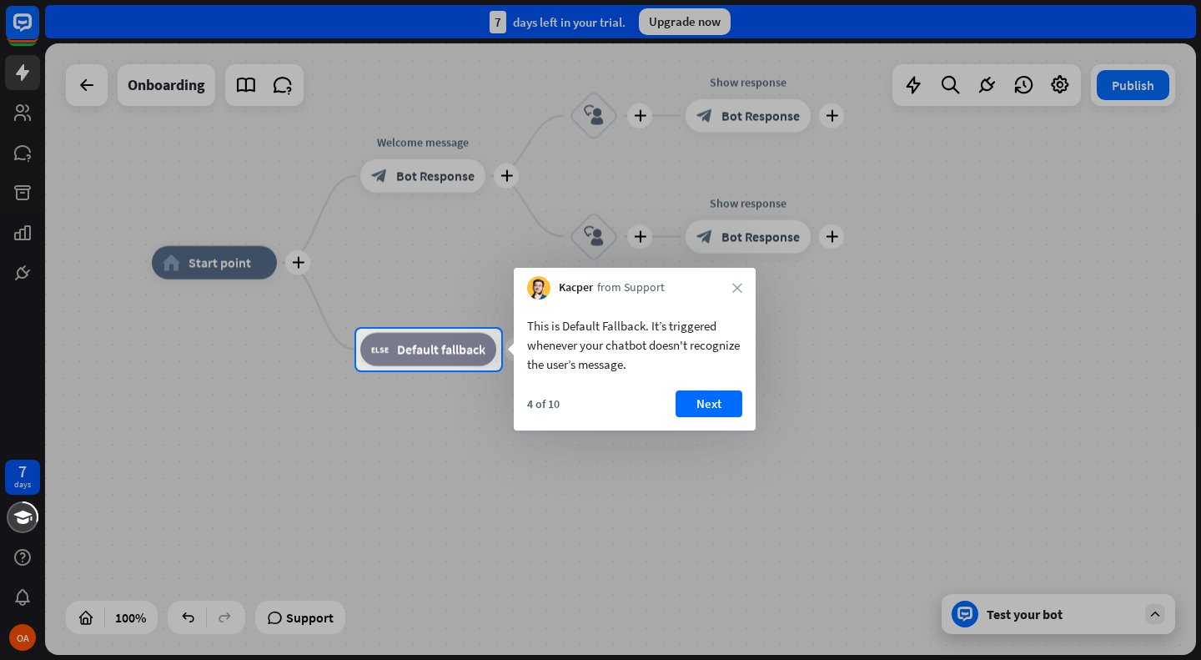
click at [740, 279] on div "Kacper from Support close" at bounding box center [635, 284] width 242 height 32
click at [735, 289] on icon "close" at bounding box center [737, 288] width 10 height 10
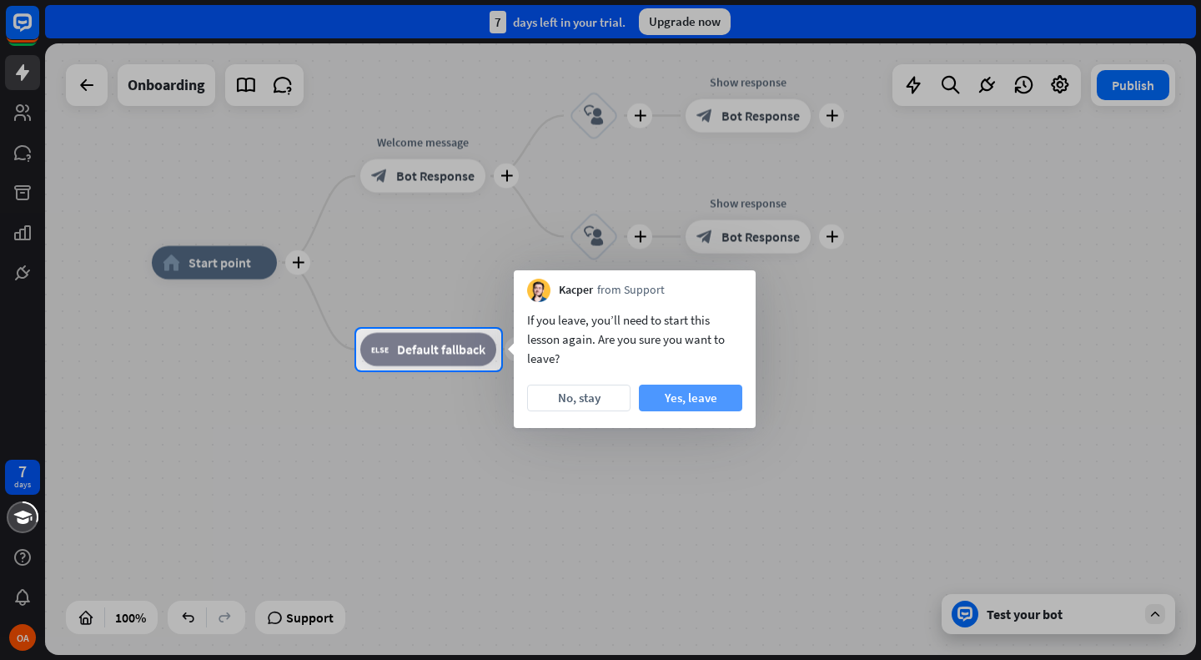
click at [679, 392] on button "Yes, leave" at bounding box center [690, 397] width 103 height 27
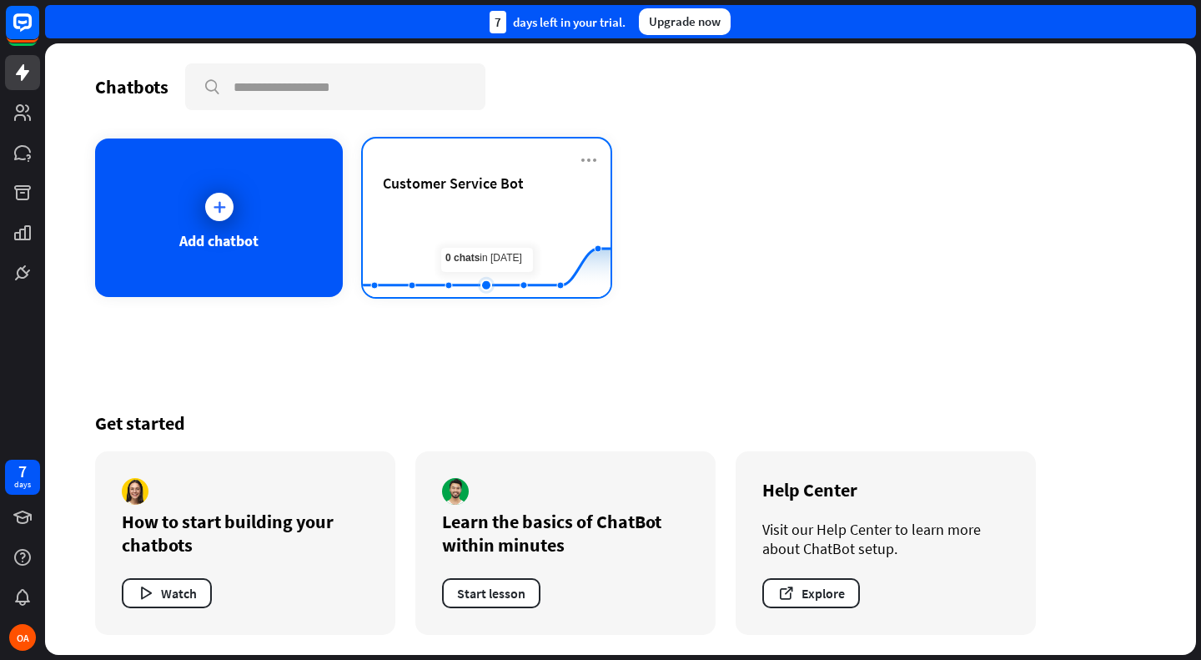
click at [472, 218] on rect at bounding box center [487, 255] width 248 height 104
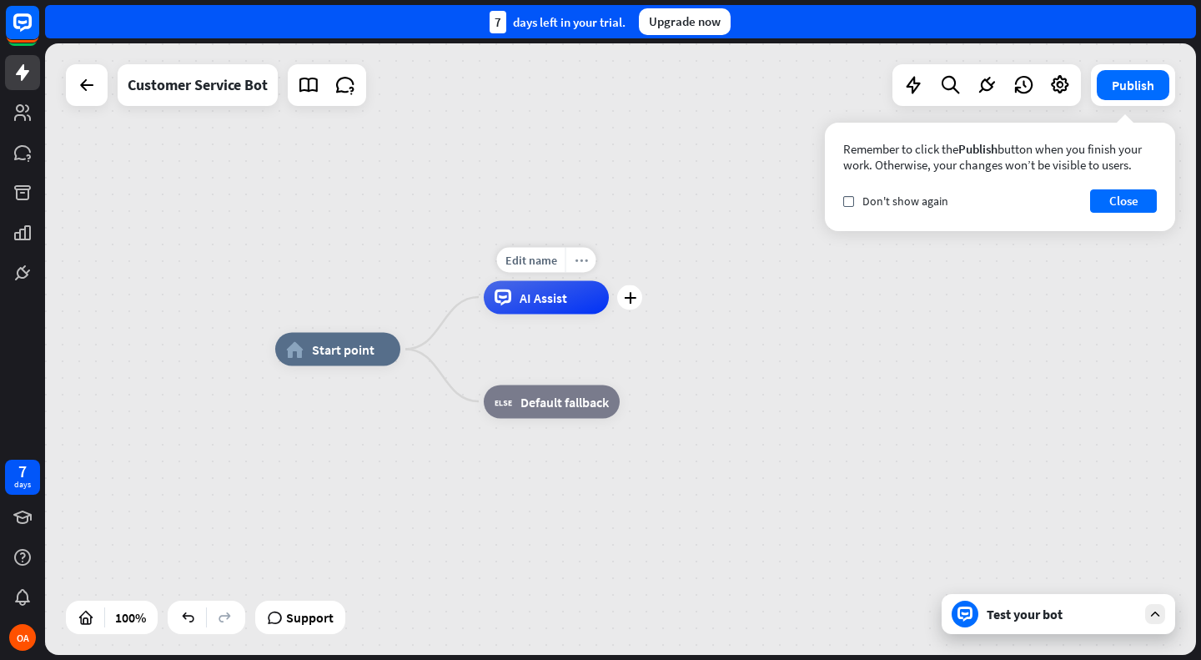
click at [579, 260] on icon "more_horiz" at bounding box center [581, 259] width 13 height 13
click at [666, 213] on div "home_2 Start point AI Assist block_fallback Default fallback" at bounding box center [620, 348] width 1151 height 611
click at [907, 98] on div at bounding box center [912, 84] width 33 height 33
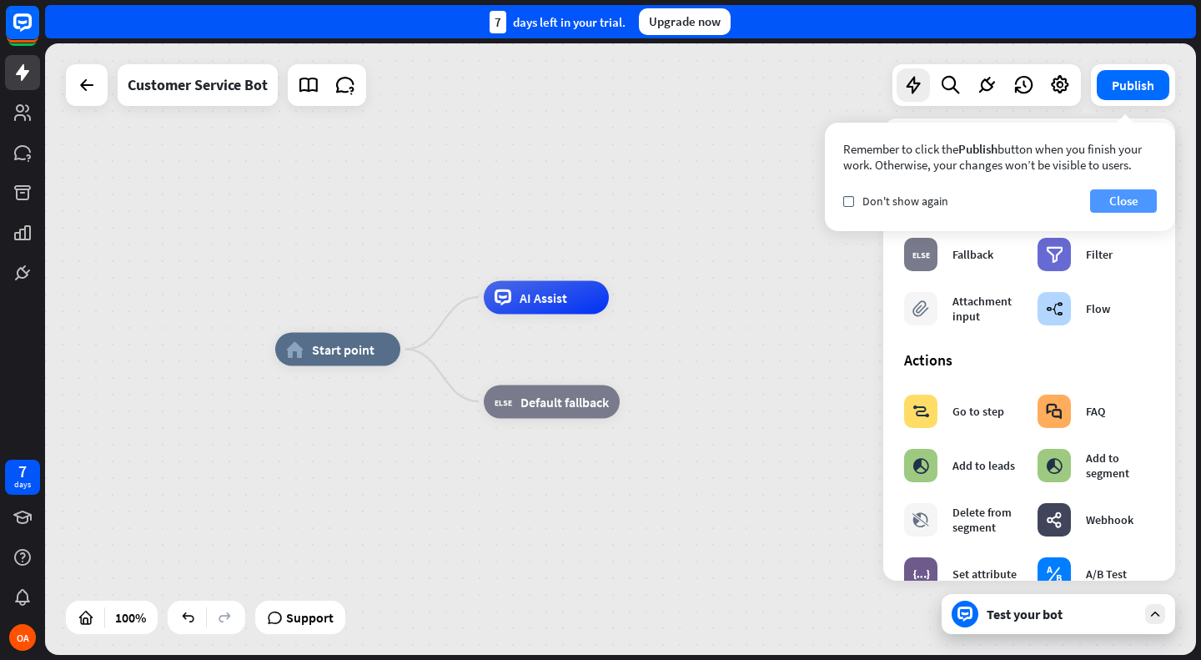
click at [1132, 200] on button "Close" at bounding box center [1123, 200] width 67 height 23
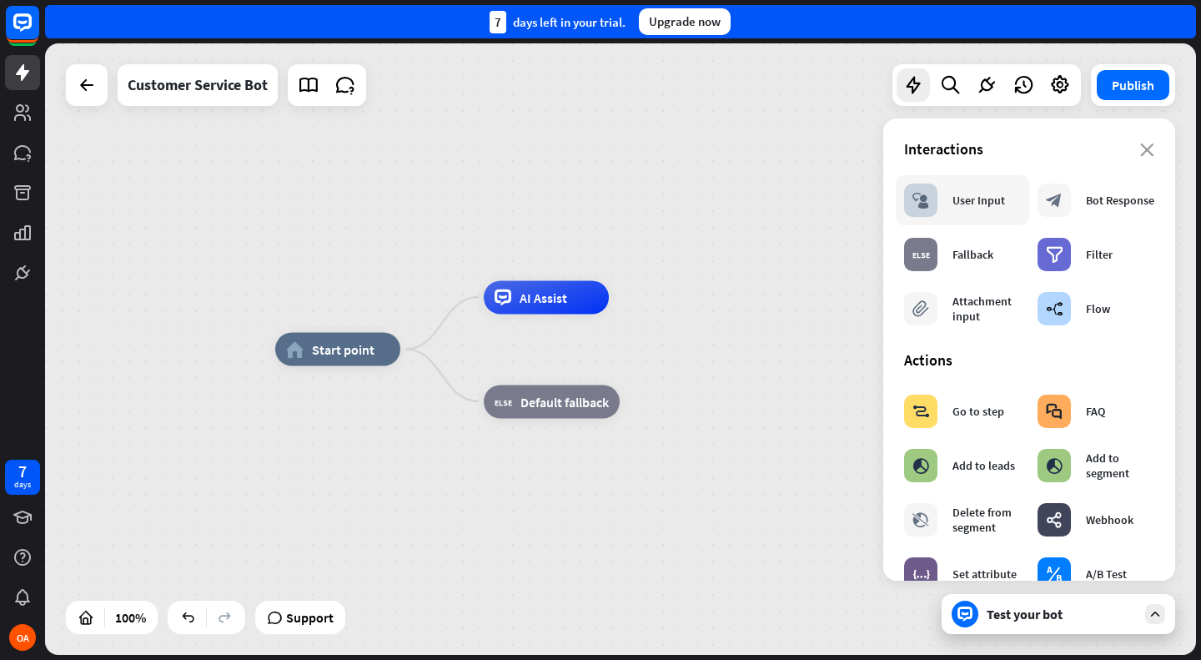
click at [956, 193] on div "User Input" at bounding box center [978, 200] width 53 height 15
click at [1087, 201] on div "Bot Response" at bounding box center [1120, 200] width 68 height 15
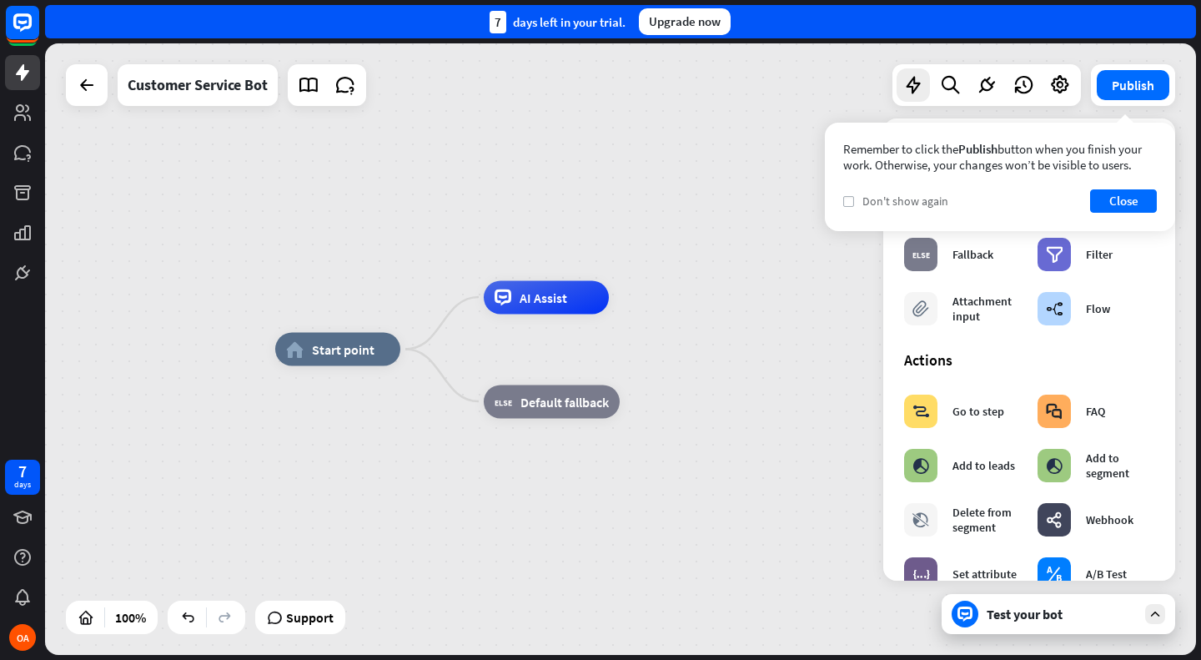
click at [846, 203] on icon "check" at bounding box center [849, 202] width 8 height 8
click at [1125, 193] on button "Close" at bounding box center [1123, 200] width 67 height 23
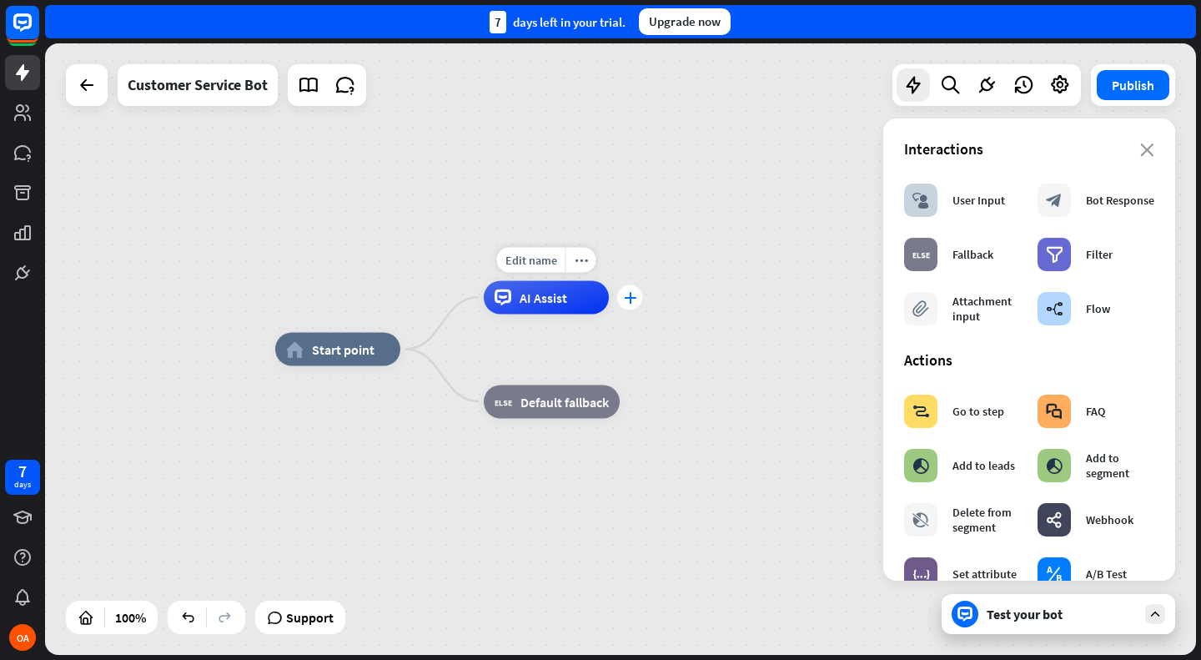
click at [626, 300] on icon "plus" at bounding box center [630, 297] width 13 height 12
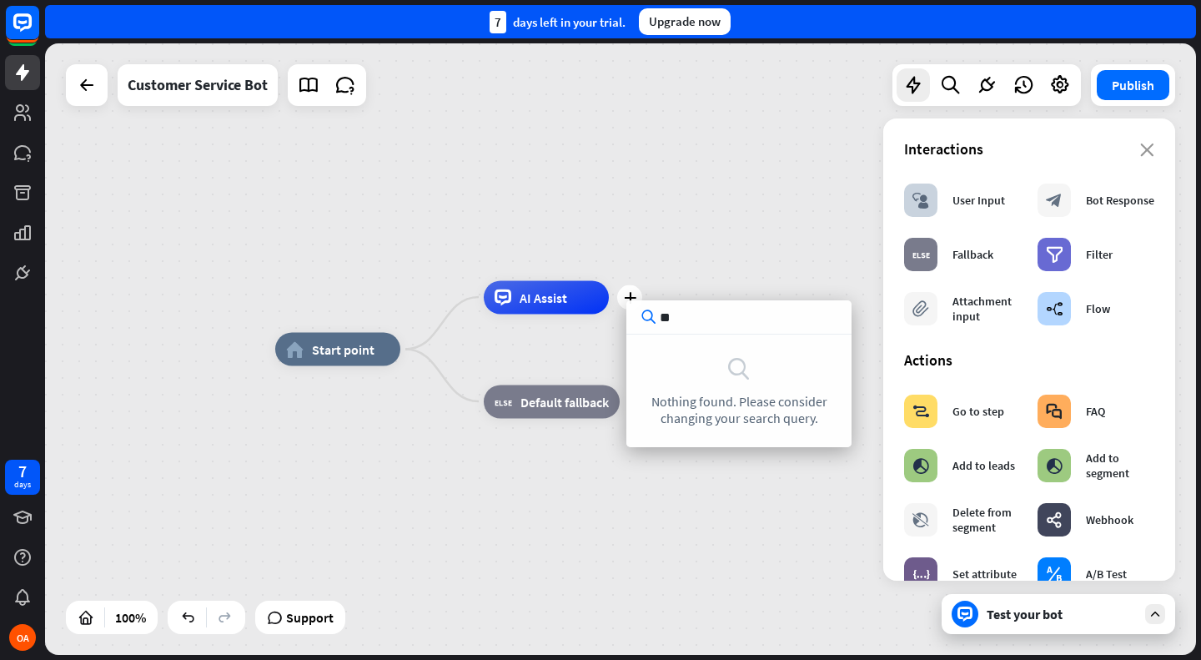
type input "*"
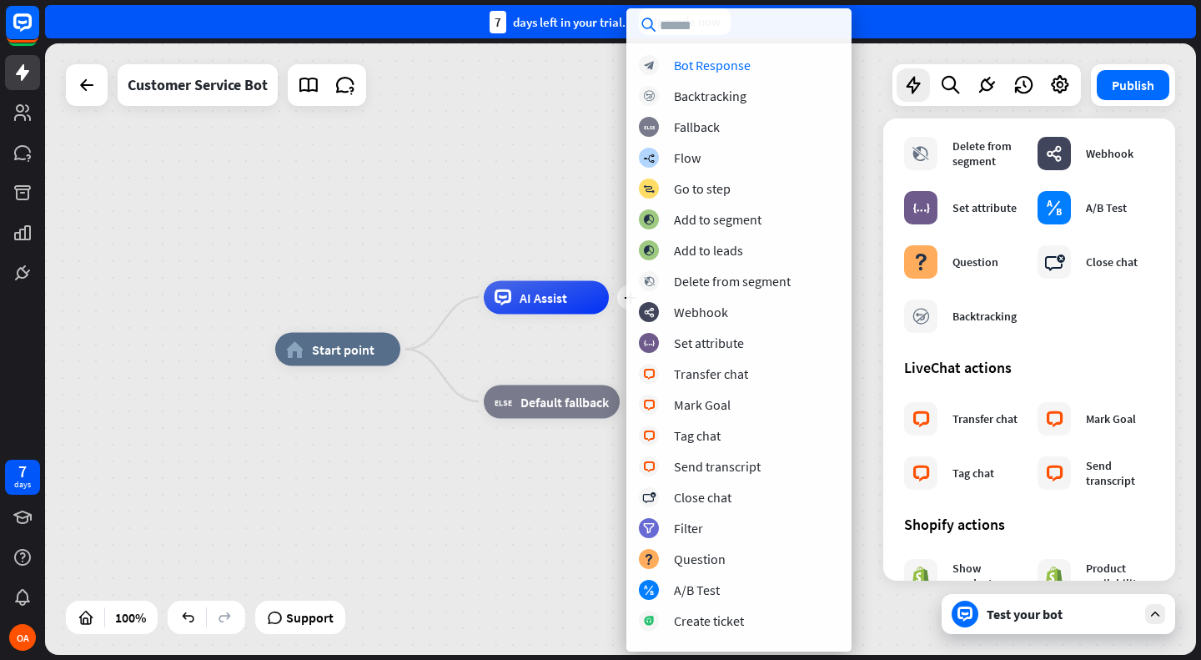
scroll to position [370, 0]
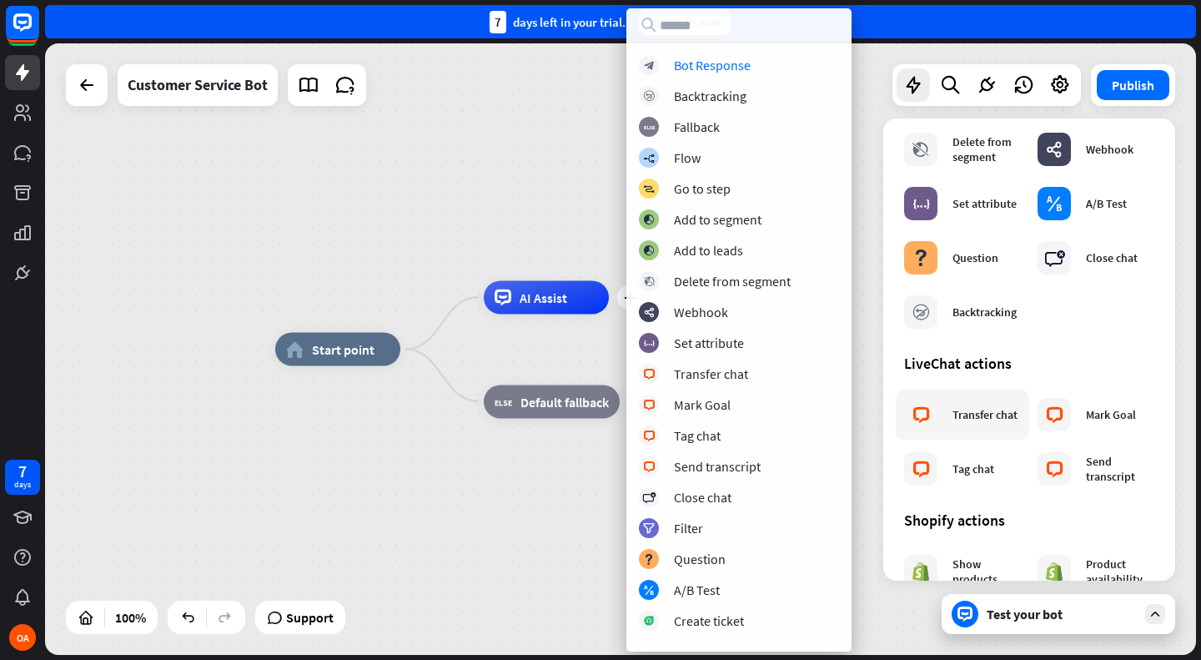
click at [961, 407] on div "Transfer chat" at bounding box center [984, 414] width 65 height 15
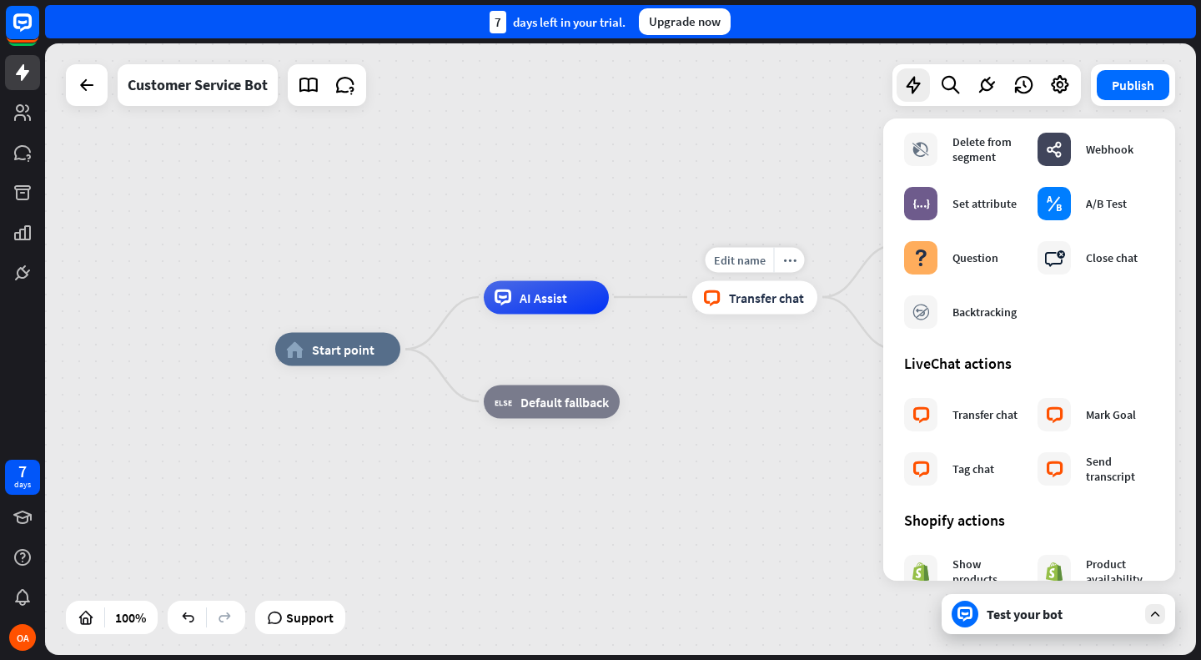
click at [760, 299] on span "Transfer chat" at bounding box center [766, 297] width 75 height 17
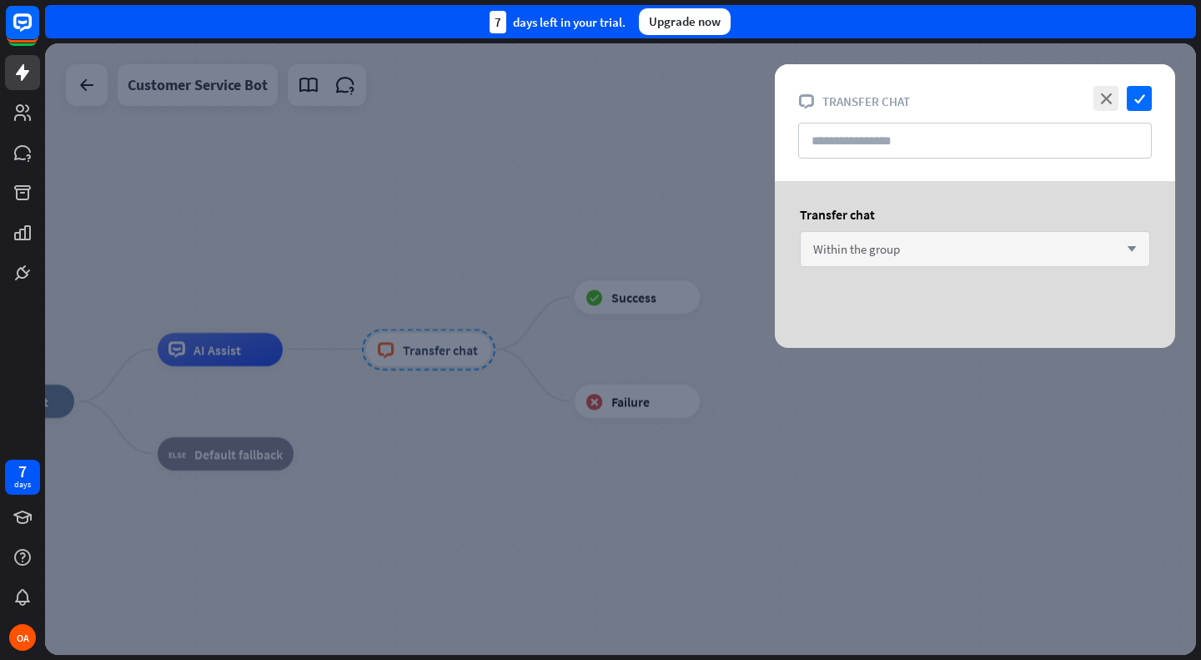
click at [910, 249] on div "Within the group arrow_down" at bounding box center [975, 249] width 350 height 36
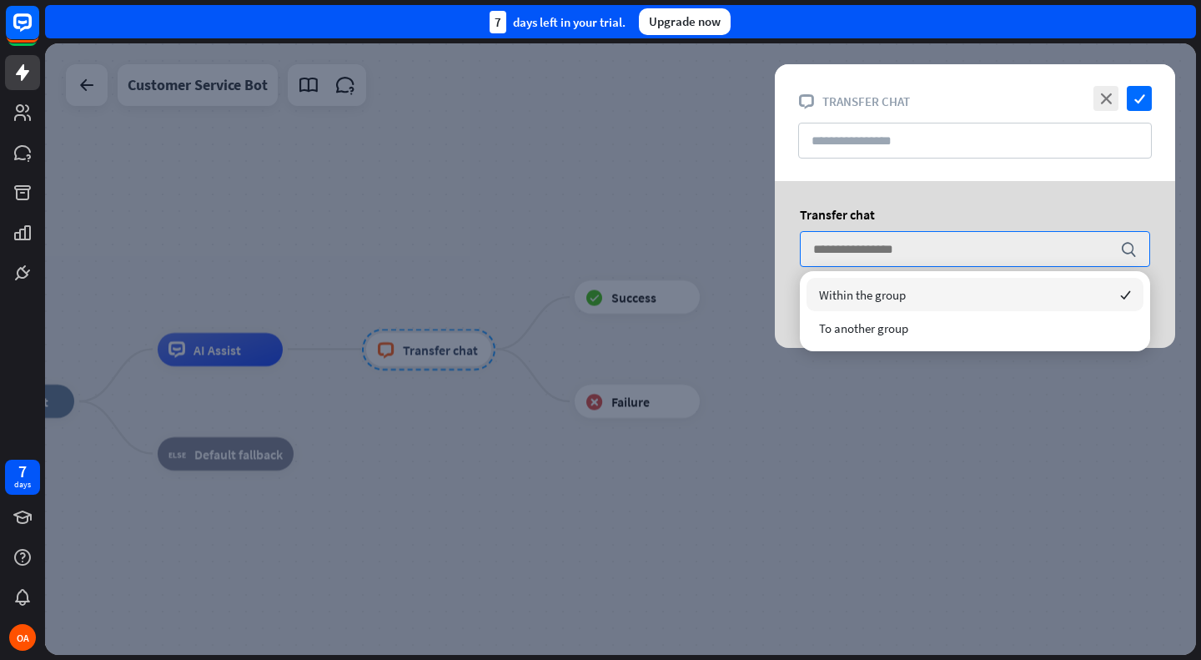
click at [908, 211] on div "Transfer chat" at bounding box center [975, 214] width 350 height 17
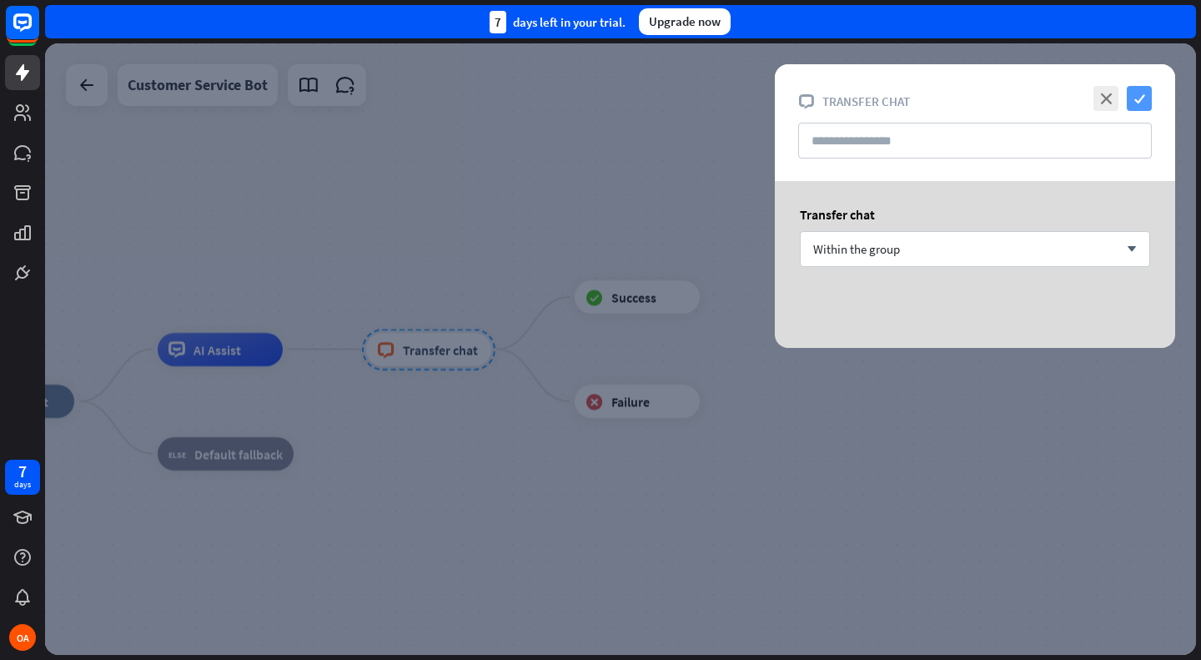
click at [1137, 93] on icon "check" at bounding box center [1139, 98] width 25 height 25
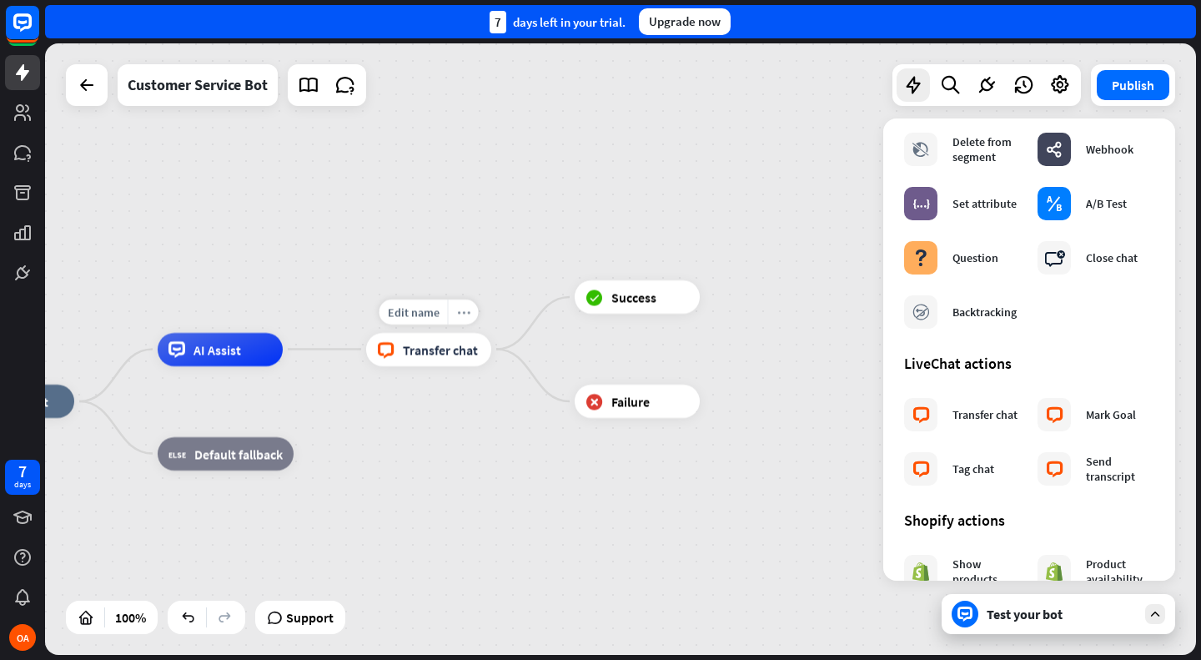
click at [461, 312] on icon "more_horiz" at bounding box center [463, 311] width 13 height 13
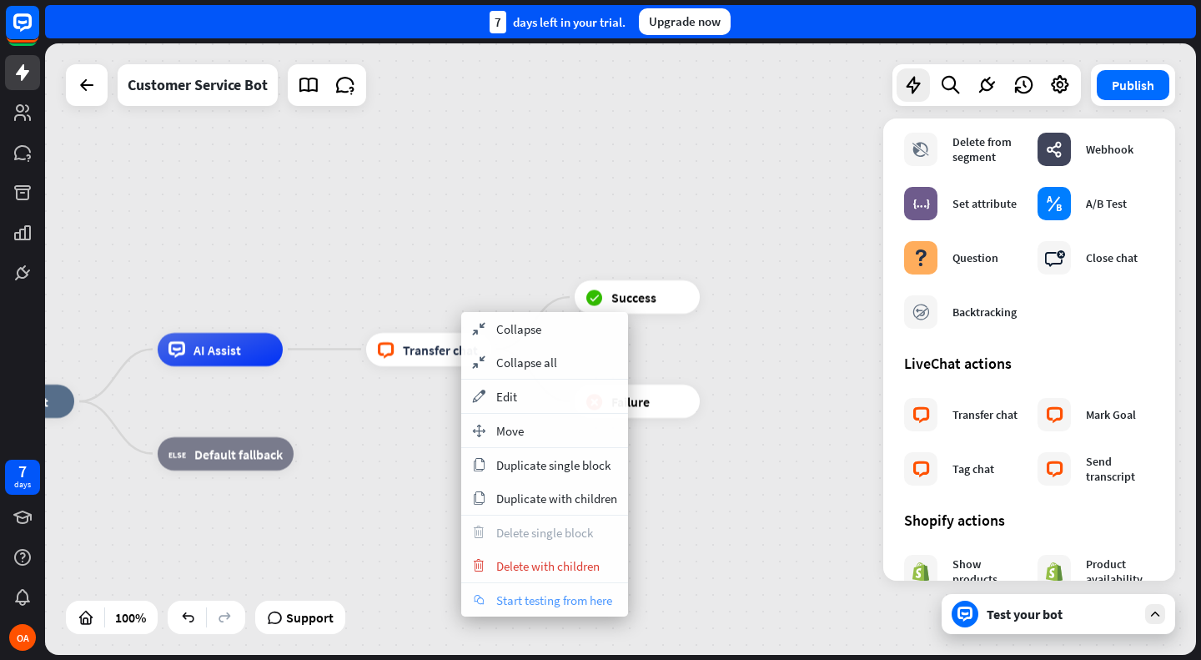
click at [533, 592] on span "Start testing from here" at bounding box center [554, 600] width 116 height 16
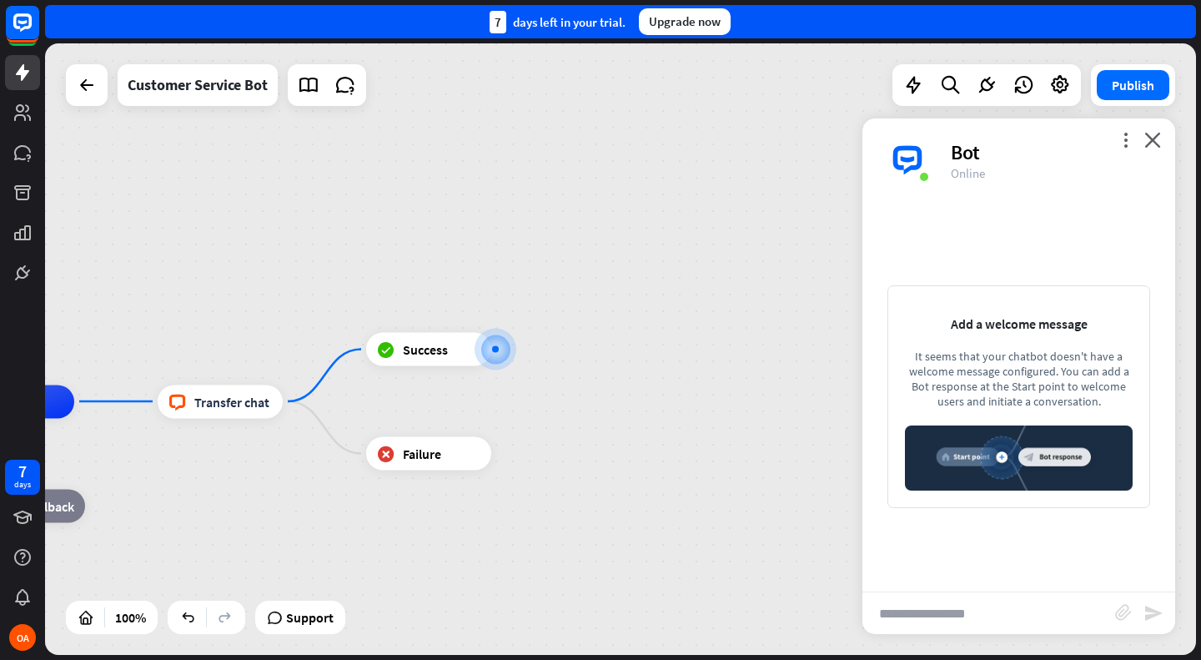
click at [1038, 458] on img at bounding box center [1019, 457] width 228 height 65
click at [953, 610] on input "text" at bounding box center [988, 613] width 253 height 42
type input "*"
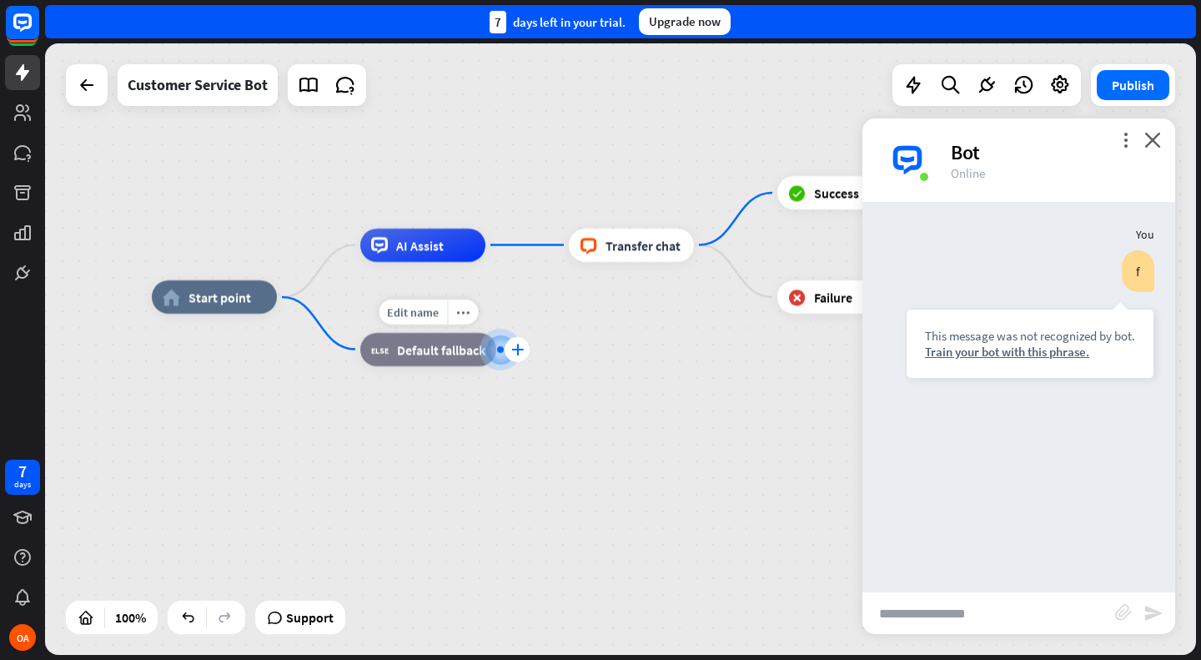
click at [519, 349] on icon "plus" at bounding box center [517, 350] width 13 height 12
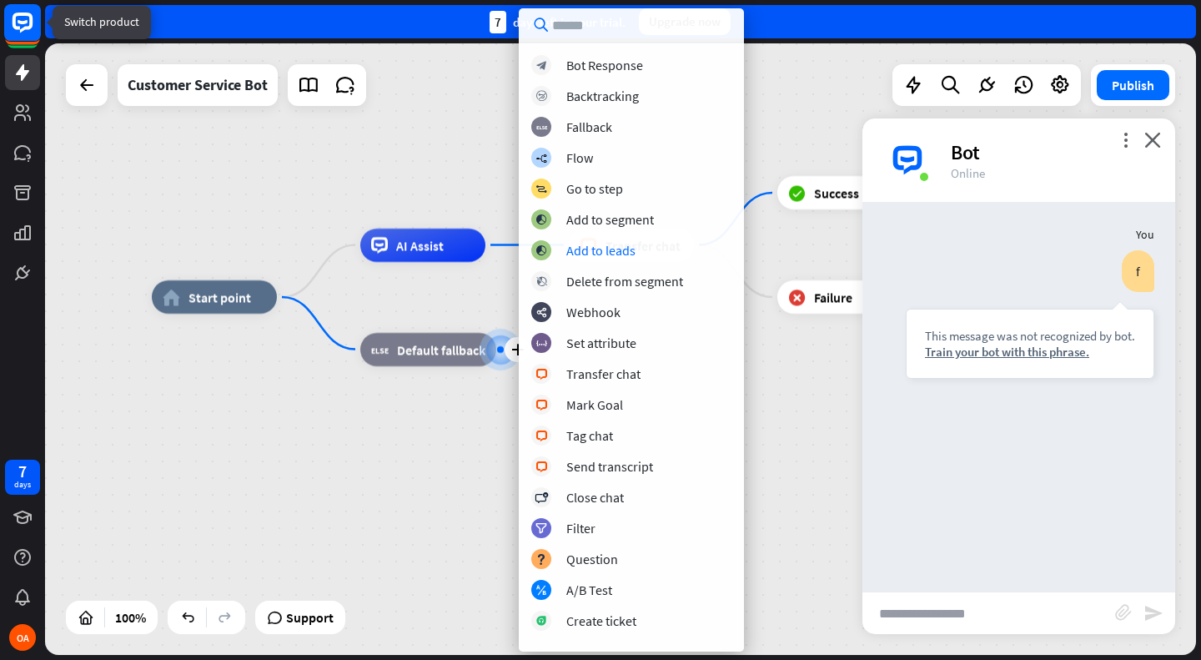
click at [28, 30] on rect at bounding box center [22, 22] width 37 height 37
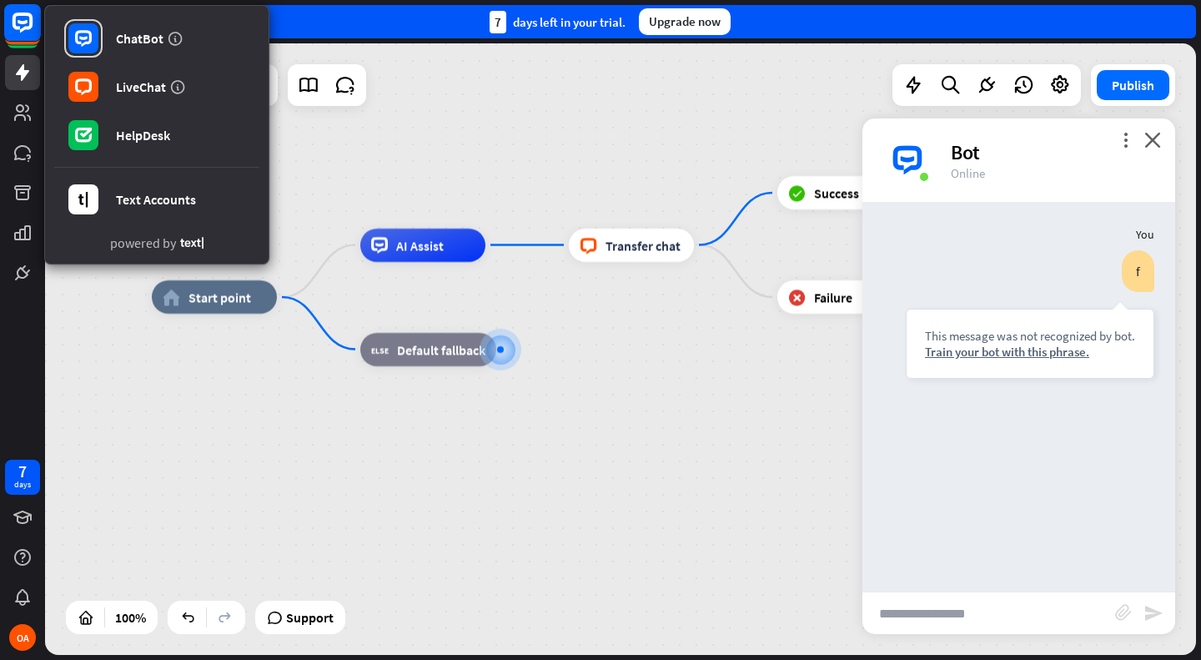
click at [28, 30] on rect at bounding box center [22, 22] width 37 height 37
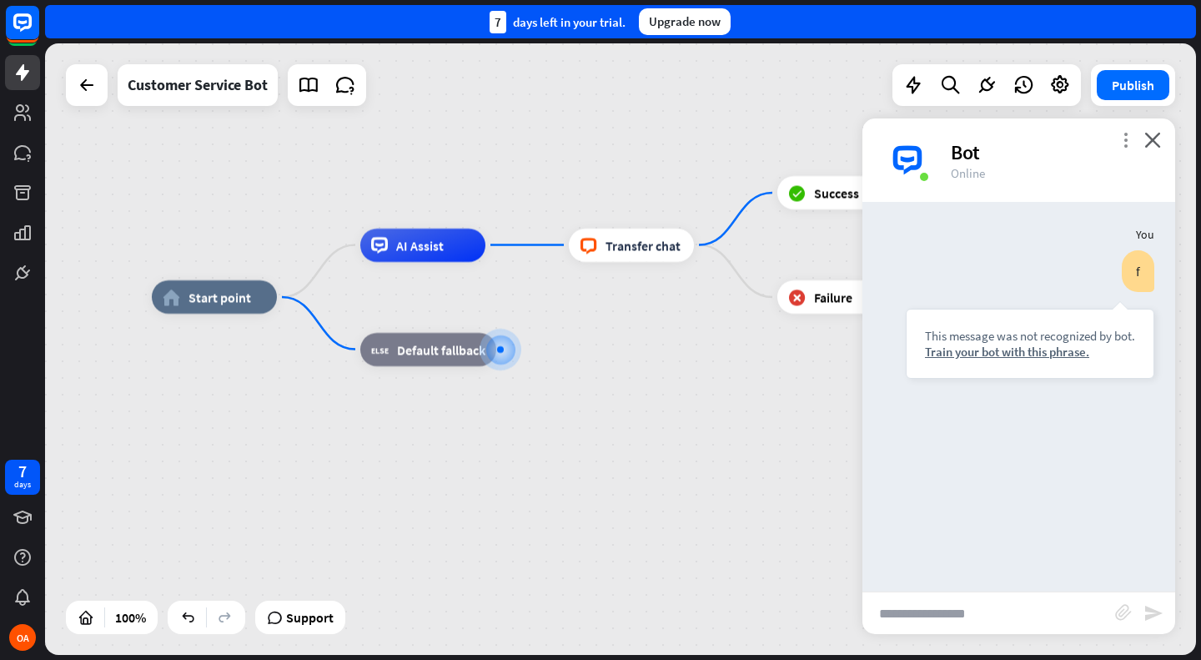
click at [1125, 138] on icon "more_vert" at bounding box center [1125, 140] width 16 height 16
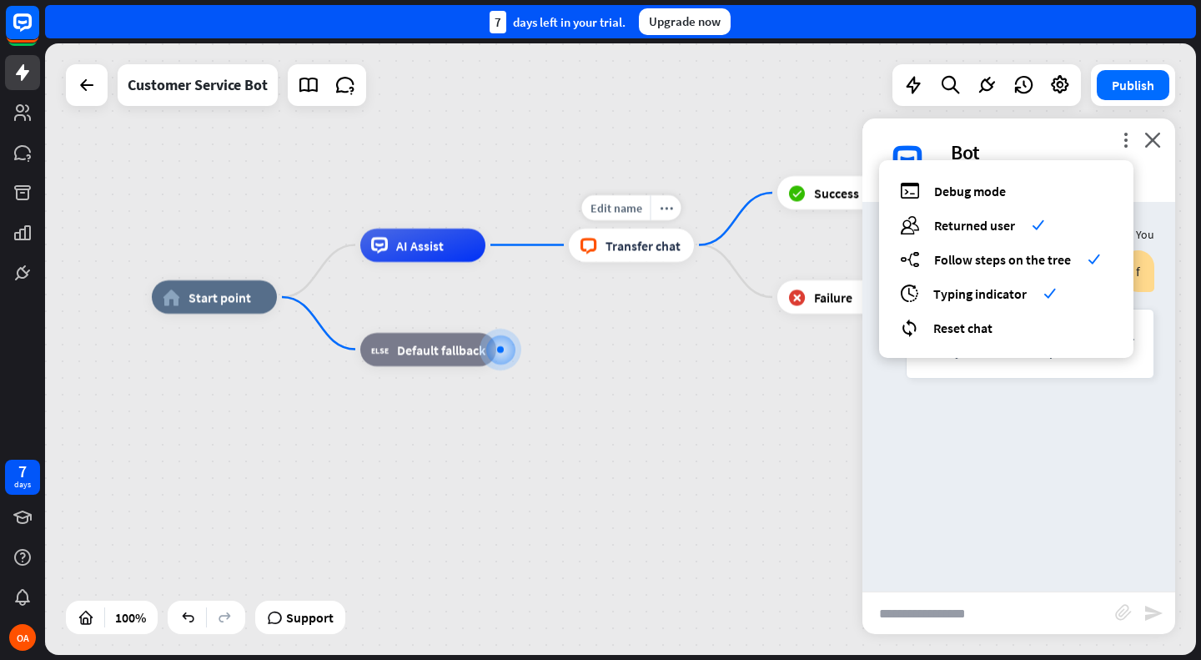
click at [588, 250] on icon "block_livechat" at bounding box center [589, 245] width 18 height 17
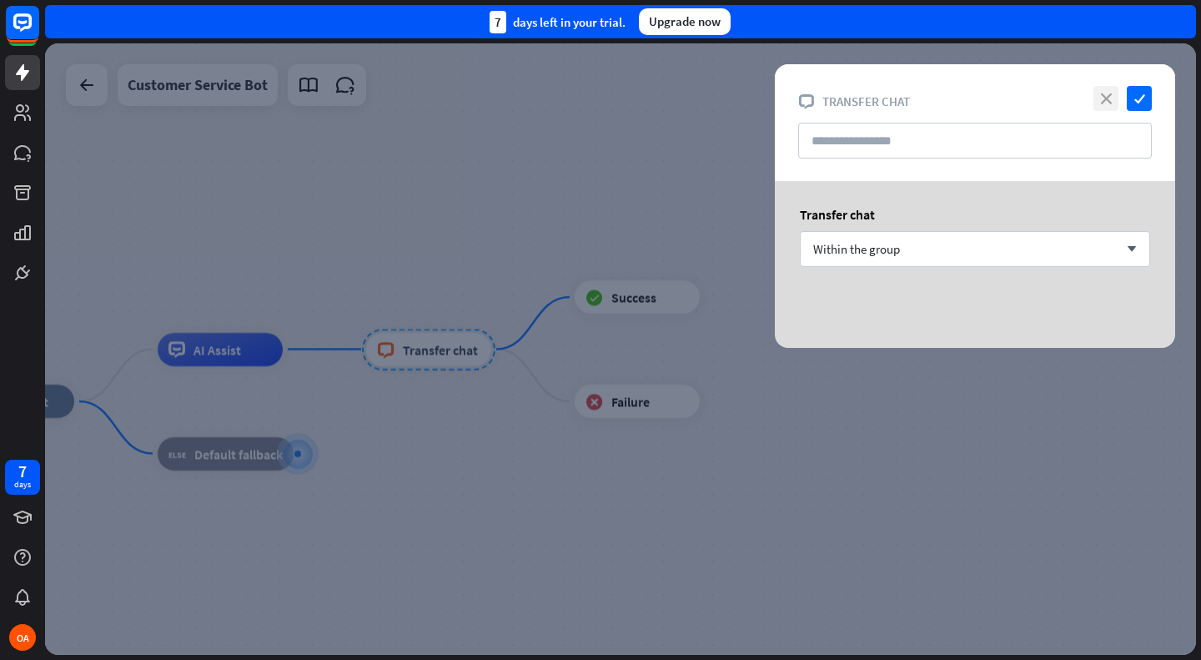
click at [1096, 104] on icon "close" at bounding box center [1105, 98] width 25 height 25
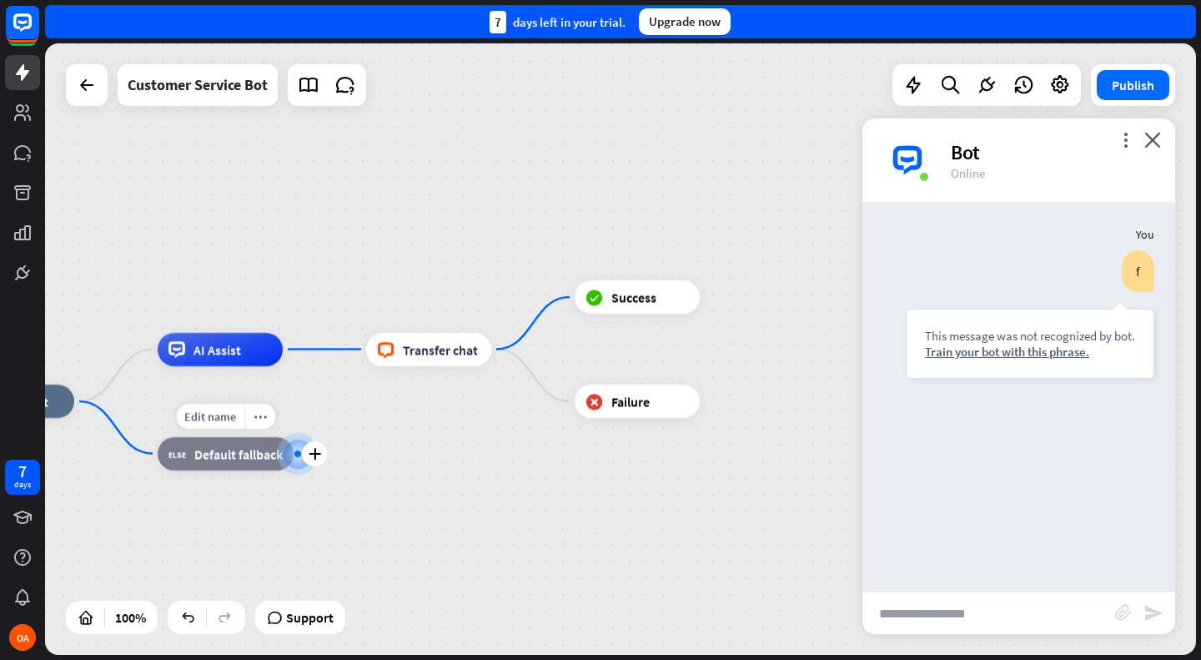
click at [305, 464] on div at bounding box center [298, 454] width 22 height 22
click at [322, 450] on div "plus" at bounding box center [314, 453] width 25 height 25
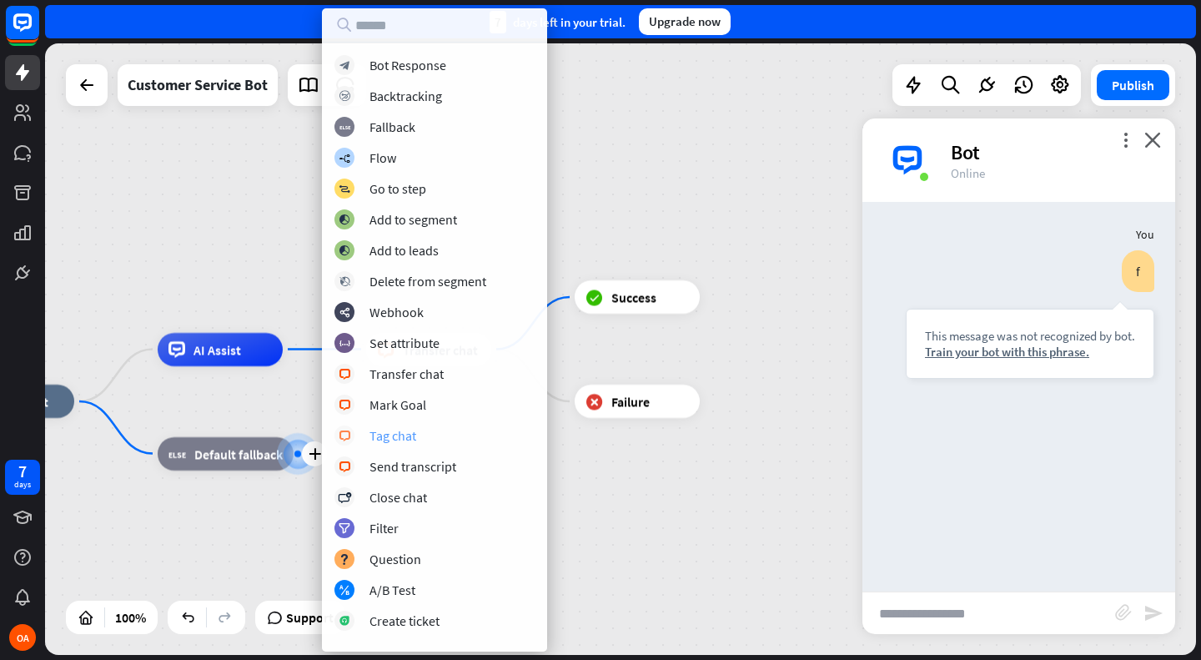
click at [401, 434] on div "Tag chat" at bounding box center [392, 435] width 47 height 17
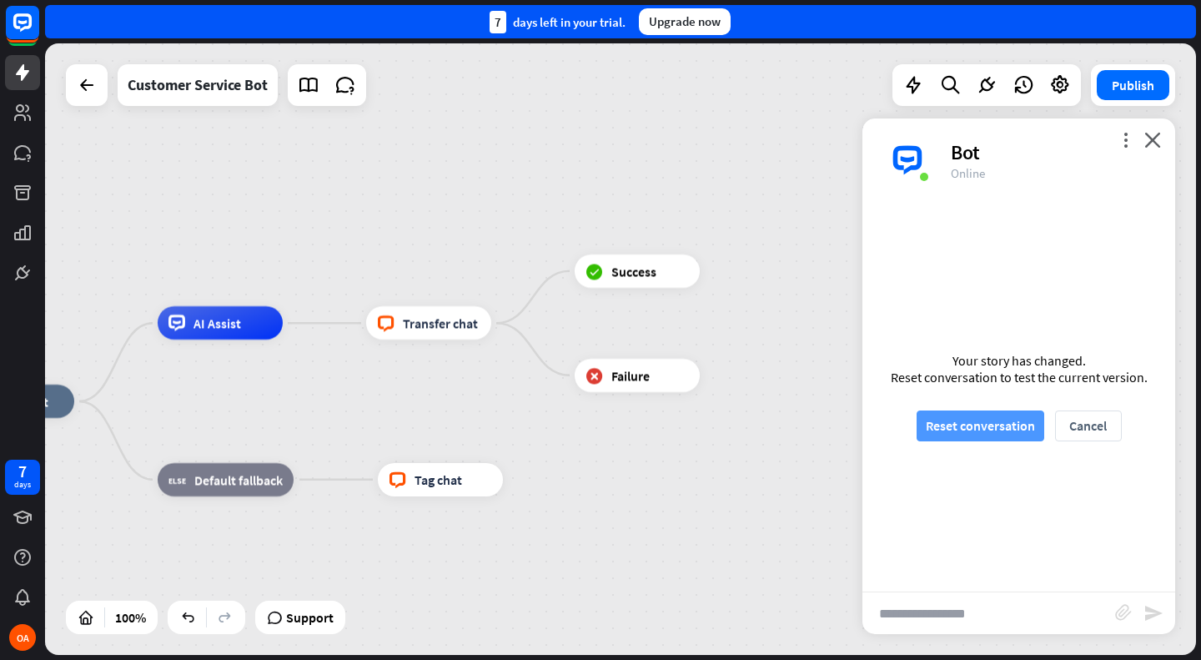
click at [976, 423] on button "Reset conversation" at bounding box center [980, 425] width 128 height 31
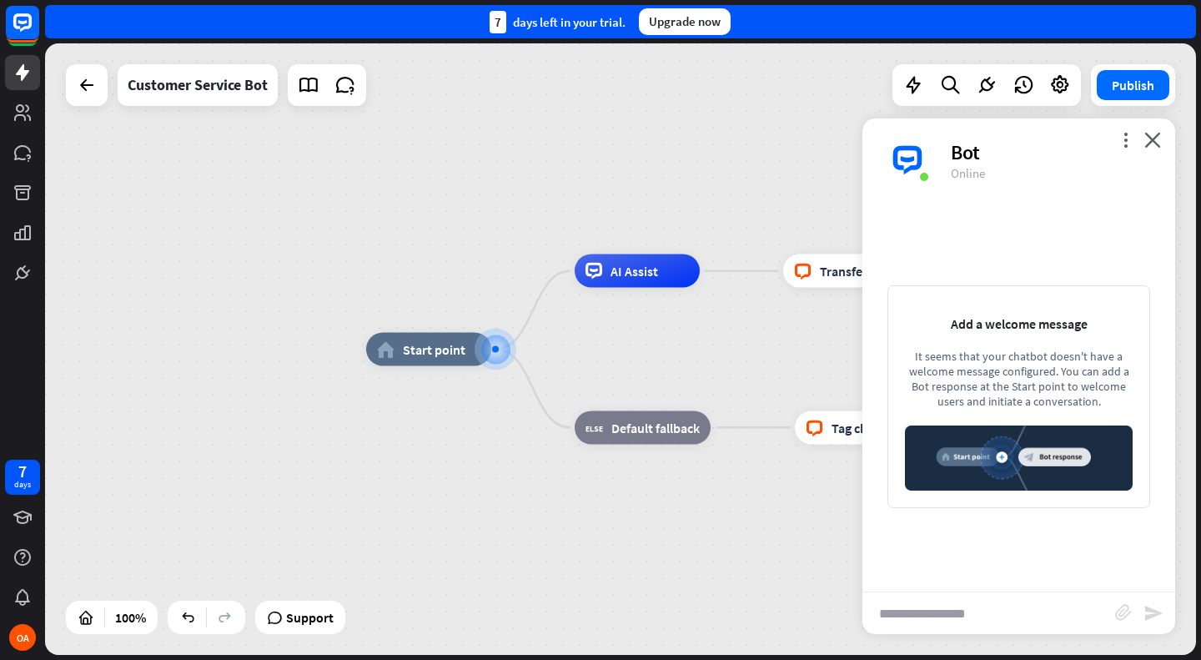
click at [961, 595] on input "text" at bounding box center [988, 613] width 253 height 42
type input "**"
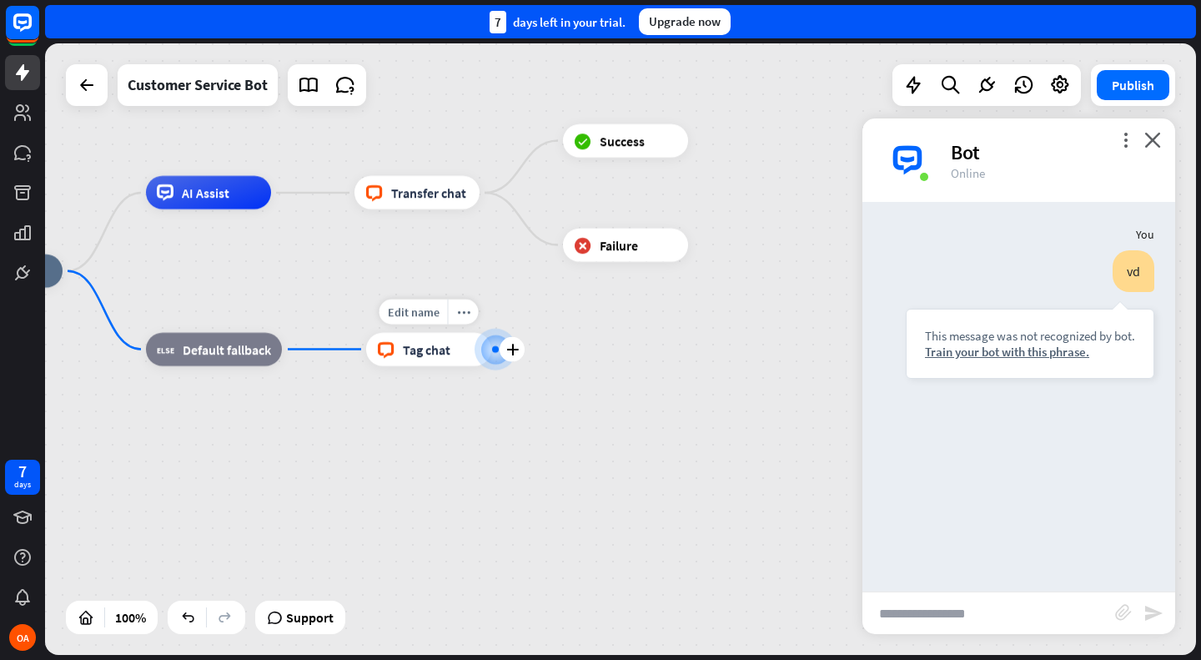
click at [491, 366] on div "Edit name more_horiz plus block_livechat Tag chat" at bounding box center [428, 349] width 125 height 33
click at [450, 347] on div "block_livechat Tag chat" at bounding box center [428, 349] width 125 height 33
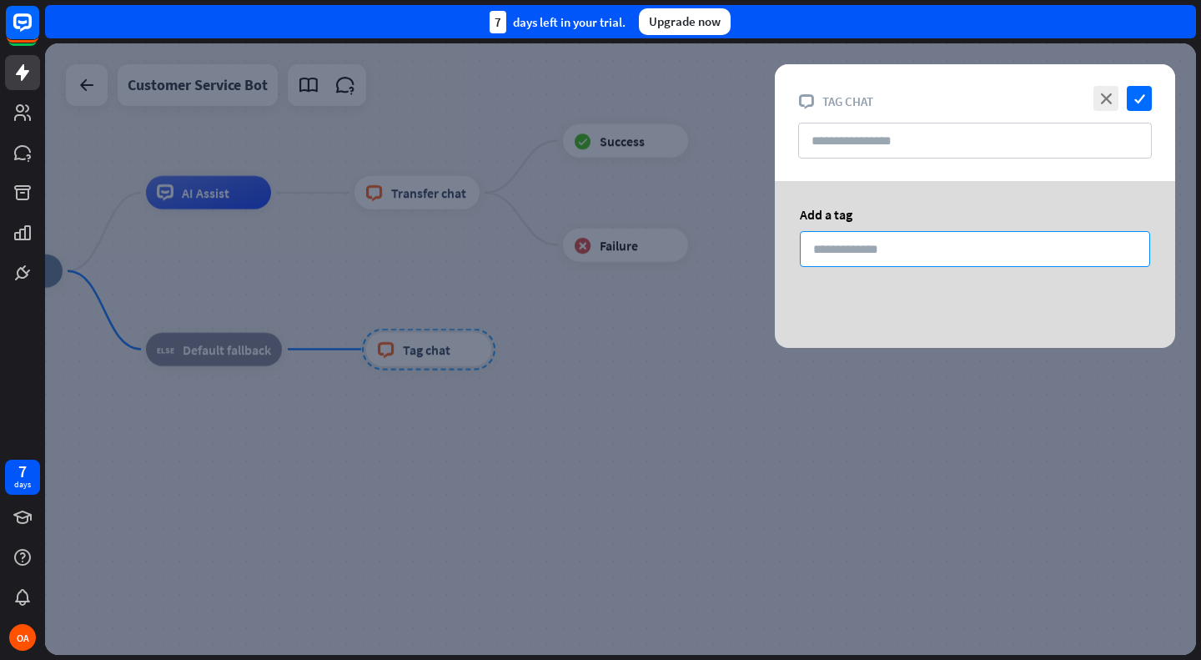
click at [905, 253] on input at bounding box center [975, 249] width 350 height 36
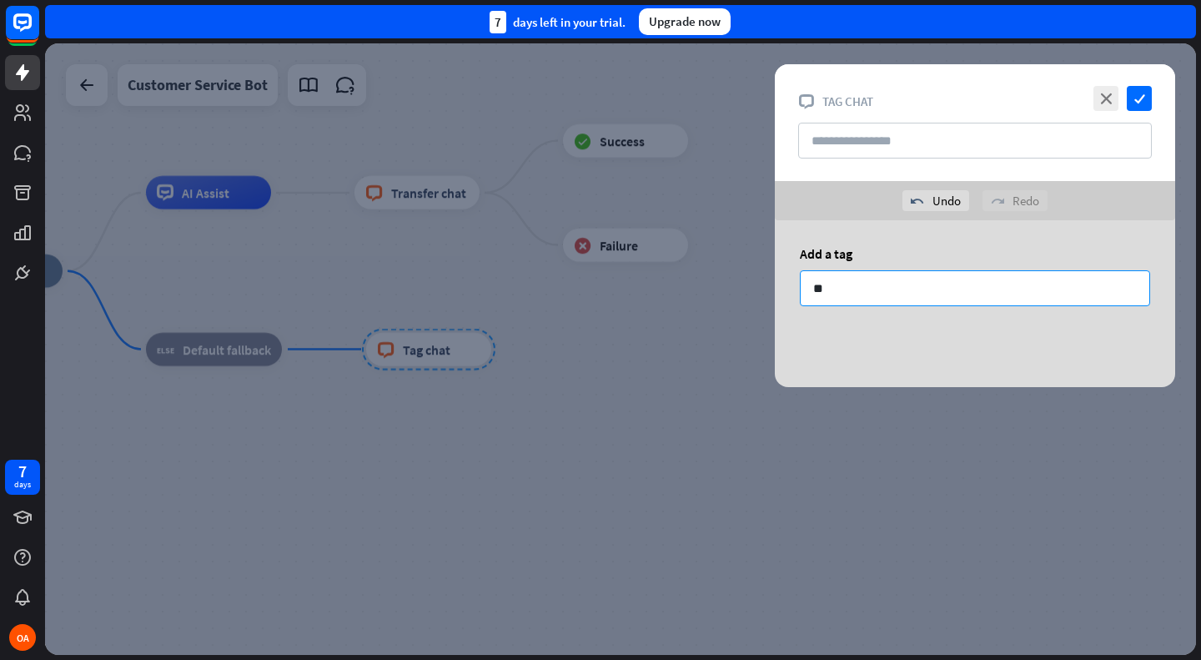
type input "*"
type input "***"
click at [956, 242] on div "Add a tag ***" at bounding box center [975, 284] width 400 height 128
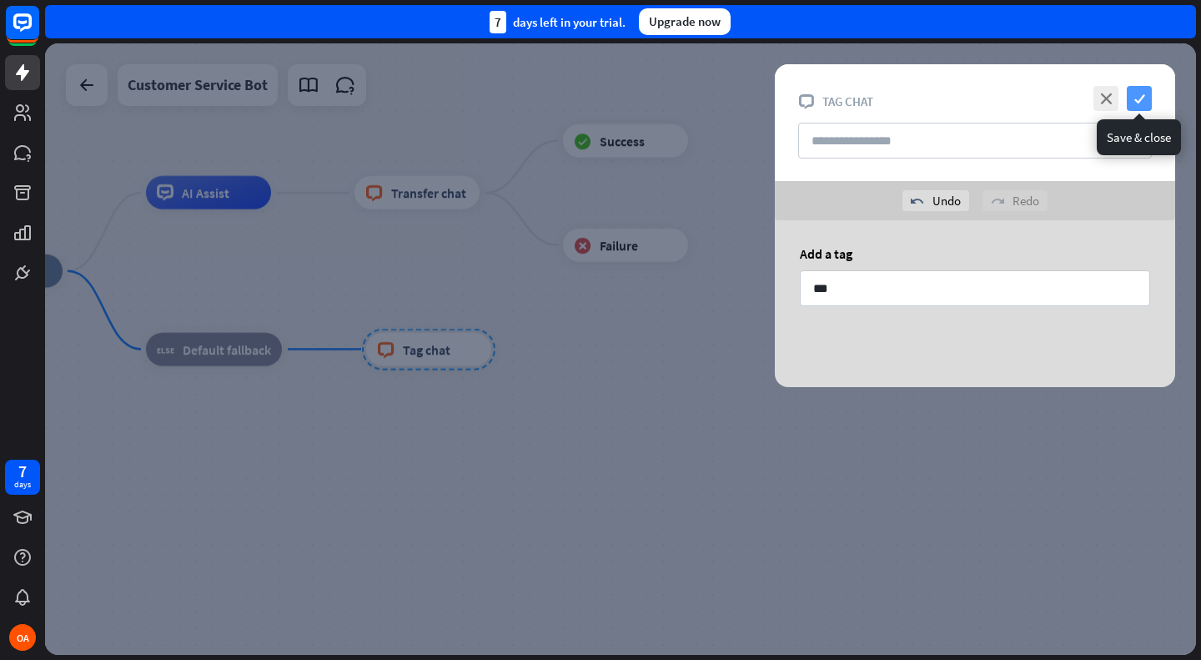
click at [1143, 92] on icon "check" at bounding box center [1139, 98] width 25 height 25
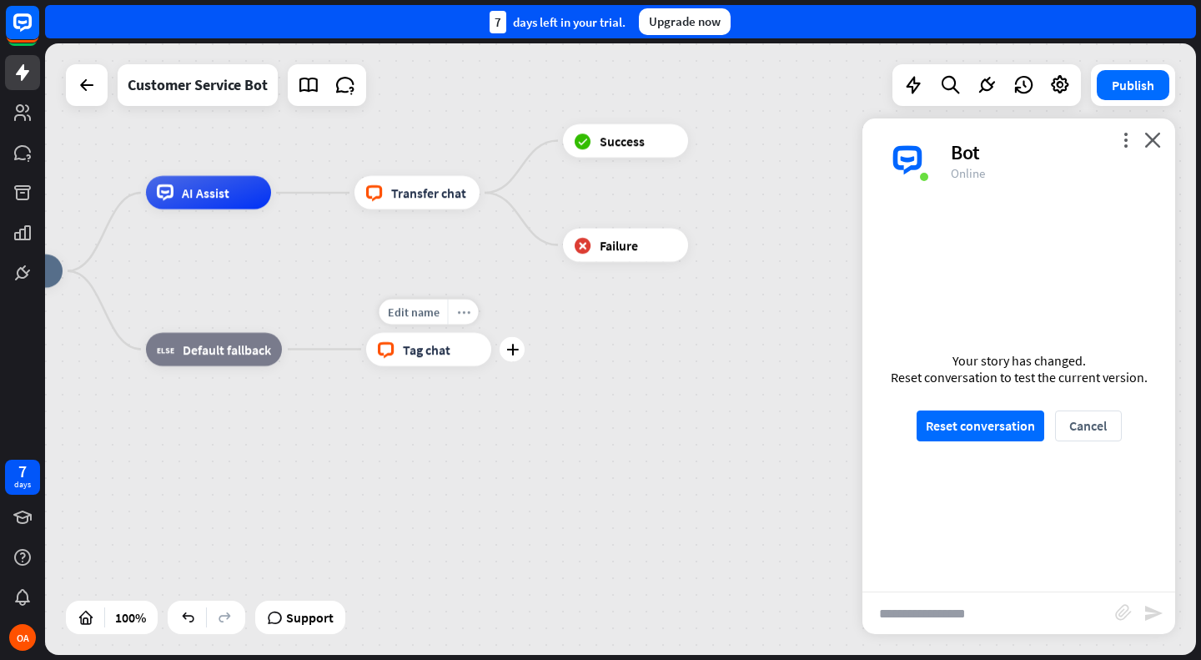
click at [464, 320] on div "more_horiz" at bounding box center [463, 311] width 31 height 25
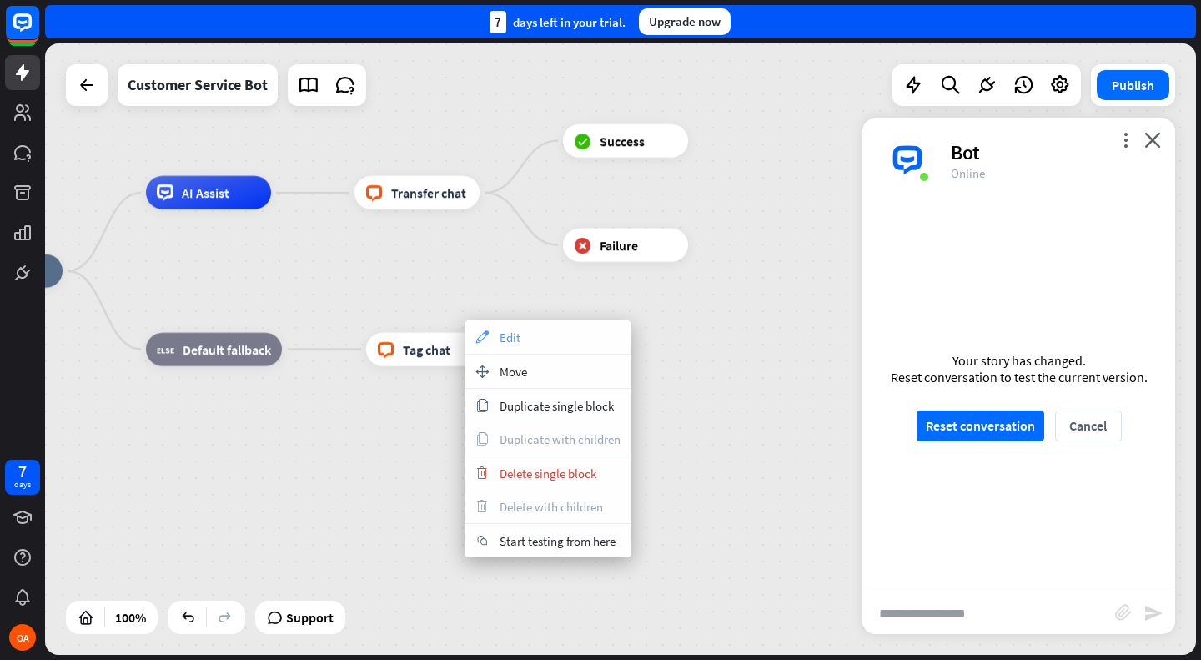
click at [487, 329] on div "appearance Edit" at bounding box center [547, 336] width 167 height 33
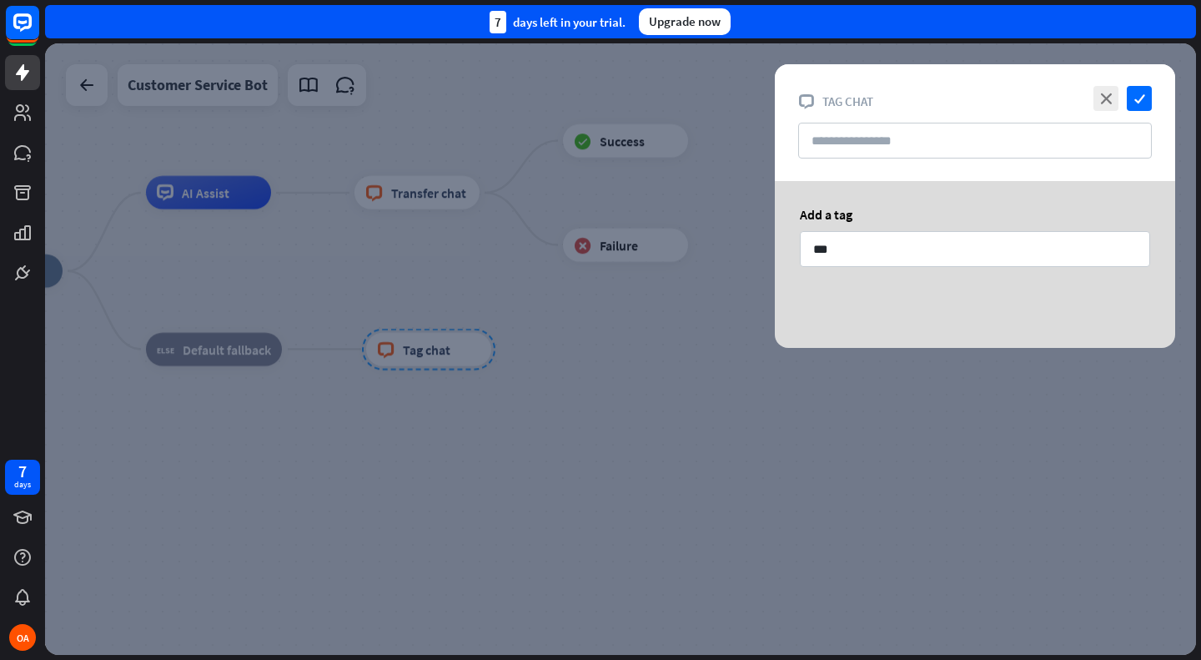
click at [1134, 84] on div "close check block_livechat Tag chat" at bounding box center [975, 122] width 400 height 117
click at [1134, 86] on icon "check" at bounding box center [1139, 98] width 25 height 25
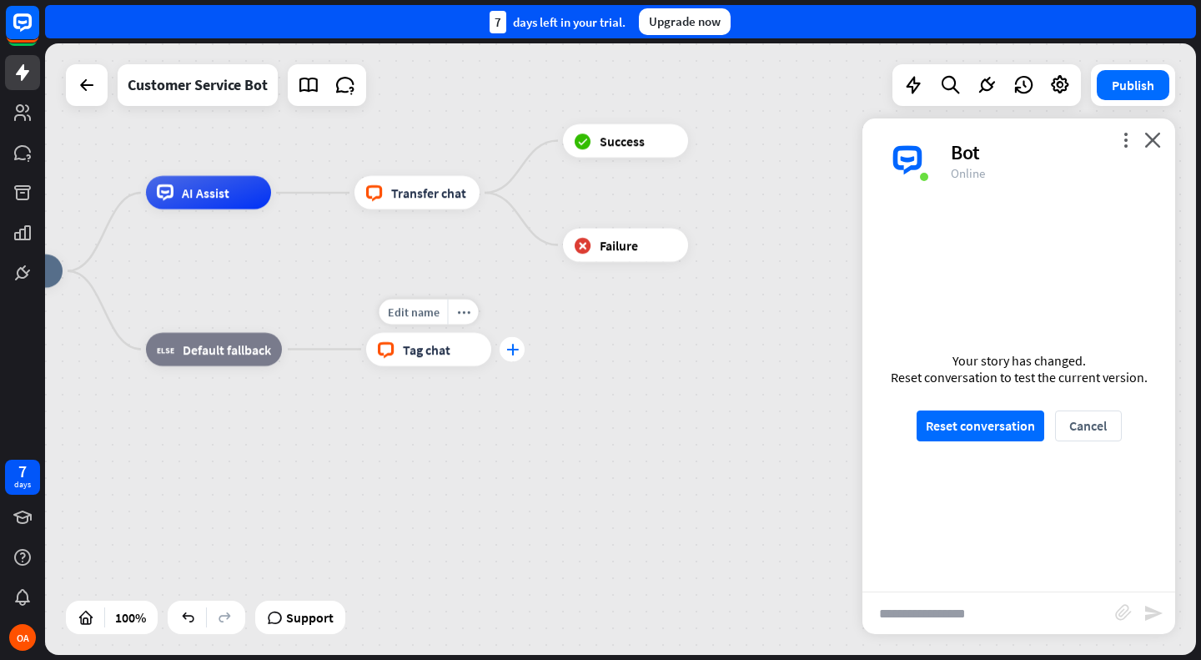
click at [509, 341] on div "plus" at bounding box center [511, 349] width 25 height 25
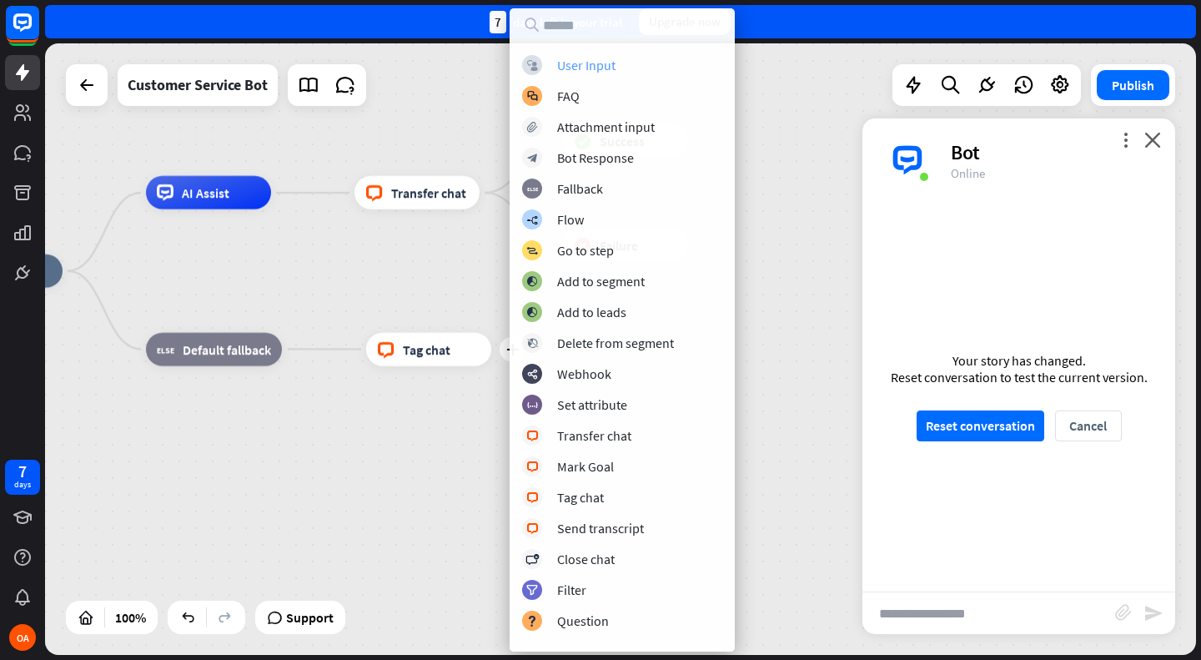
click at [591, 56] on div "block_user_input User Input" at bounding box center [622, 65] width 200 height 20
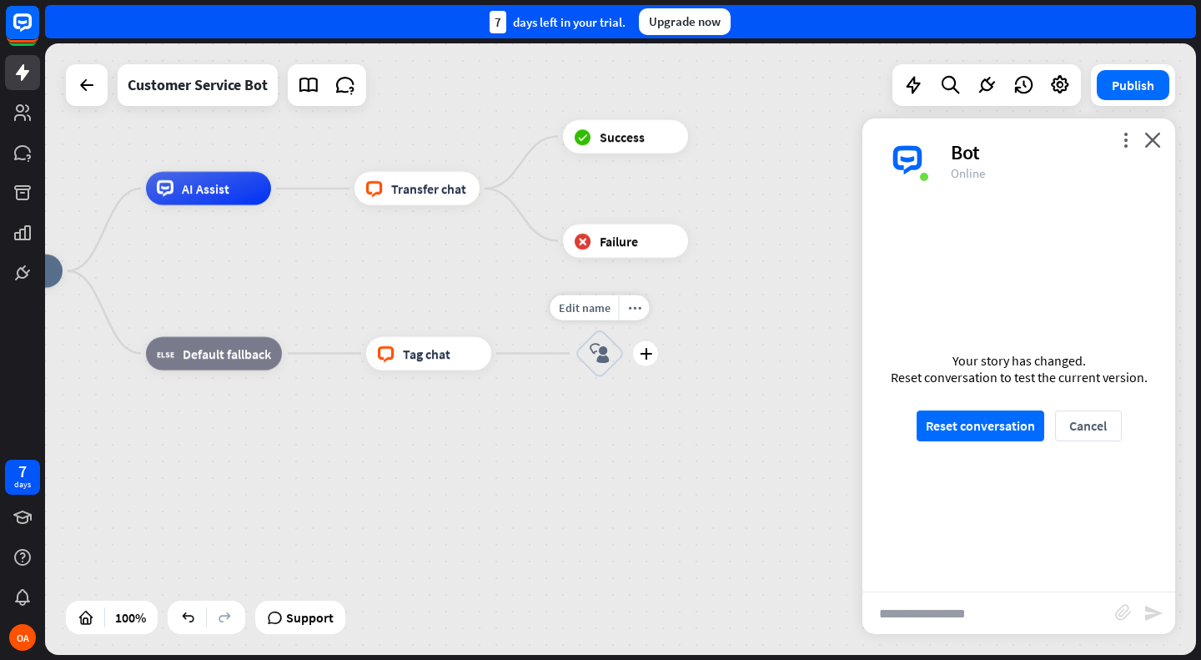
click at [601, 351] on icon "block_user_input" at bounding box center [600, 354] width 20 height 20
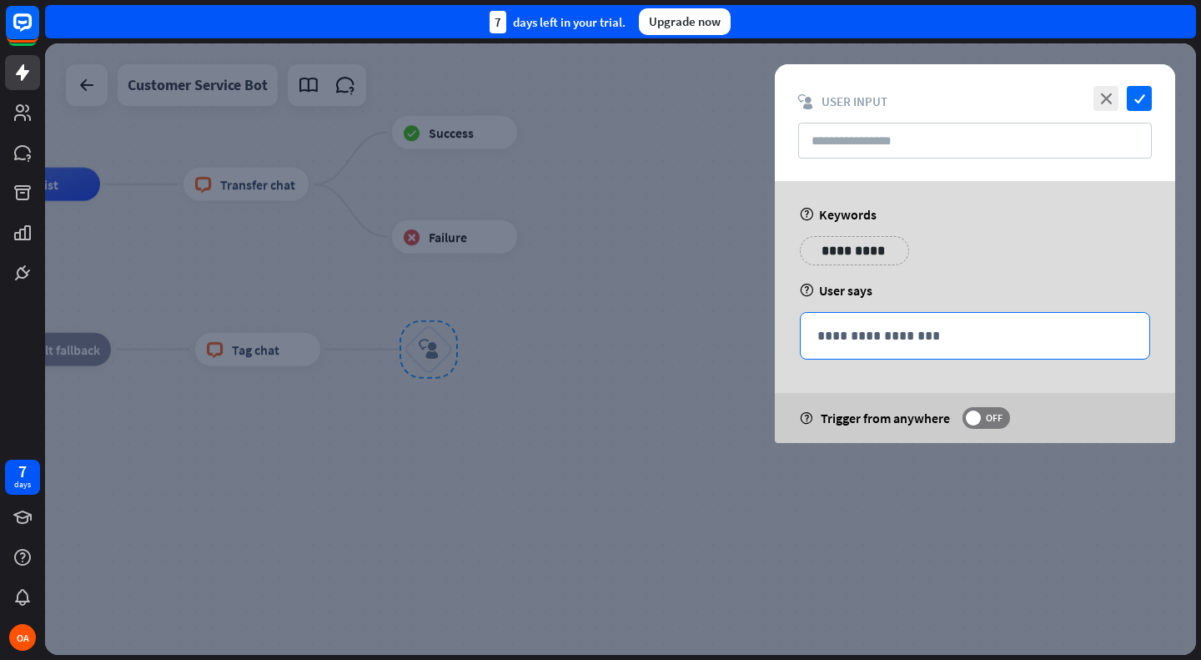
click at [857, 339] on p "**********" at bounding box center [974, 335] width 315 height 21
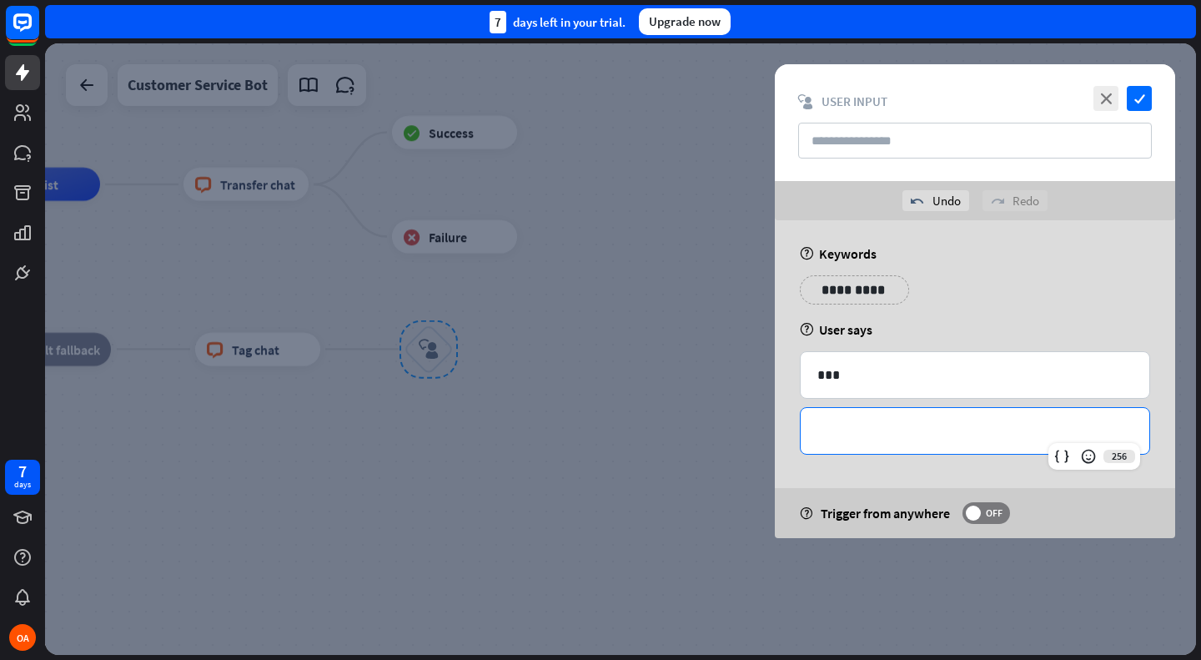
click at [894, 440] on p "**********" at bounding box center [974, 430] width 315 height 21
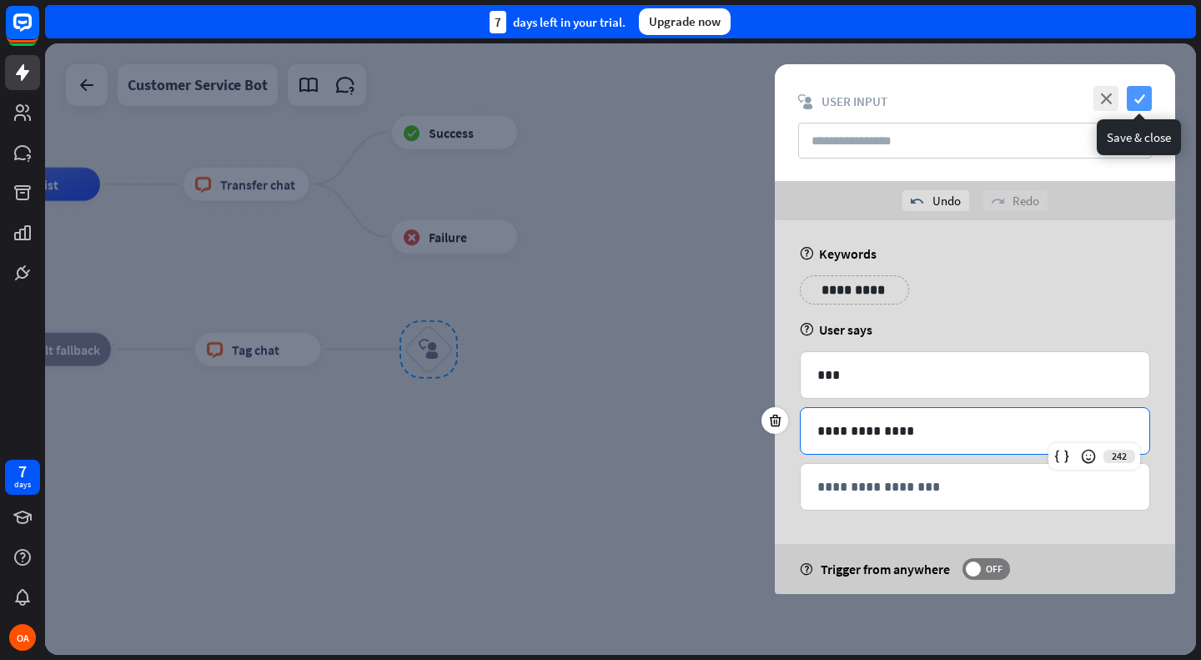
click at [1137, 98] on icon "check" at bounding box center [1139, 98] width 25 height 25
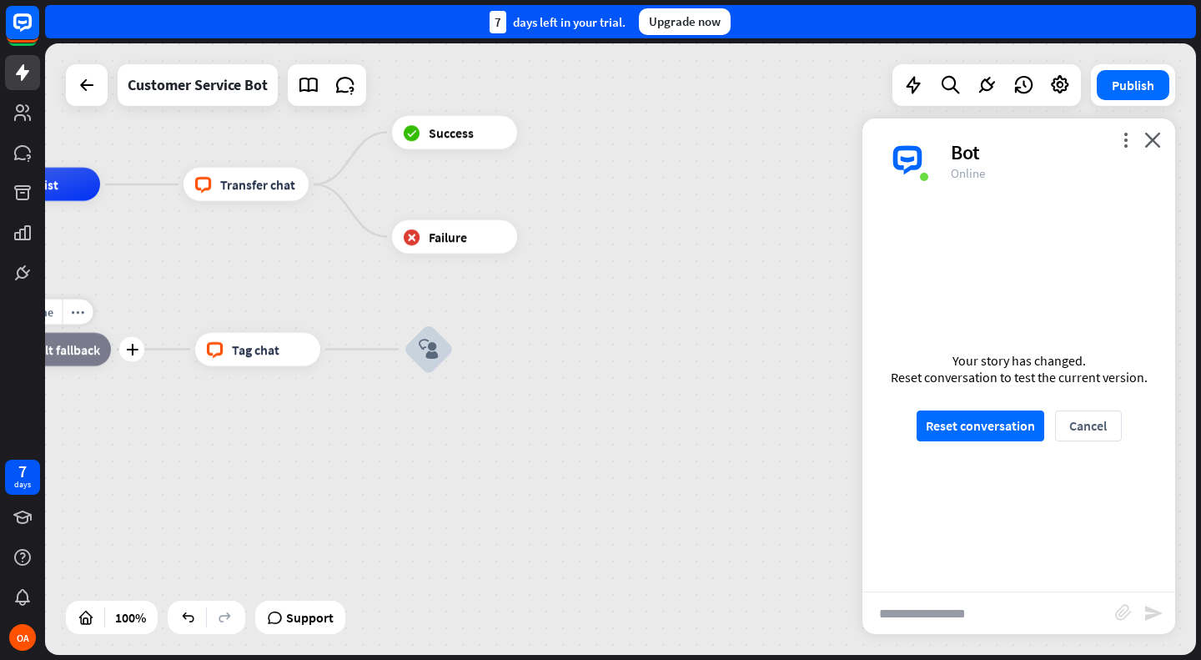
click at [78, 350] on span "Default fallback" at bounding box center [56, 349] width 88 height 17
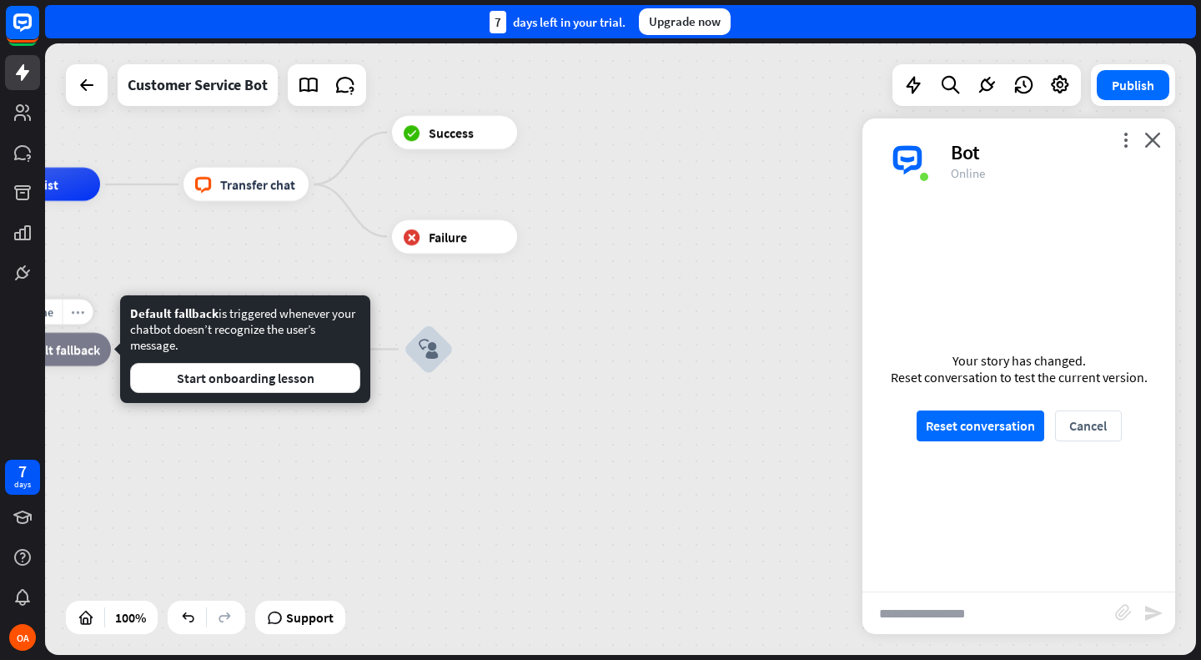
click at [73, 309] on icon "more_horiz" at bounding box center [77, 311] width 13 height 13
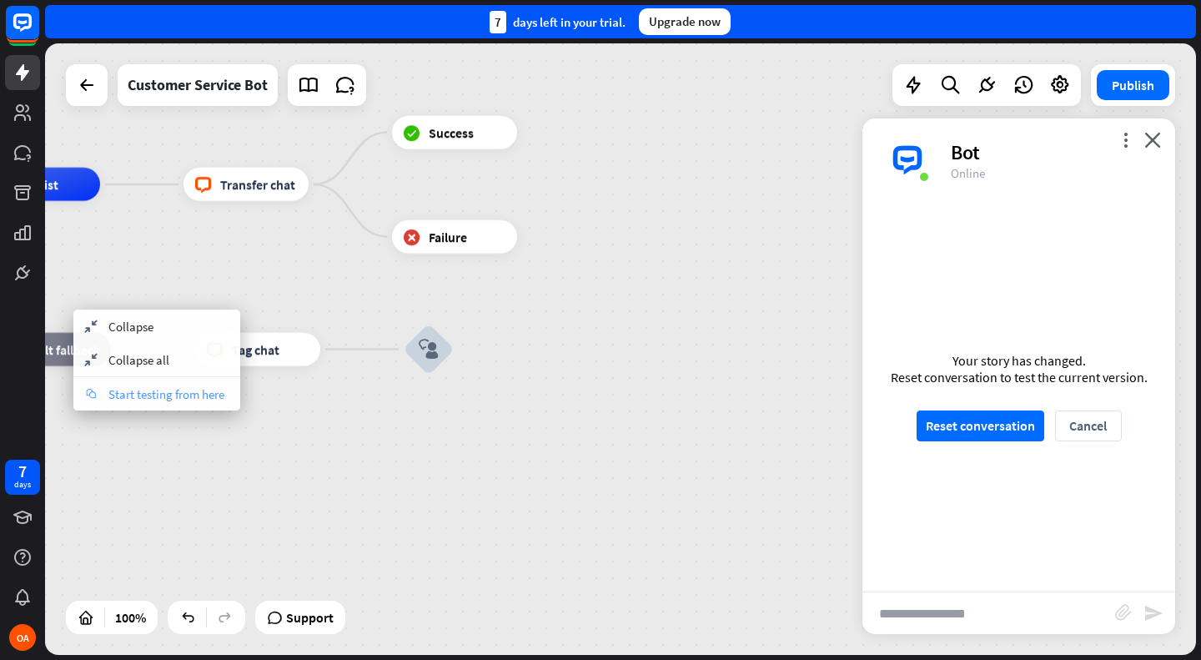
click at [111, 399] on span "Start testing from here" at bounding box center [166, 394] width 116 height 16
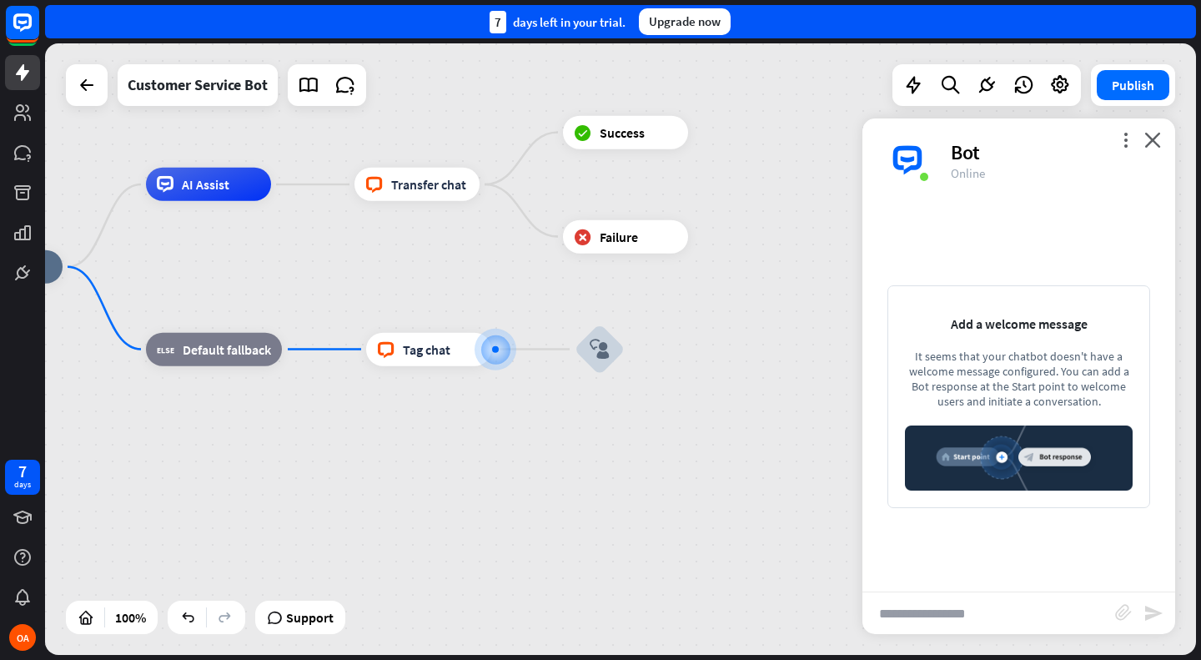
click at [956, 622] on input "text" at bounding box center [988, 613] width 253 height 42
type input "*"
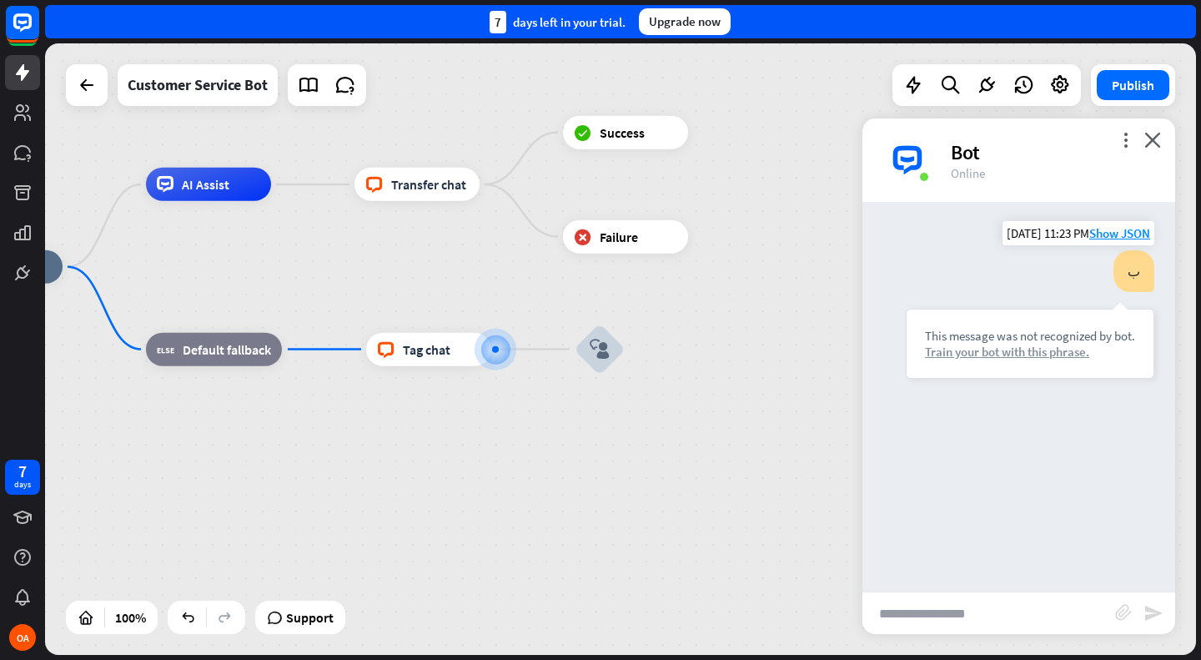
click at [960, 347] on div "Train your bot with this phrase." at bounding box center [1030, 352] width 210 height 16
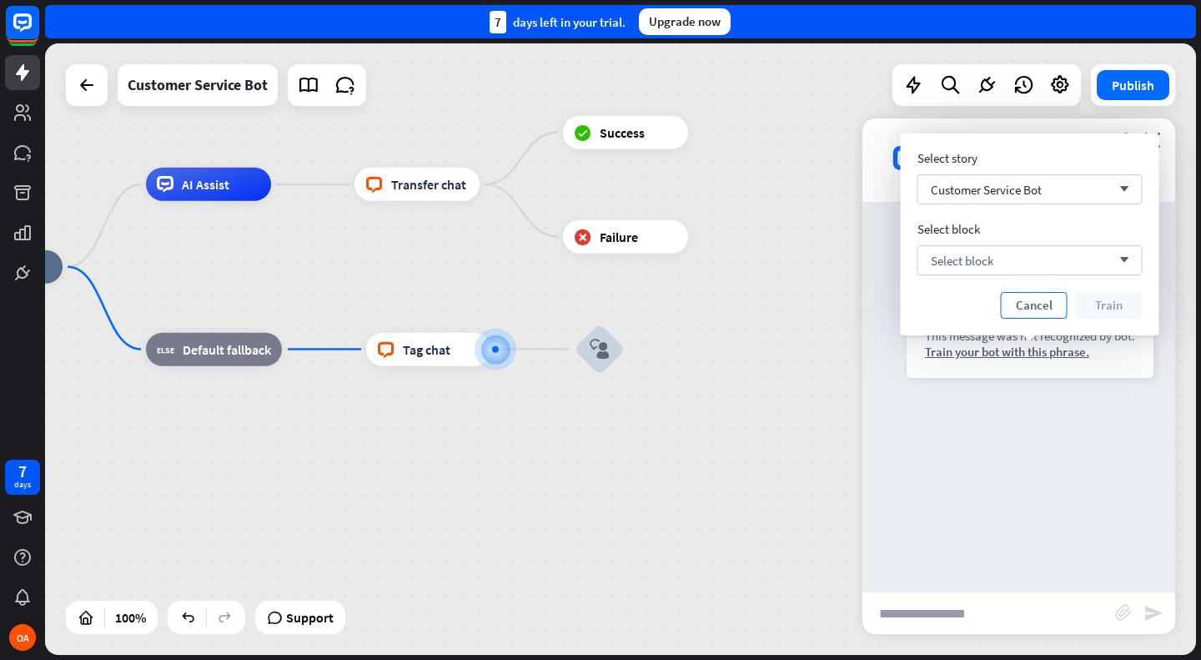
click at [1030, 303] on button "Cancel" at bounding box center [1034, 305] width 67 height 27
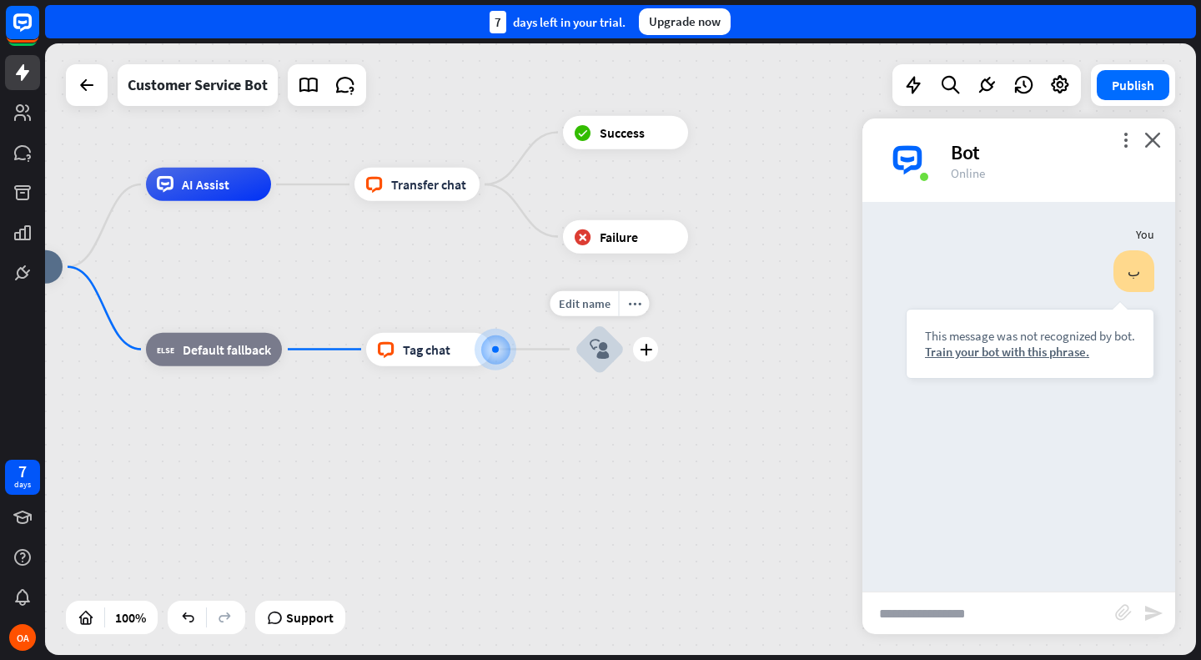
click at [604, 360] on div "block_user_input" at bounding box center [600, 349] width 50 height 50
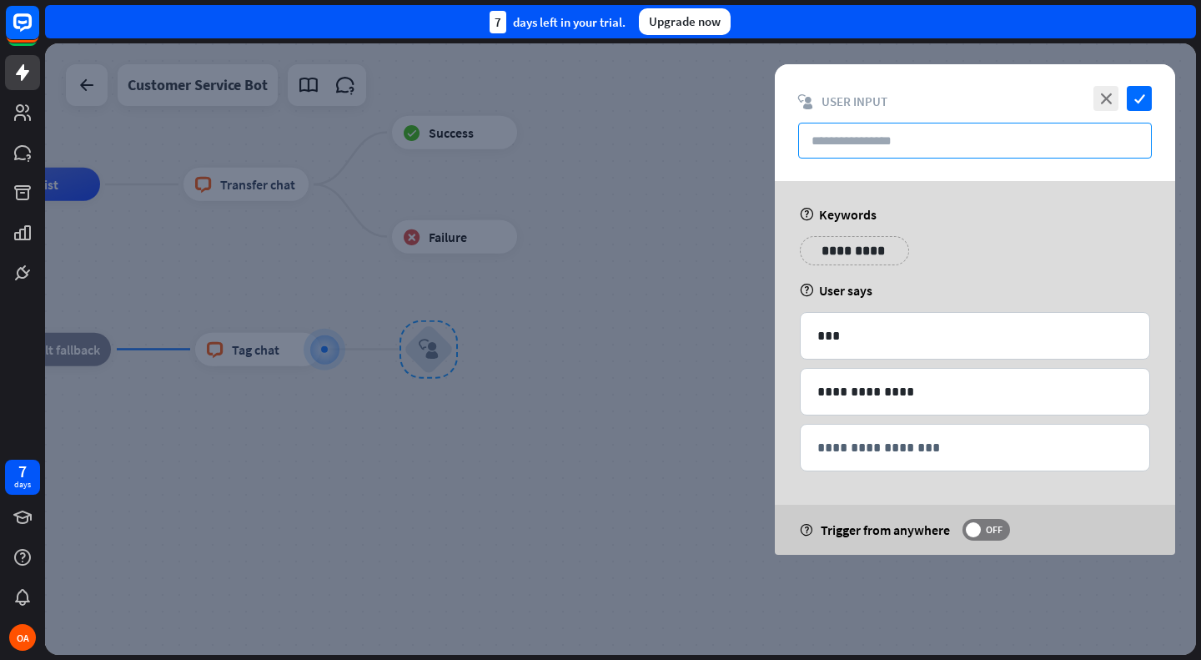
click at [866, 143] on input "text" at bounding box center [975, 141] width 354 height 36
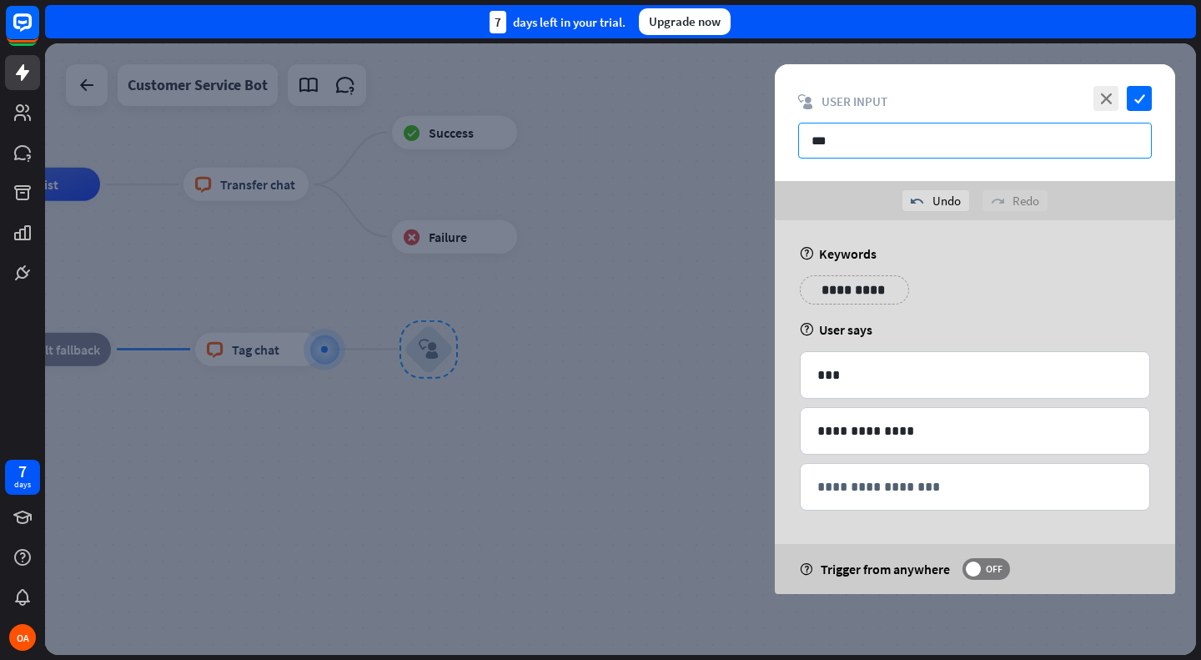
type input "***"
click at [1142, 112] on div "close check block_user_input User Input ***" at bounding box center [975, 122] width 400 height 117
click at [1139, 103] on icon "check" at bounding box center [1139, 98] width 25 height 25
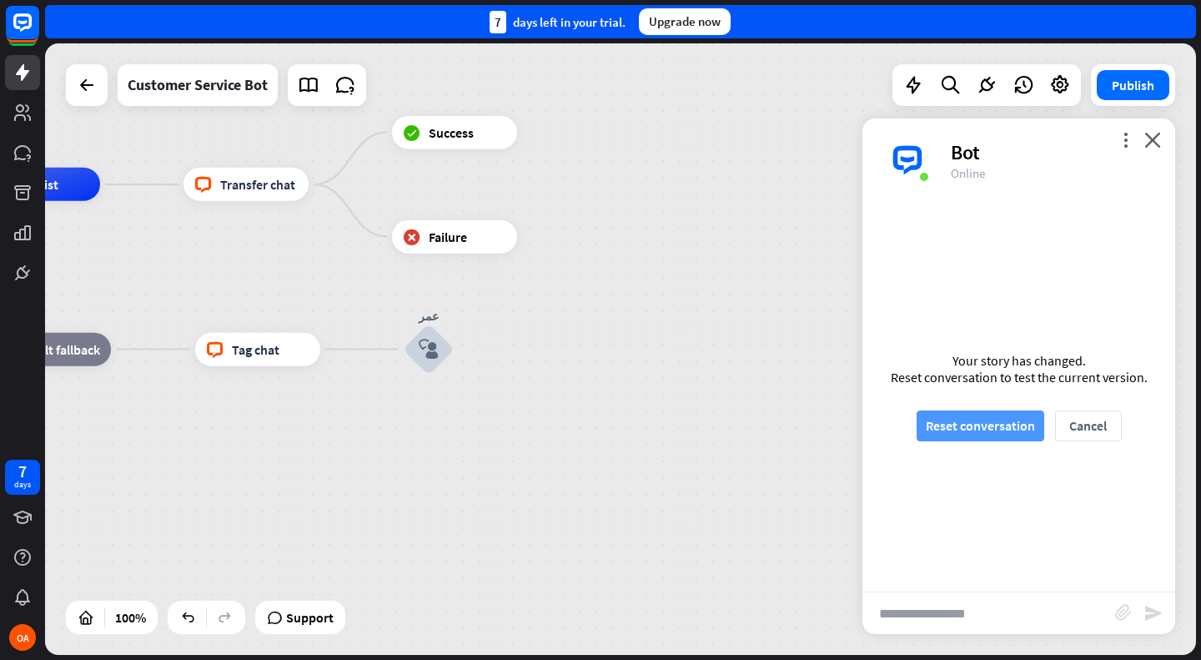
click at [945, 419] on button "Reset conversation" at bounding box center [980, 425] width 128 height 31
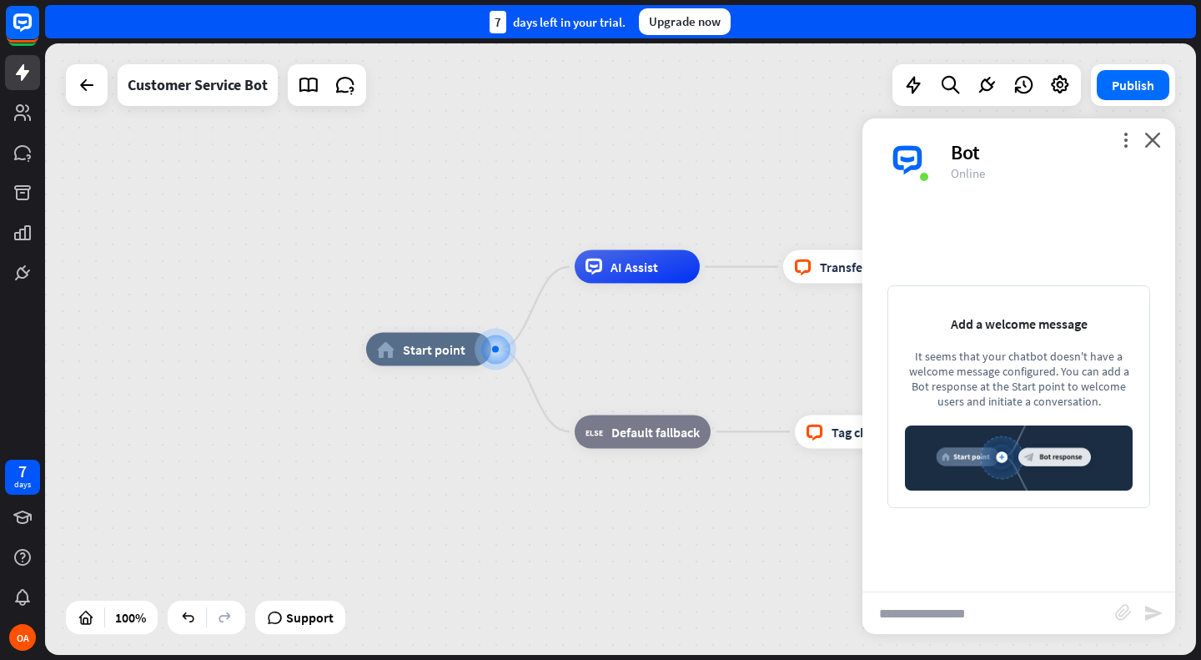
click at [1028, 466] on img at bounding box center [1019, 457] width 228 height 65
click at [1053, 461] on img at bounding box center [1019, 457] width 228 height 65
click at [995, 599] on input "text" at bounding box center [988, 613] width 253 height 42
type input "**"
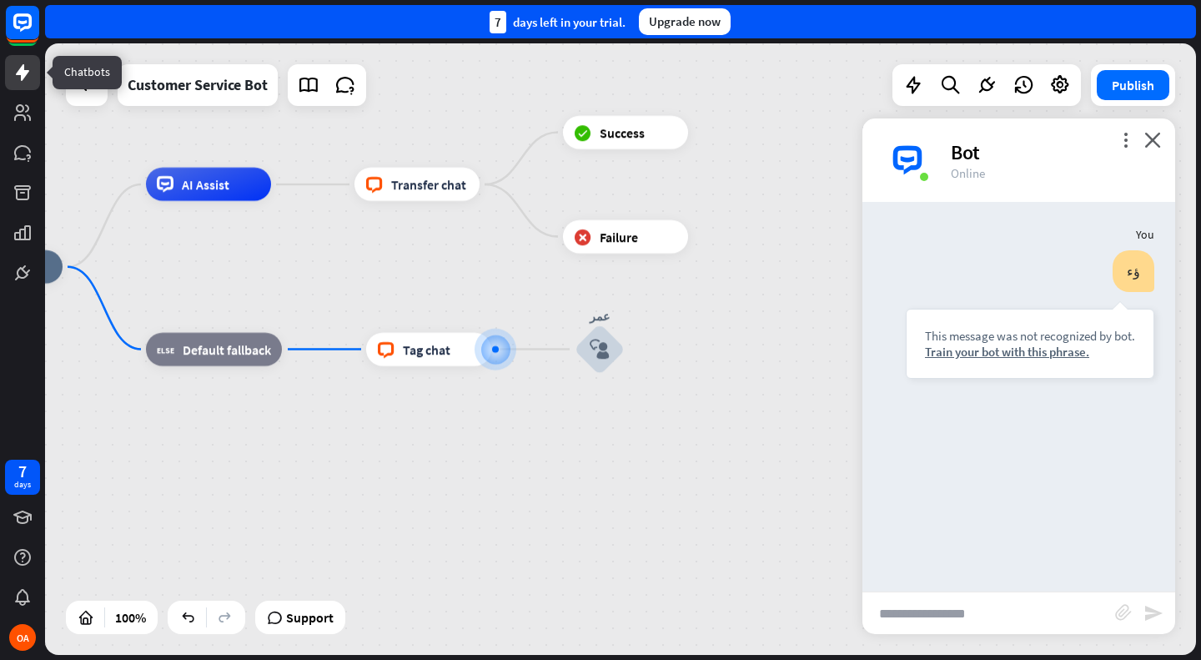
click at [23, 77] on icon at bounding box center [22, 72] width 13 height 17
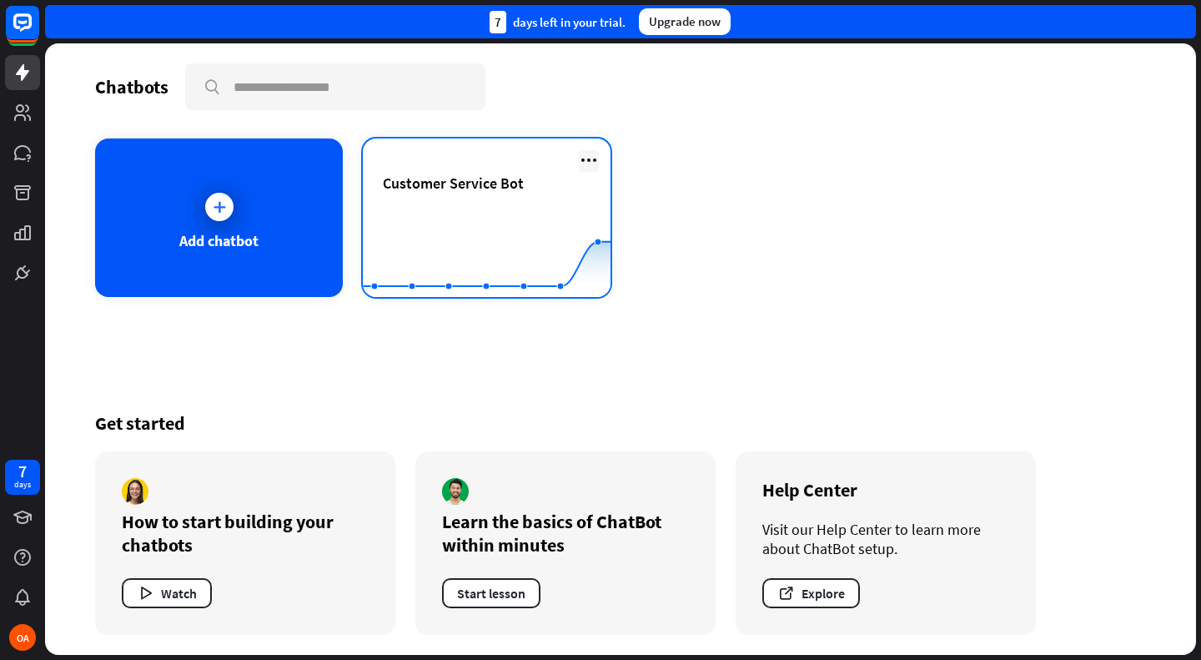
click at [590, 158] on icon at bounding box center [589, 160] width 20 height 20
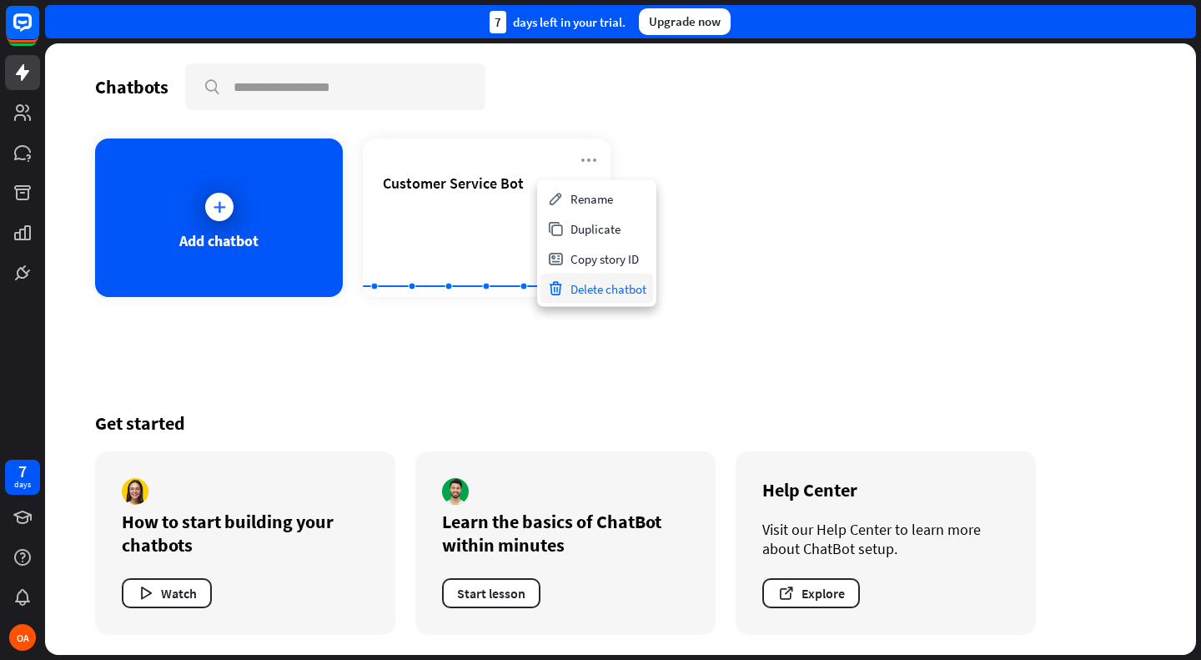
click at [615, 289] on div "Delete chatbot" at bounding box center [596, 289] width 113 height 30
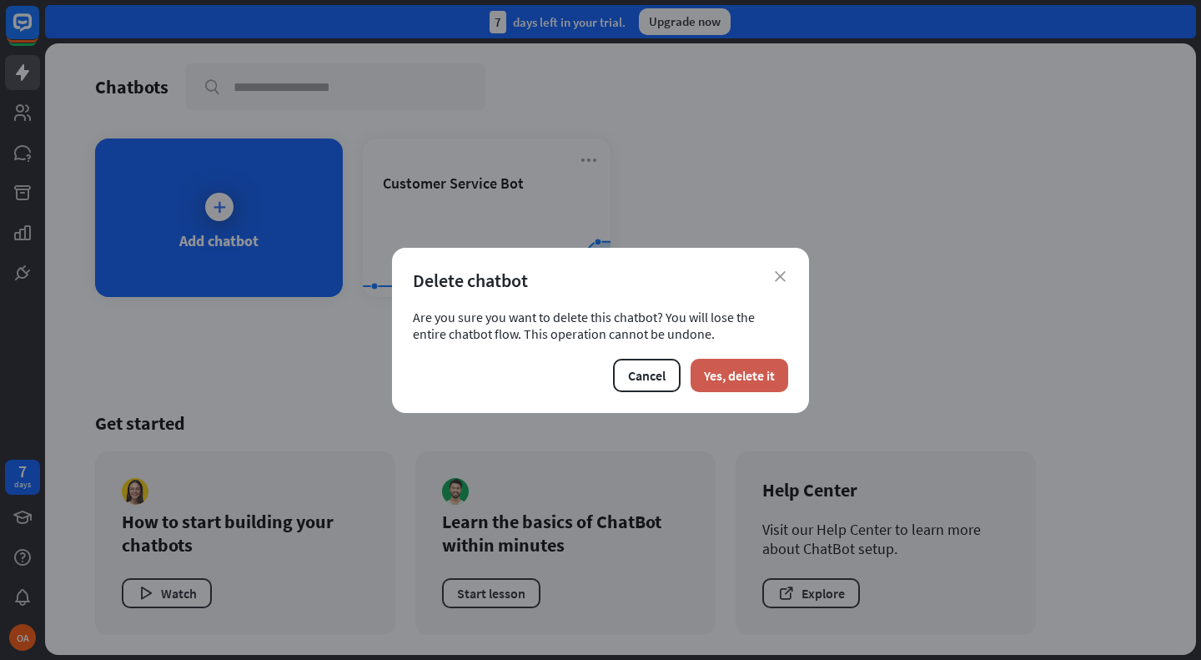
click at [722, 374] on button "Yes, delete it" at bounding box center [739, 375] width 98 height 33
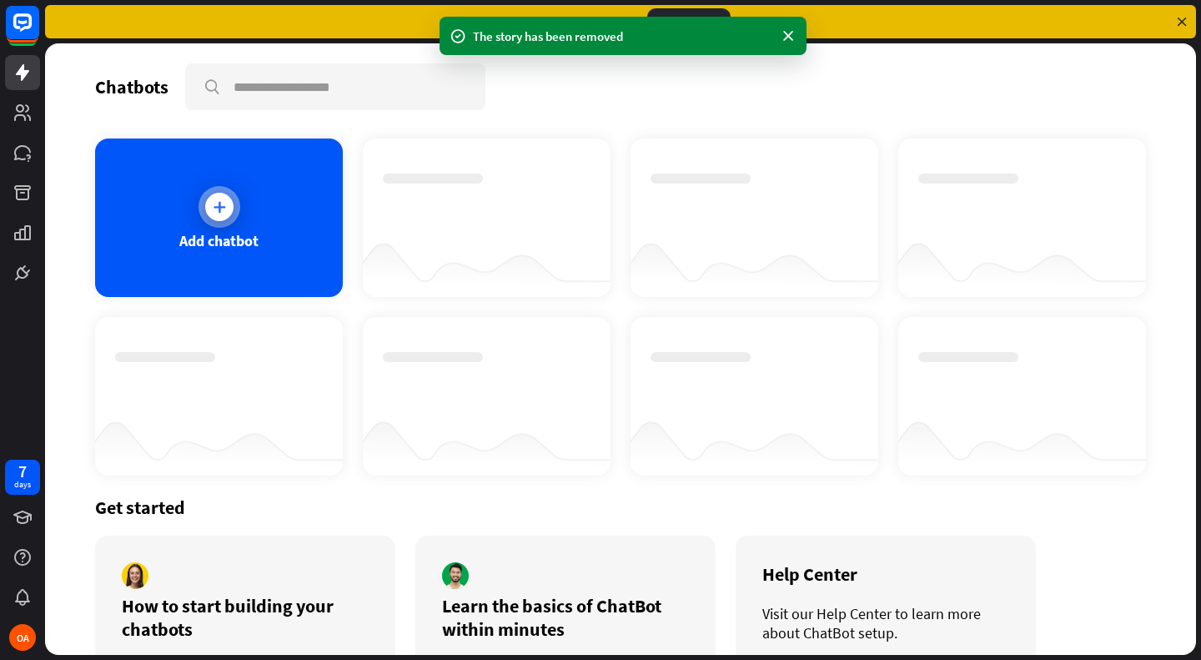
click at [226, 227] on div "Add chatbot" at bounding box center [219, 217] width 248 height 158
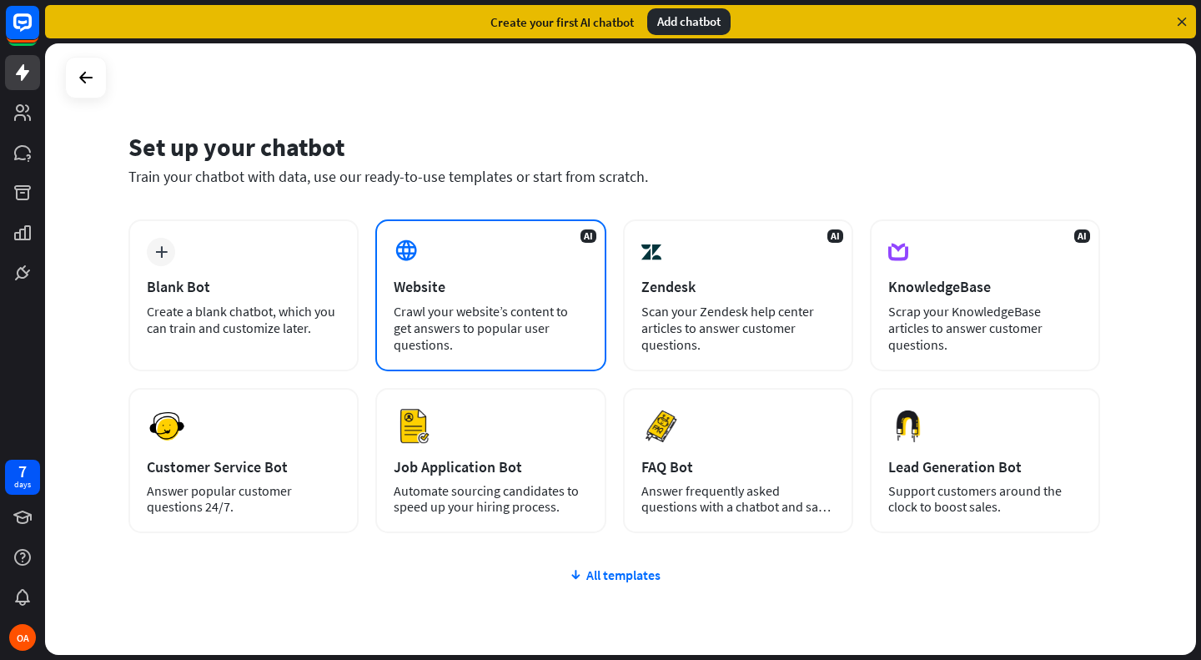
click at [497, 290] on div "Website" at bounding box center [490, 286] width 193 height 19
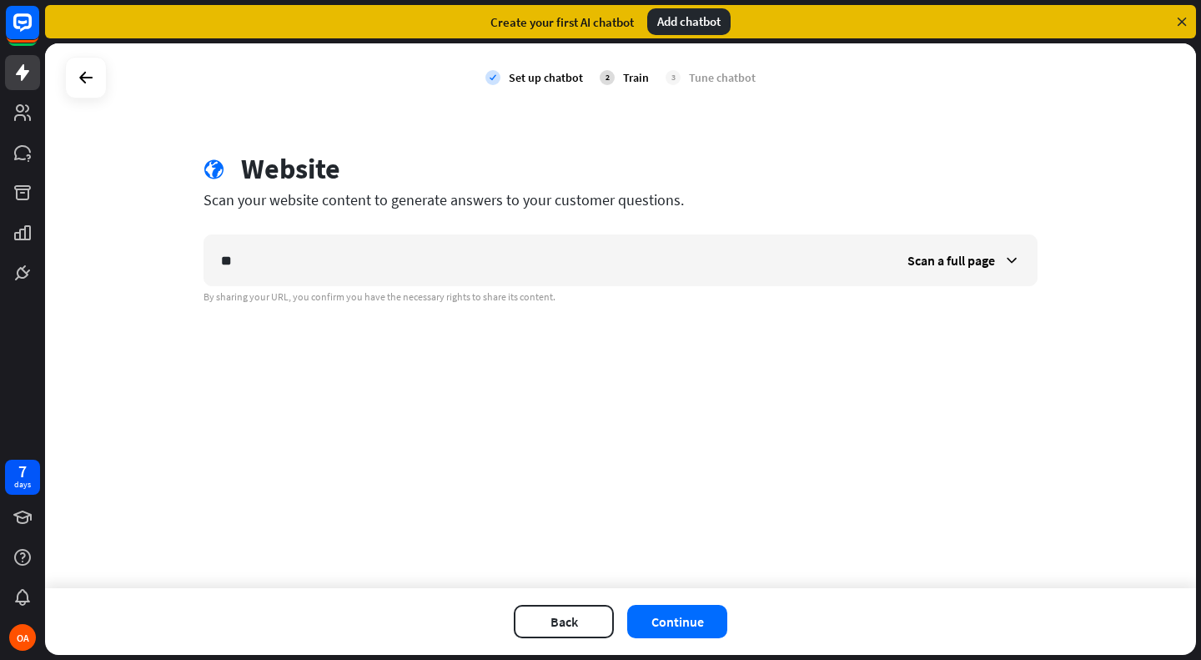
type input "*"
type input "**********"
click at [997, 257] on div "Scan a full page" at bounding box center [964, 260] width 146 height 50
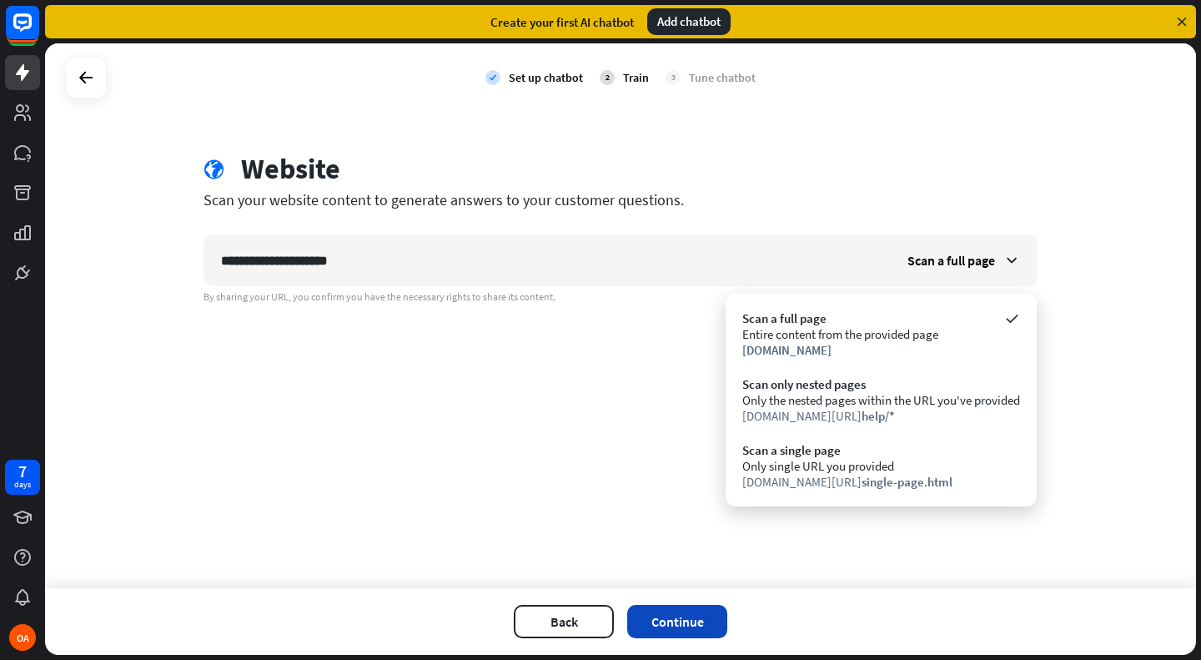
click at [680, 618] on button "Continue" at bounding box center [677, 621] width 100 height 33
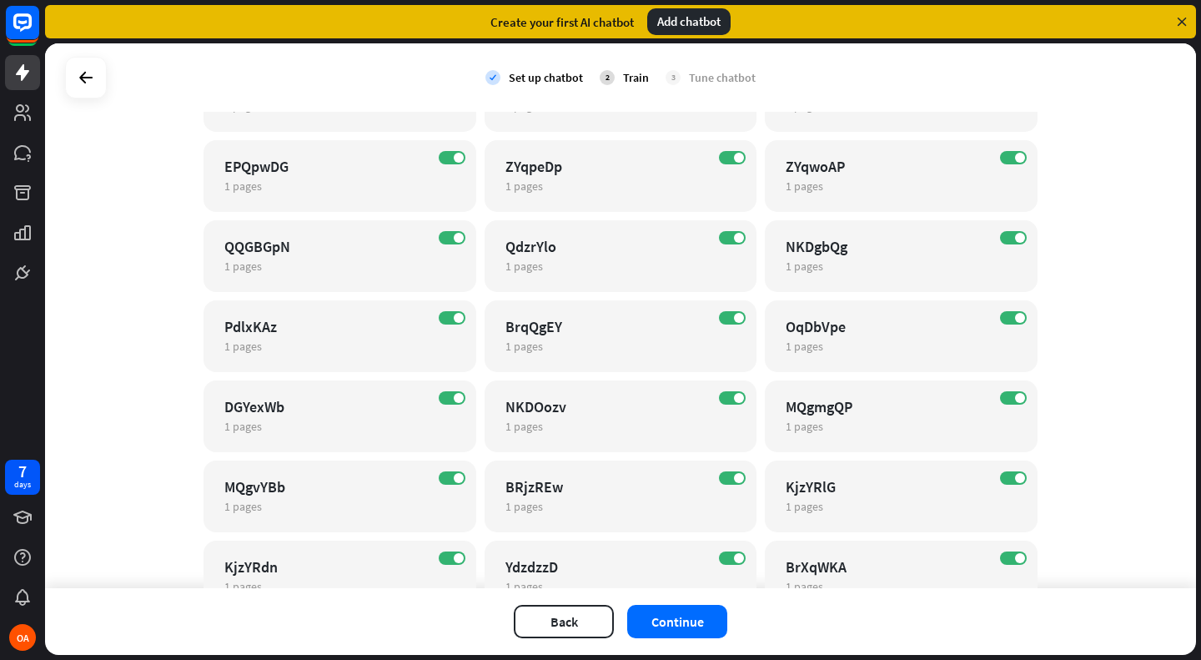
scroll to position [5024, 0]
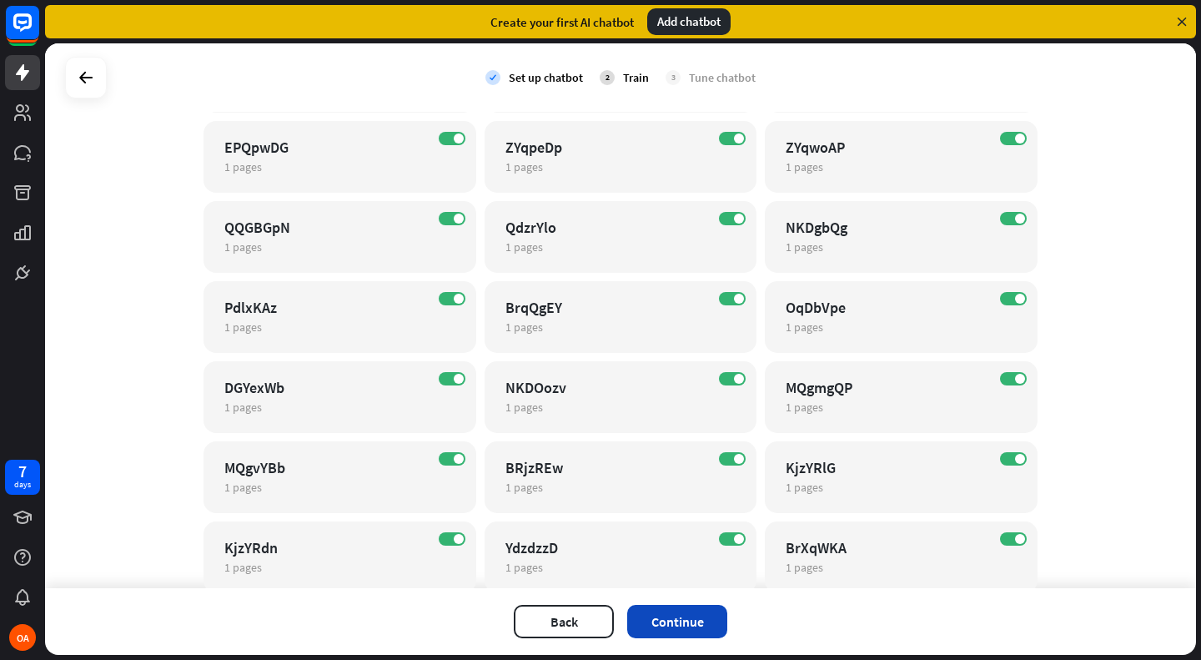
click at [688, 615] on button "Continue" at bounding box center [677, 621] width 100 height 33
